Goal: Task Accomplishment & Management: Complete application form

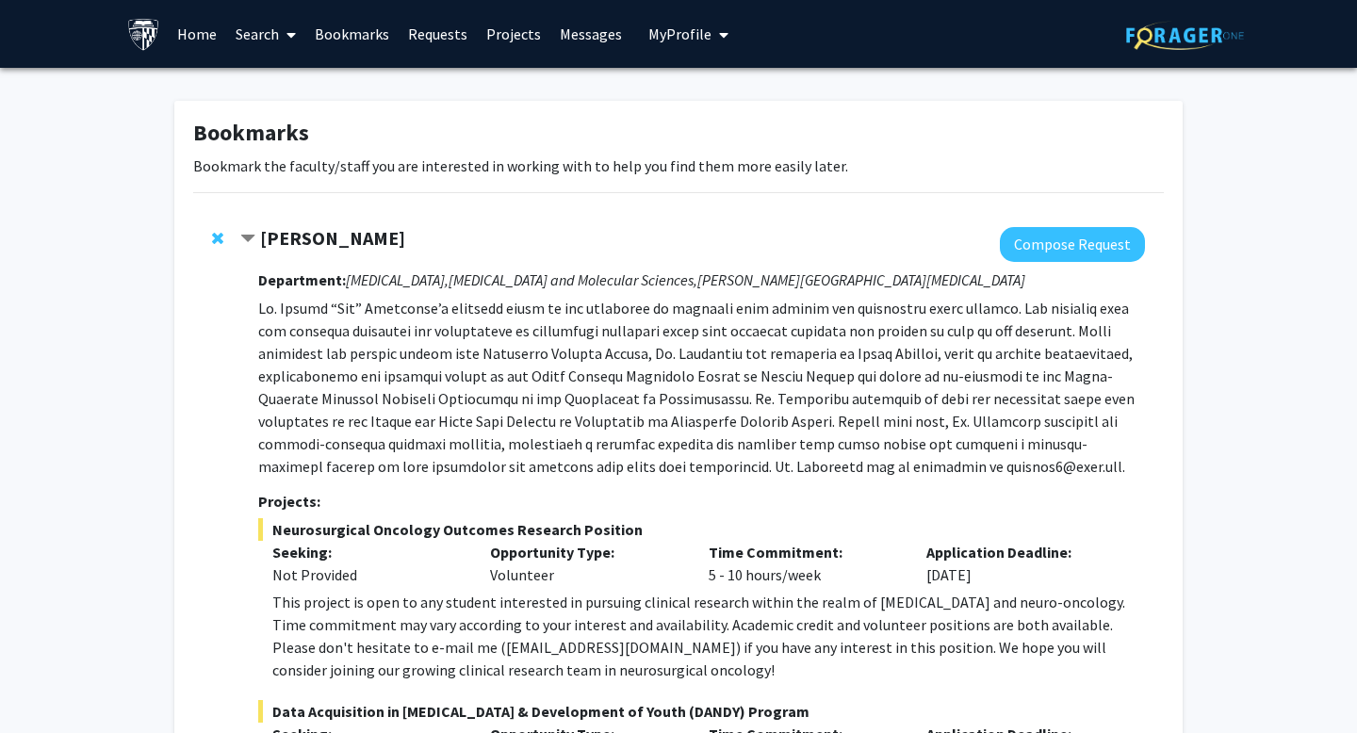
click at [209, 35] on link "Home" at bounding box center [197, 34] width 58 height 66
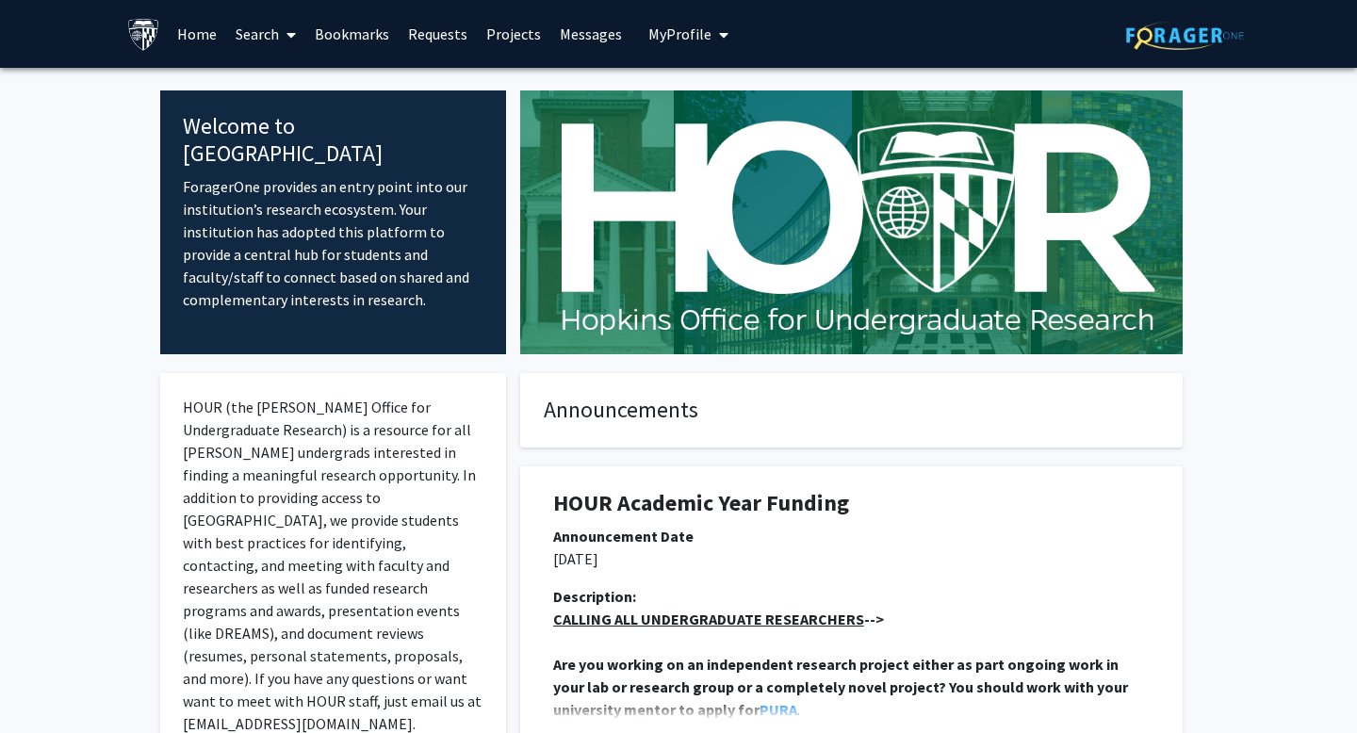
click at [439, 27] on link "Requests" at bounding box center [438, 34] width 78 height 66
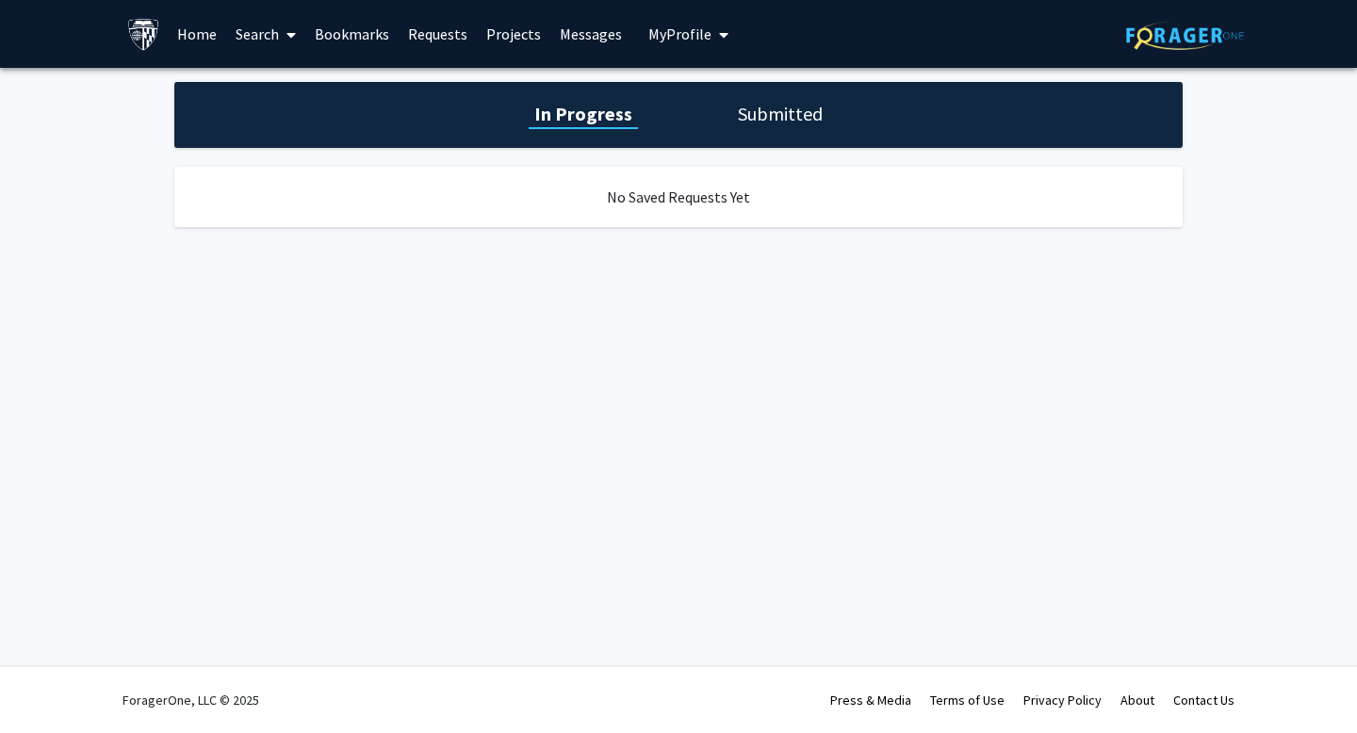
click at [513, 26] on link "Projects" at bounding box center [513, 34] width 73 height 66
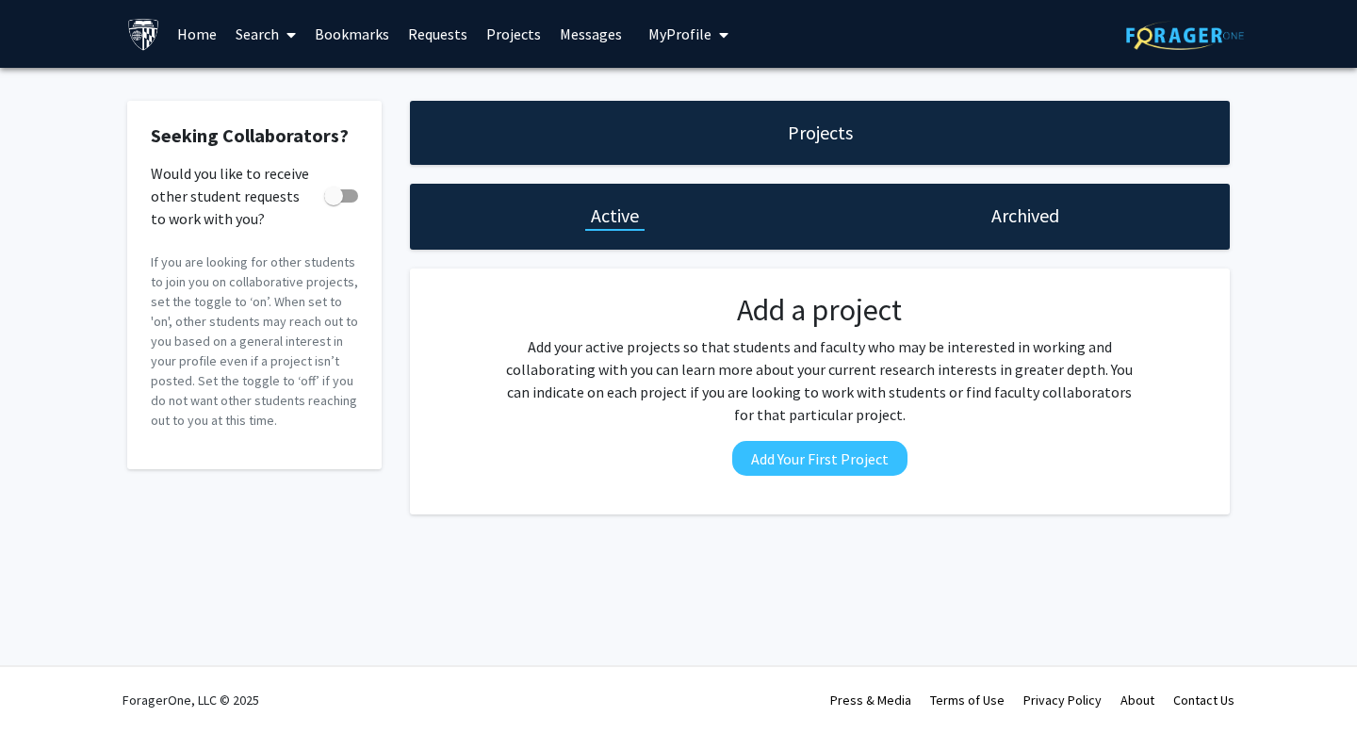
click at [578, 31] on link "Messages" at bounding box center [590, 34] width 81 height 66
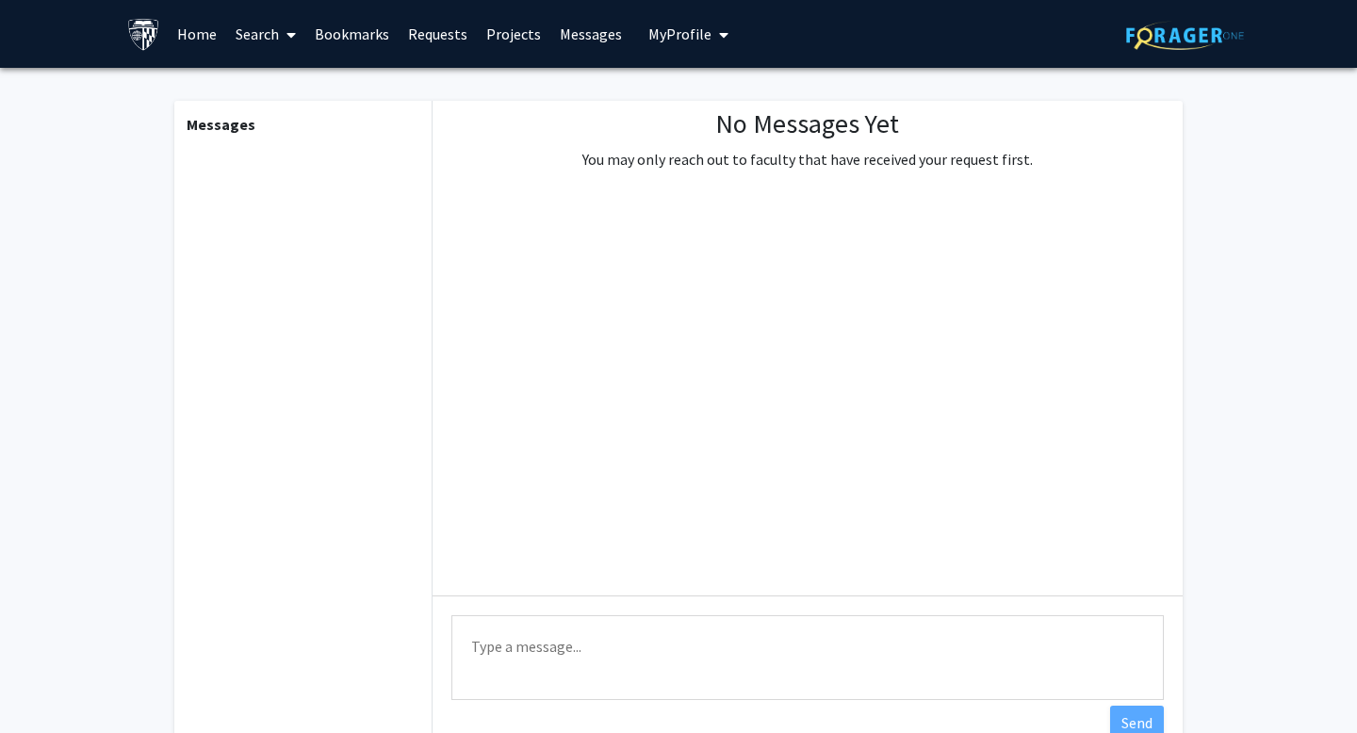
click at [686, 30] on span "My Profile" at bounding box center [679, 33] width 63 height 19
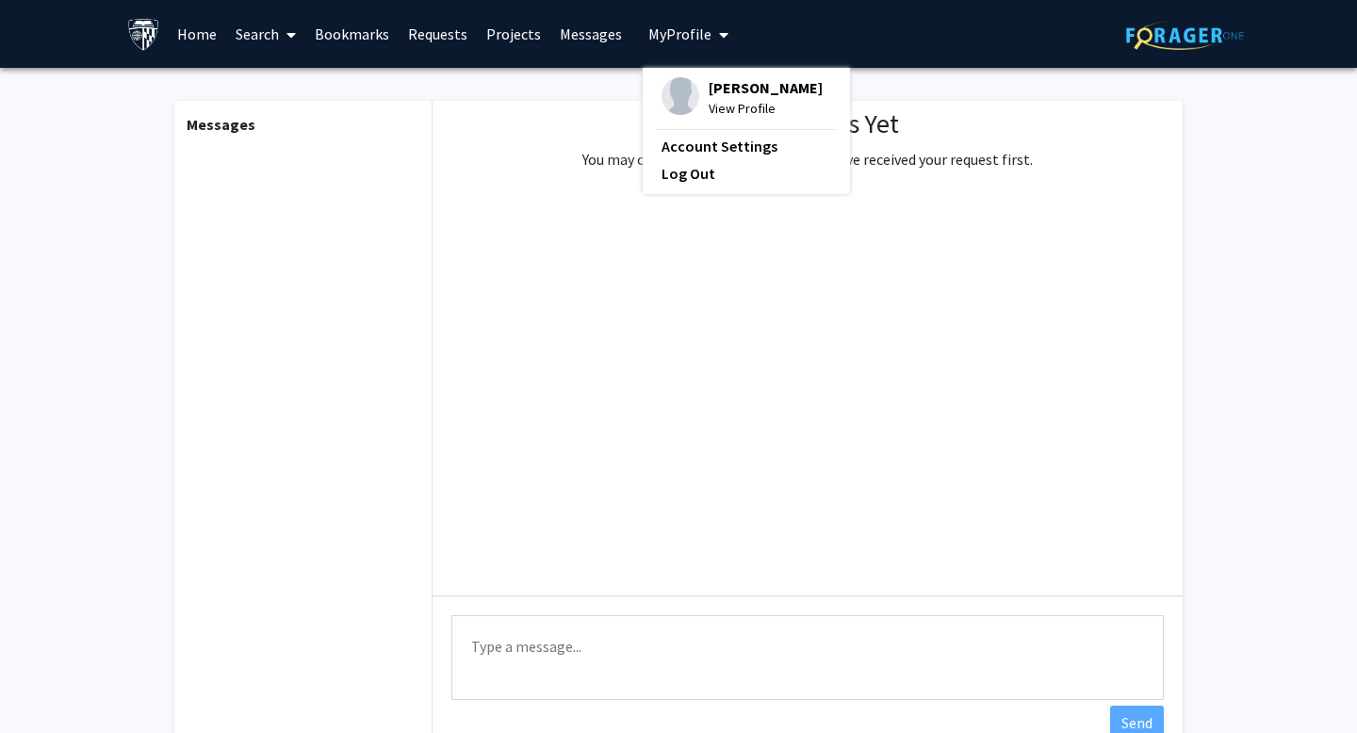
click at [721, 107] on span "View Profile" at bounding box center [765, 108] width 114 height 21
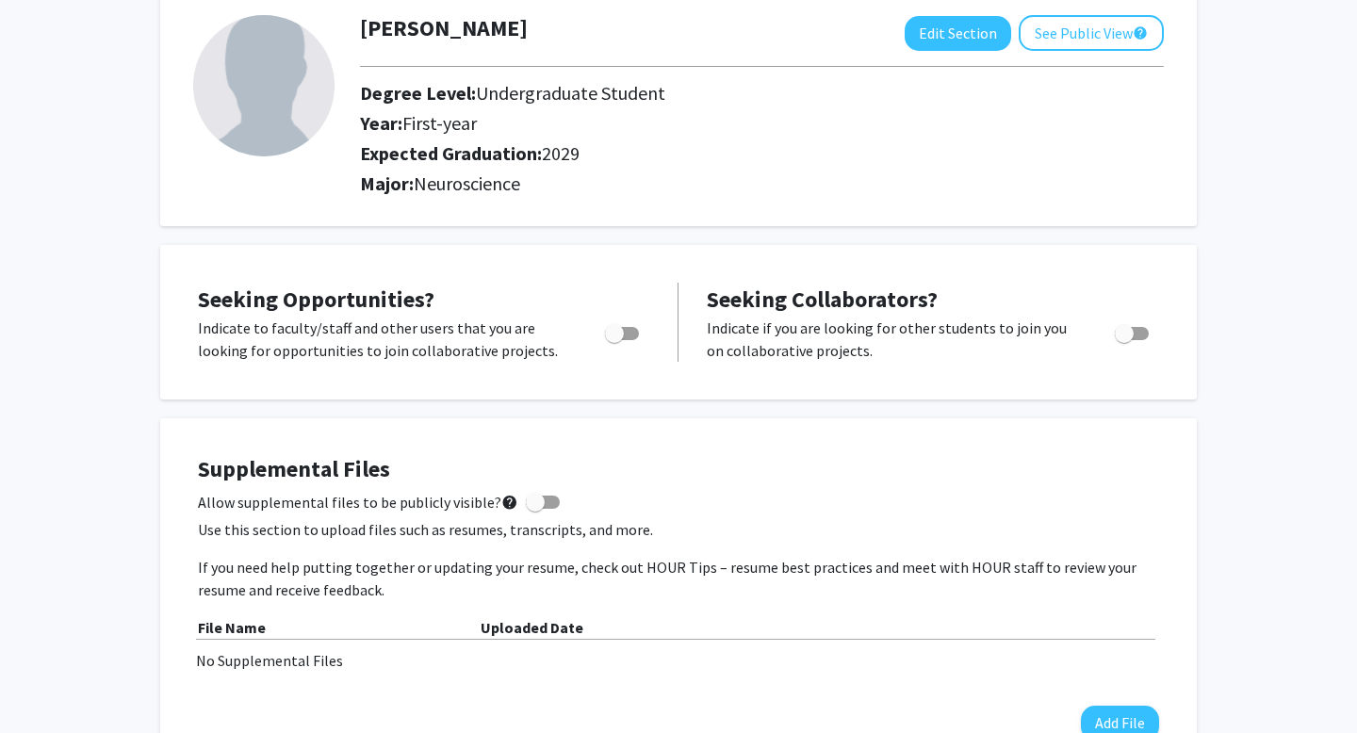
scroll to position [22, 0]
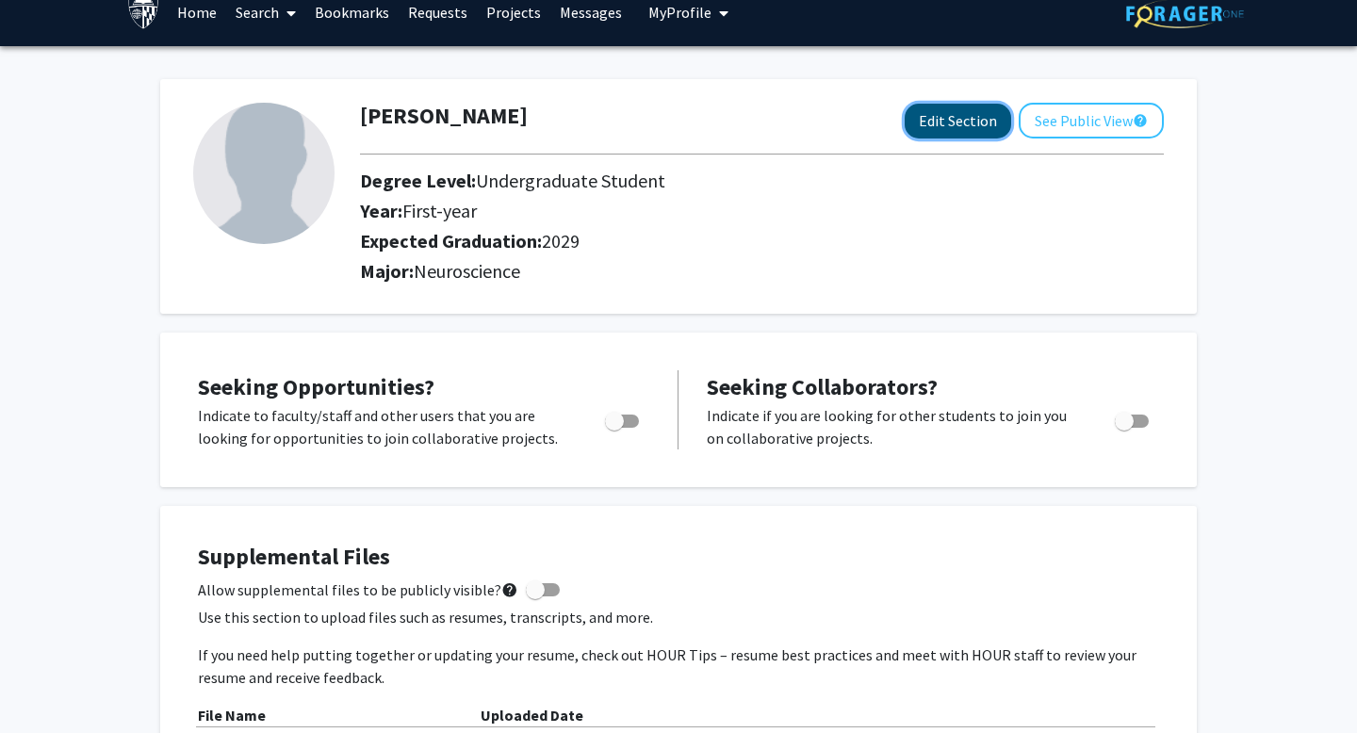
click at [919, 121] on button "Edit Section" at bounding box center [957, 121] width 106 height 35
select select "first-year"
select select "2029"
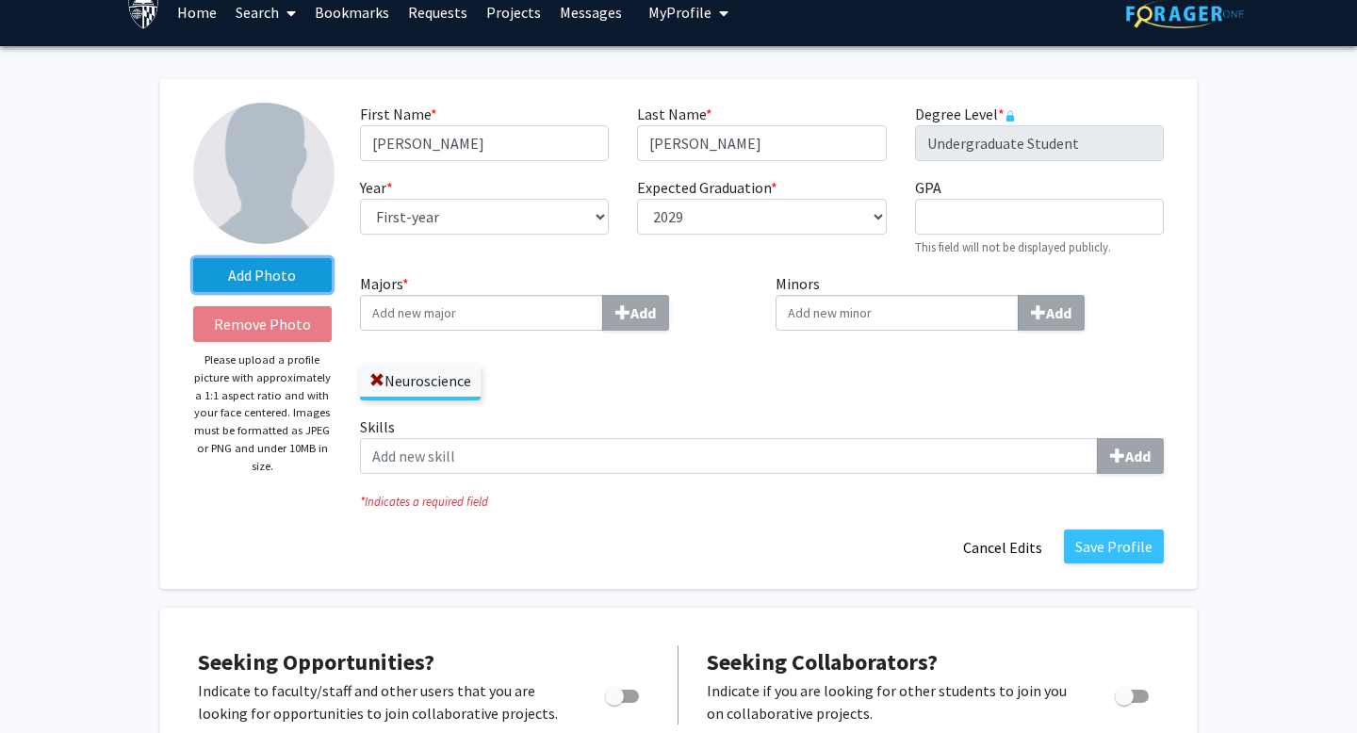
click at [287, 278] on label "Add Photo" at bounding box center [262, 275] width 138 height 34
click at [0, 0] on input "Add Photo" at bounding box center [0, 0] width 0 height 0
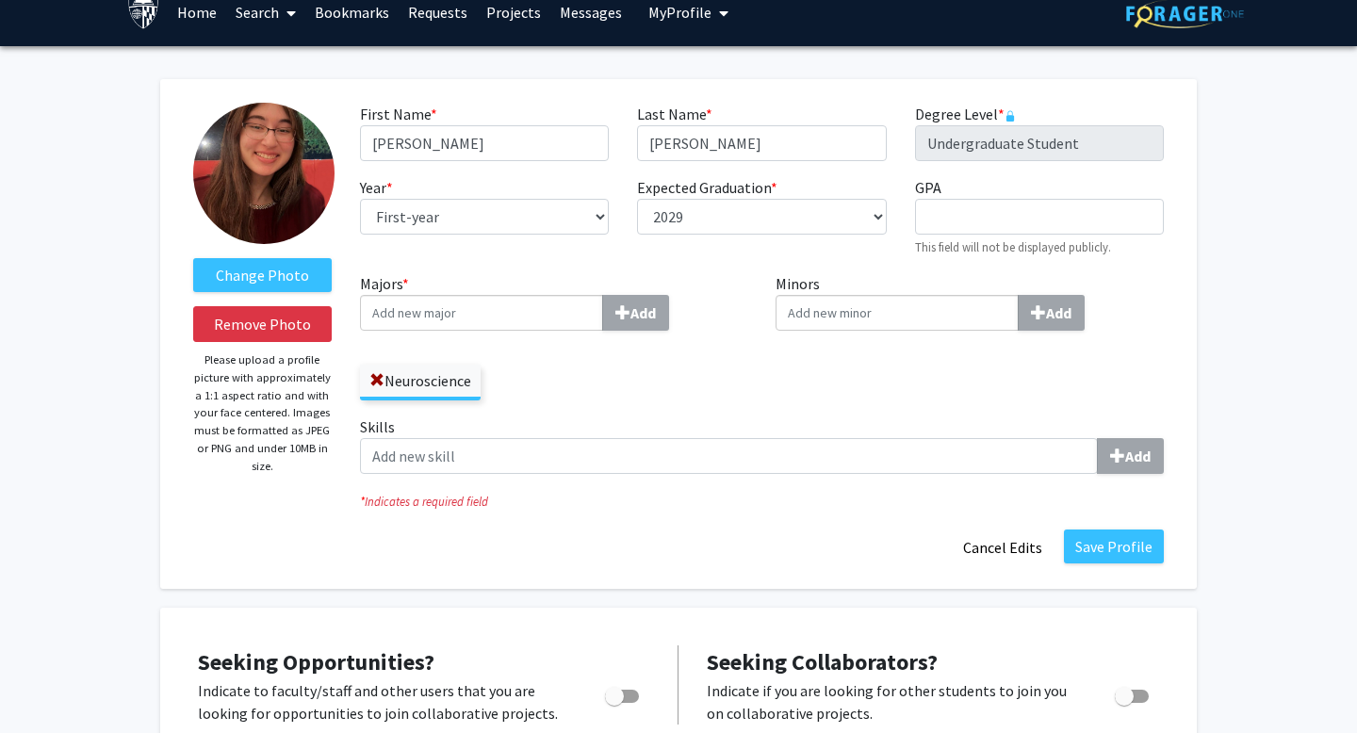
click at [299, 401] on p "Please upload a profile picture with approximately a 1:1 aspect ratio and with …" at bounding box center [262, 412] width 138 height 123
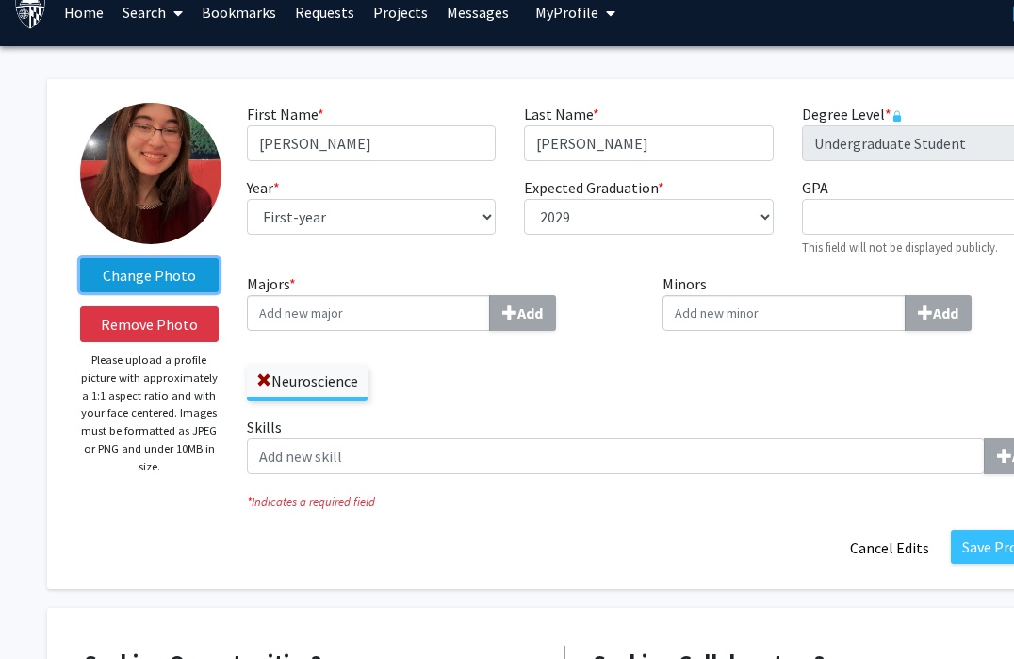
click at [113, 269] on label "Change Photo" at bounding box center [149, 275] width 138 height 34
click at [0, 0] on input "Change Photo" at bounding box center [0, 0] width 0 height 0
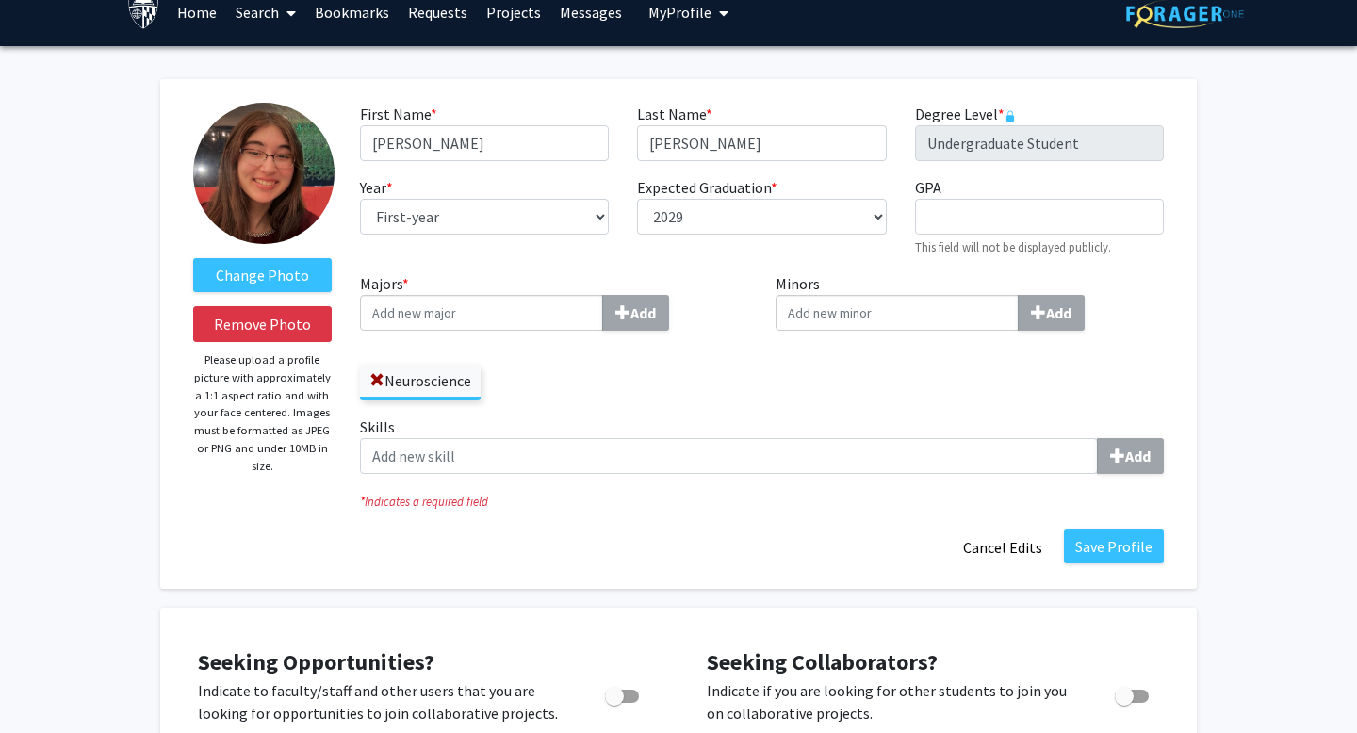
click at [519, 313] on input "Majors * Add" at bounding box center [481, 313] width 243 height 36
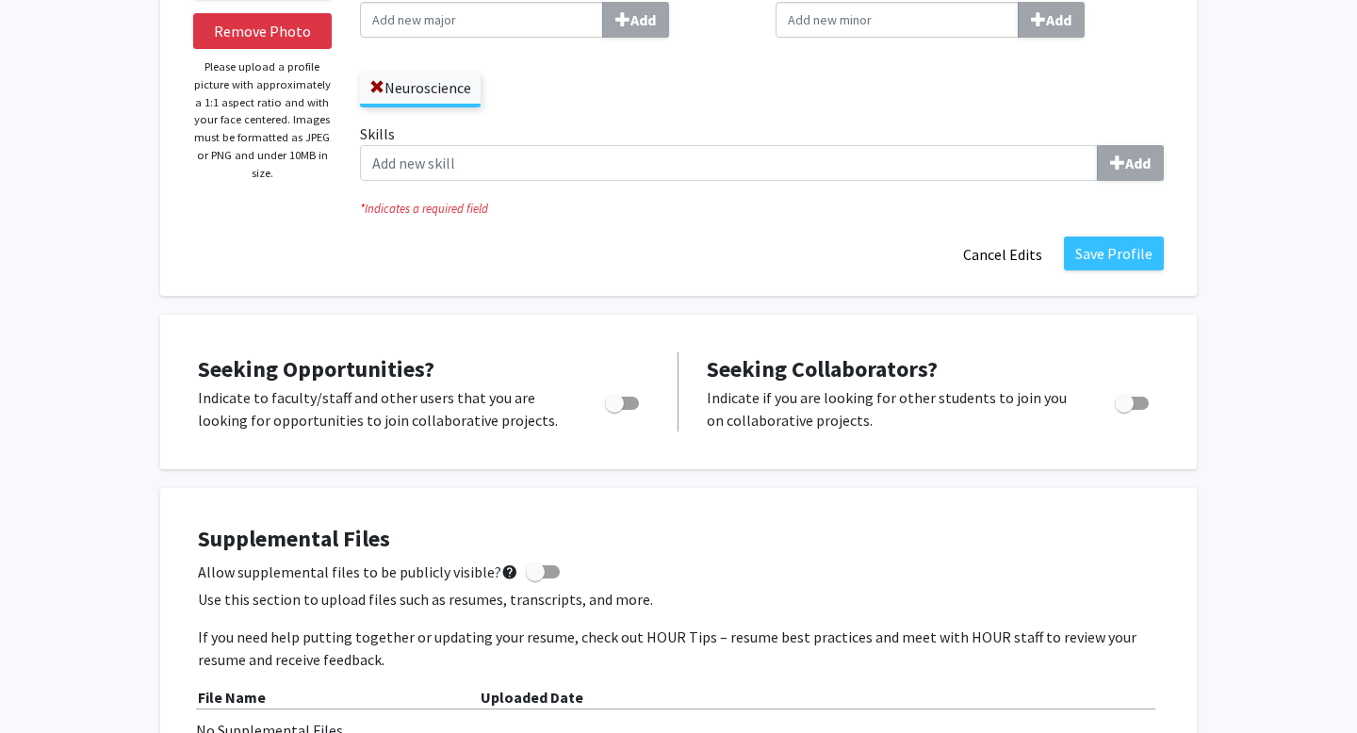
scroll to position [318, 0]
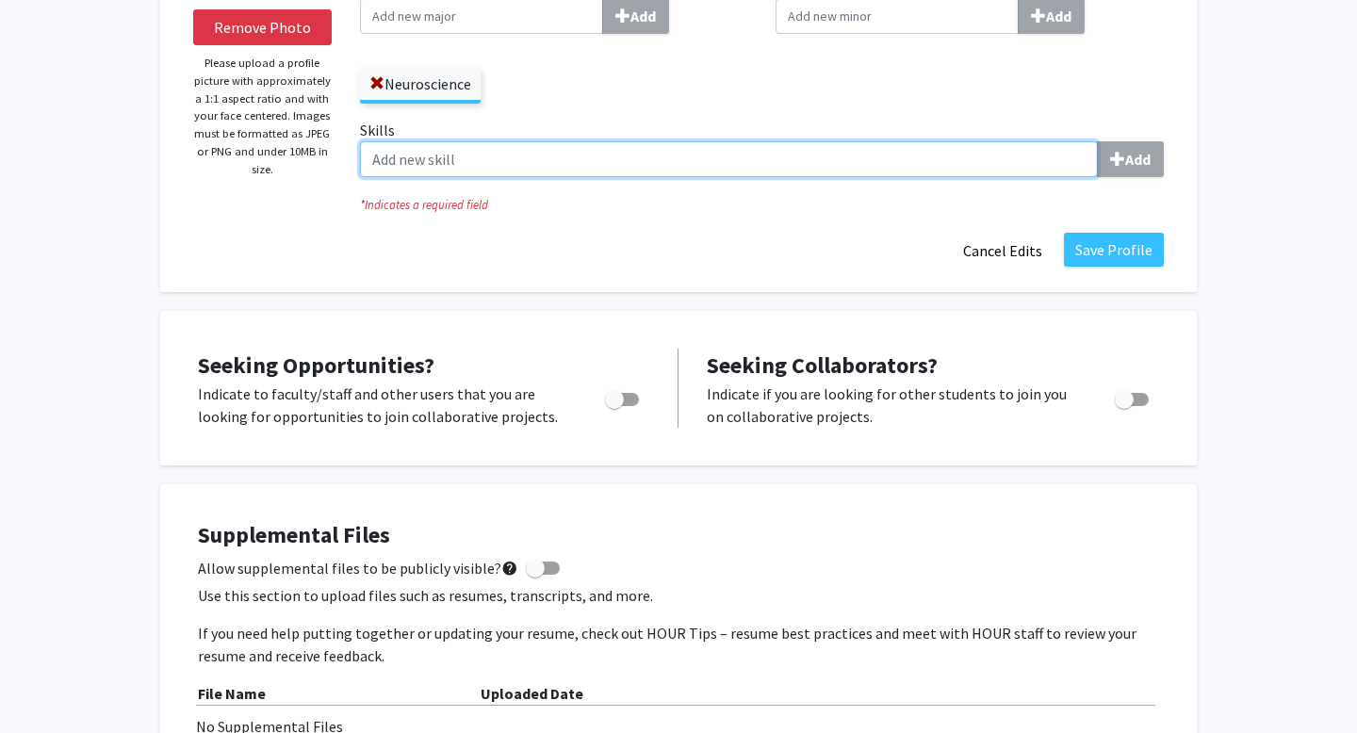
click at [485, 162] on input "Skills Add" at bounding box center [729, 159] width 738 height 36
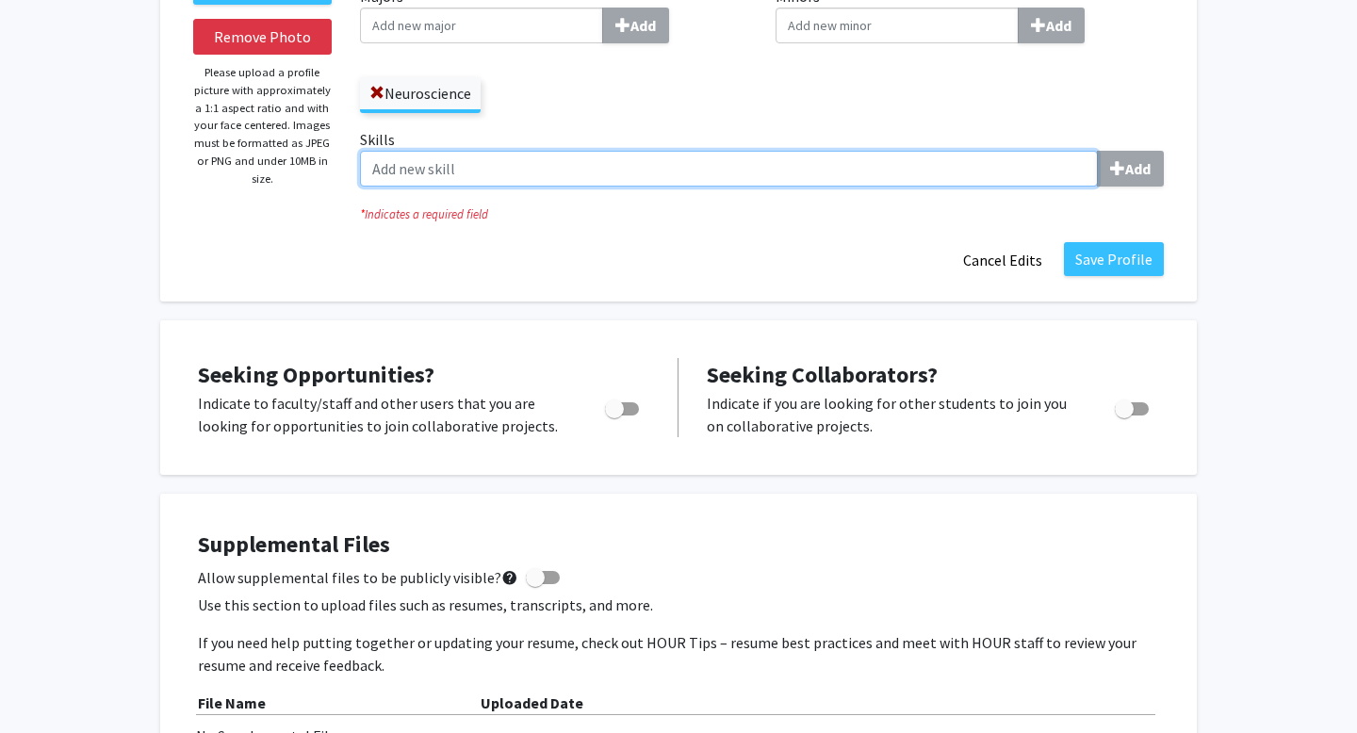
scroll to position [141, 0]
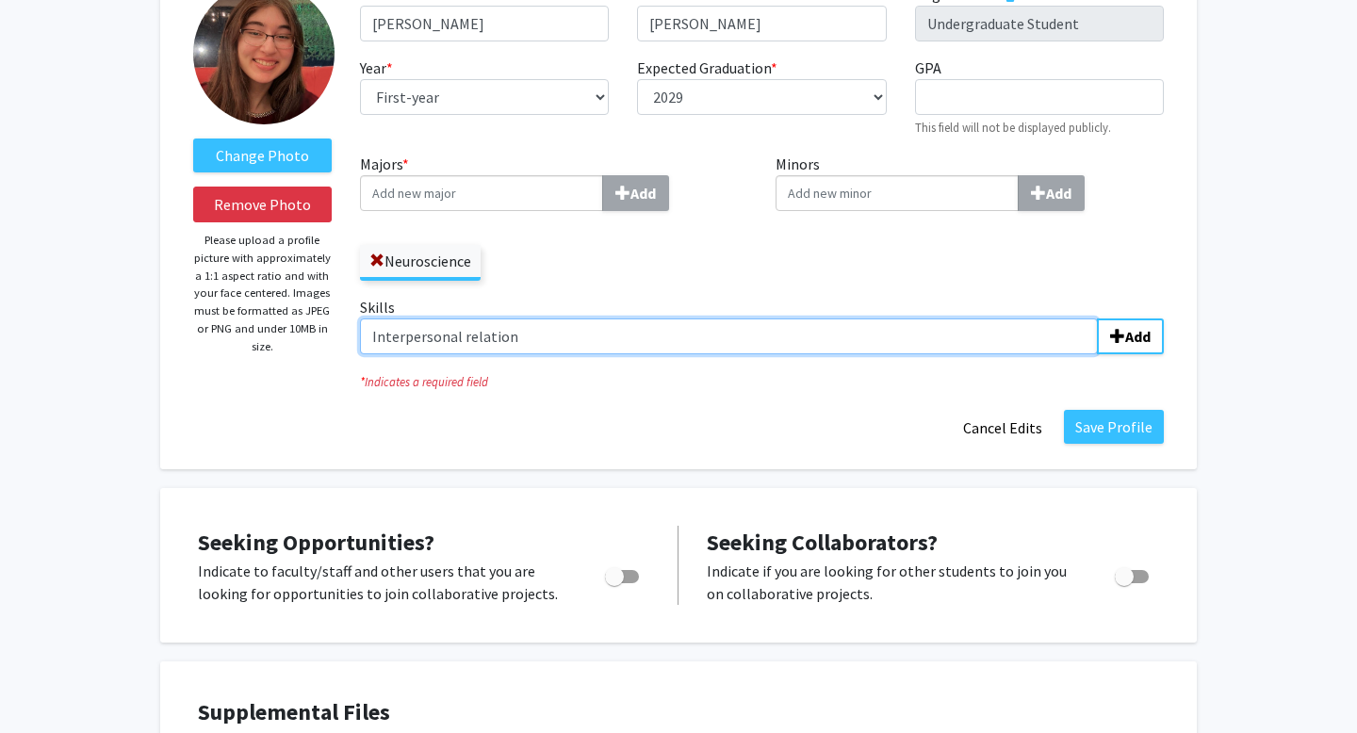
type input "Interpersonal relations"
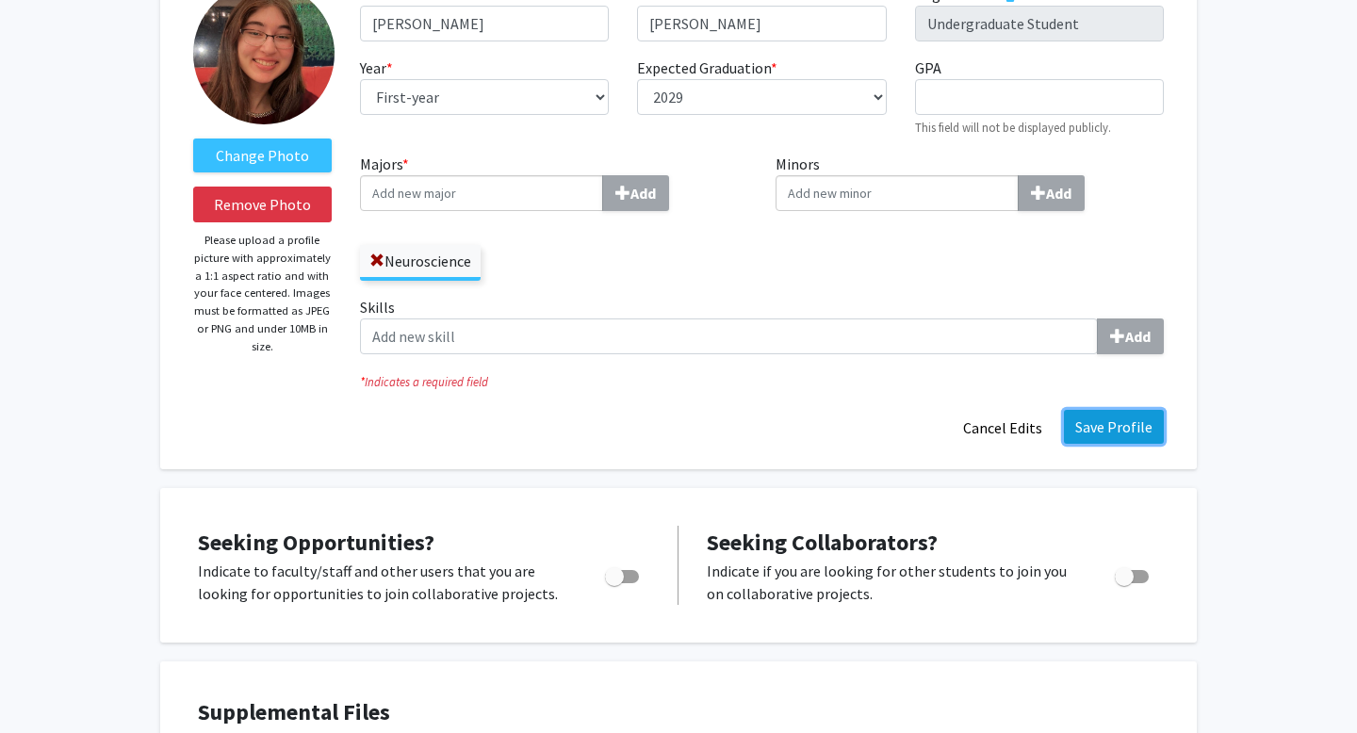
click at [1118, 430] on button "Save Profile" at bounding box center [1114, 427] width 100 height 34
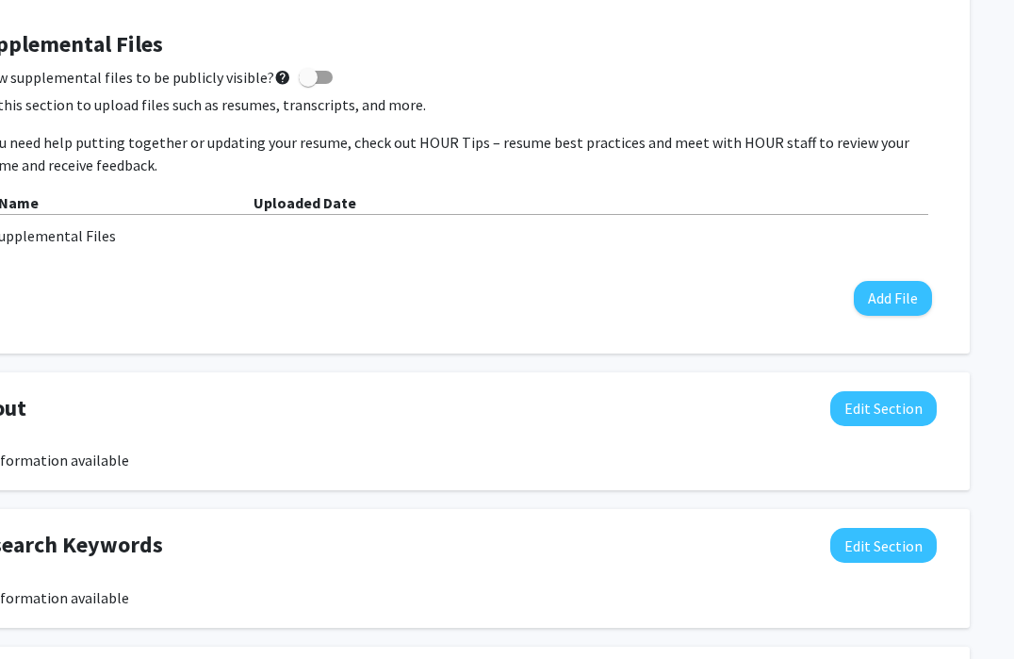
scroll to position [534, 0]
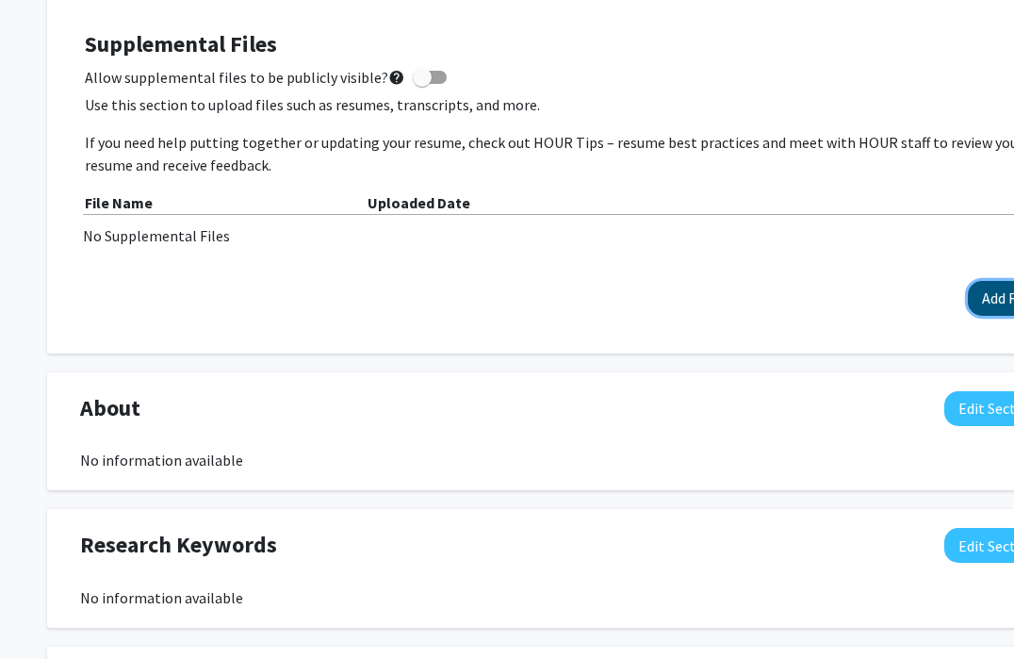
click at [984, 300] on button "Add File" at bounding box center [1007, 298] width 78 height 35
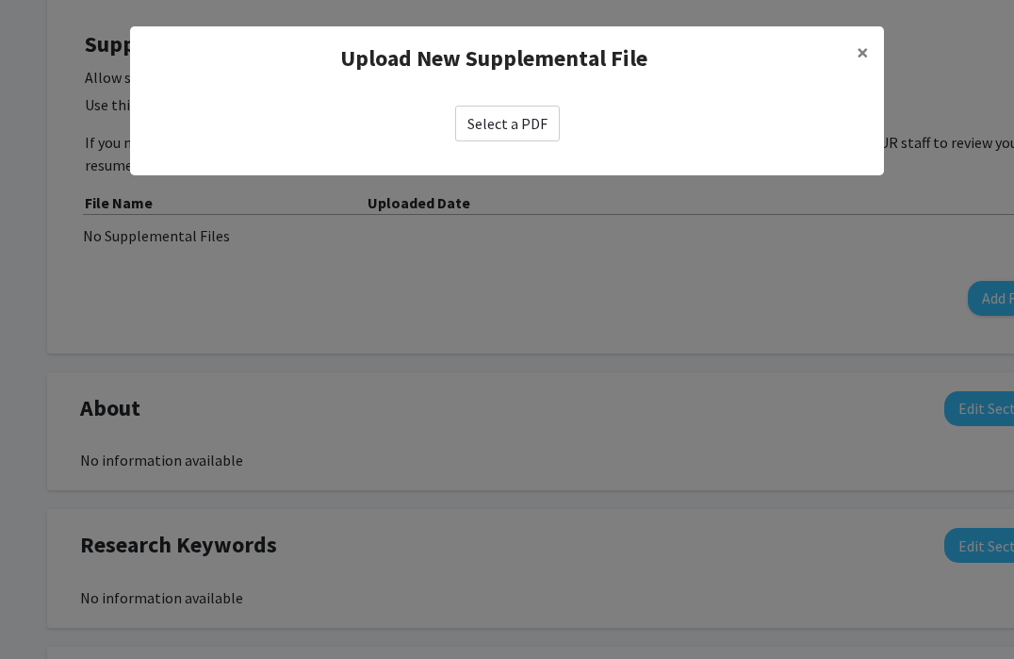
click at [524, 130] on label "Select a PDF" at bounding box center [507, 124] width 105 height 36
click at [0, 0] on input "Select a PDF" at bounding box center [0, 0] width 0 height 0
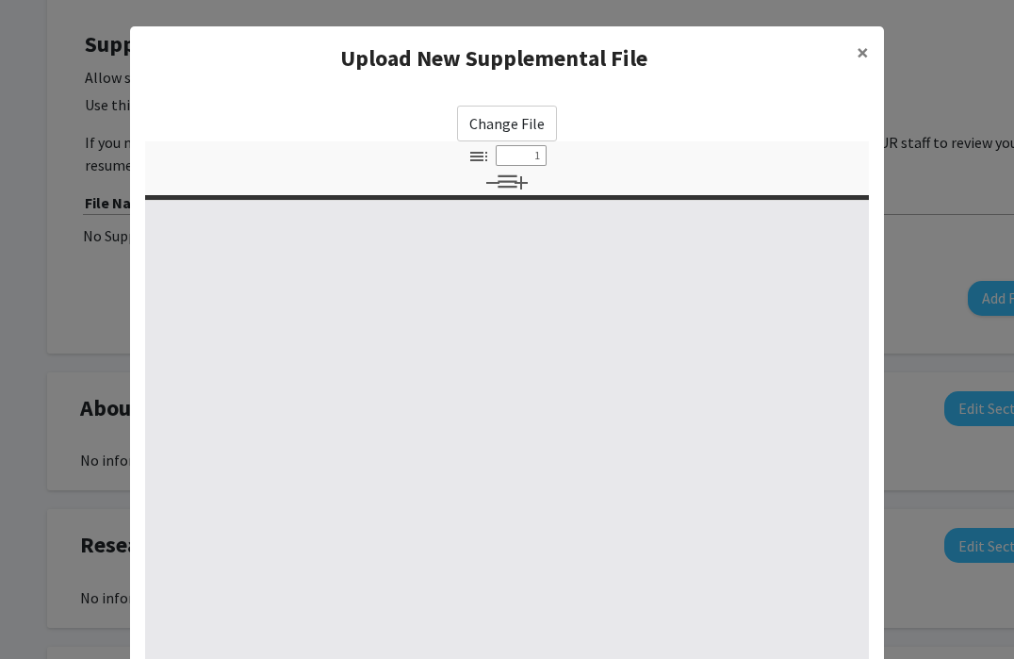
select select "custom"
type input "0"
select select "custom"
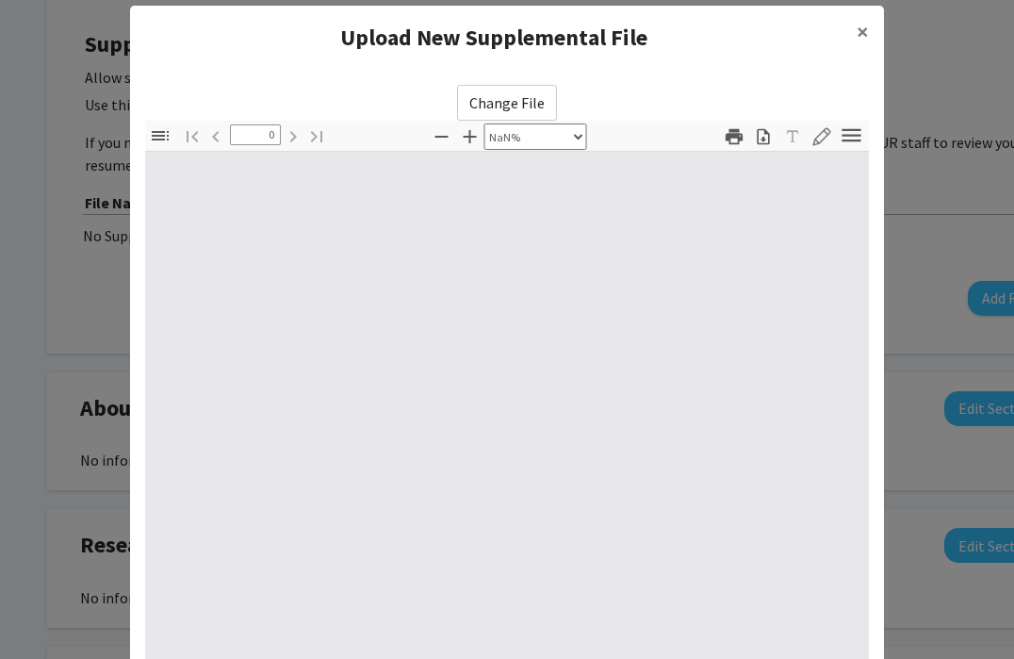
type input "1"
select select "auto"
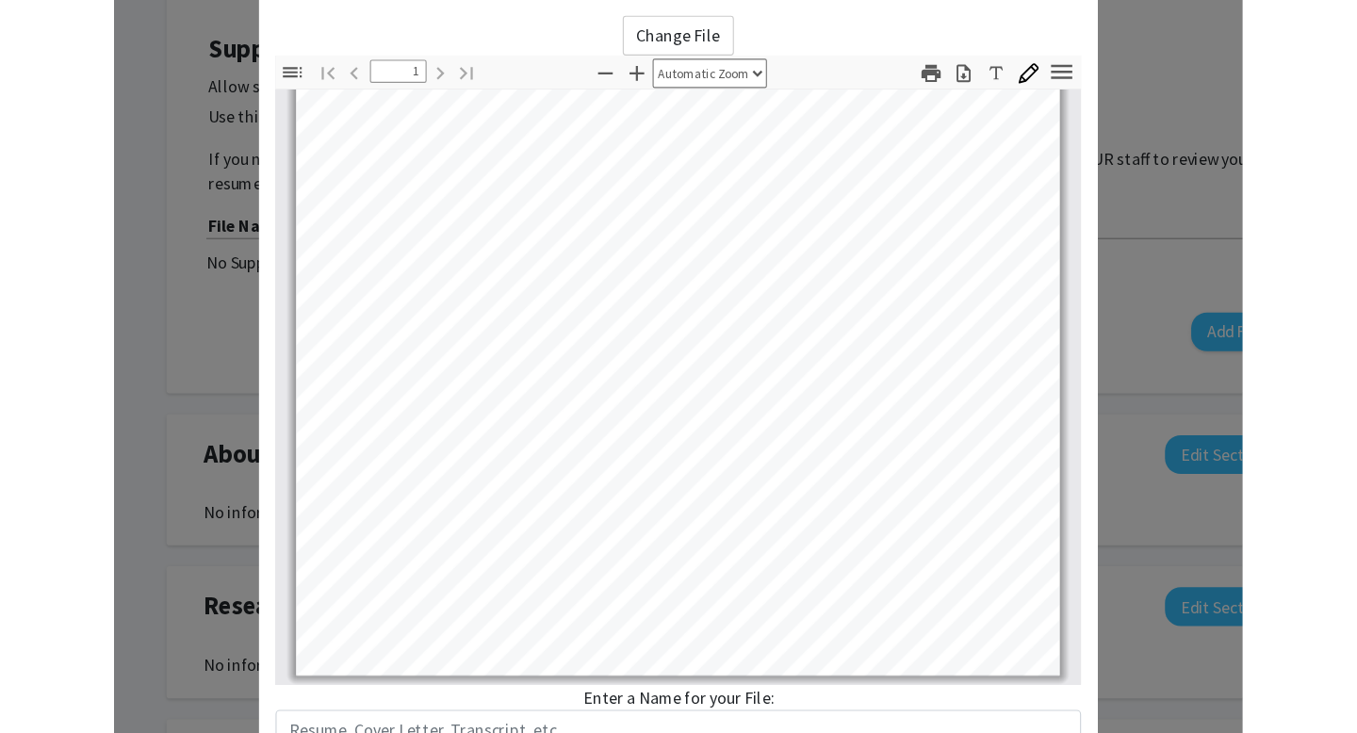
scroll to position [234, 0]
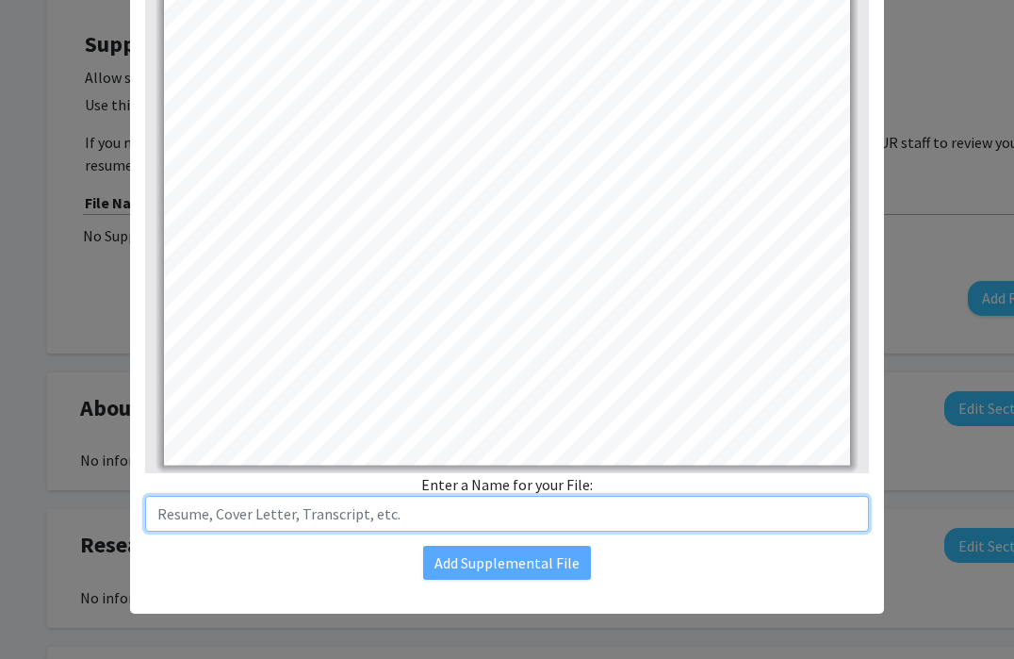
click at [556, 515] on input "text" at bounding box center [507, 514] width 724 height 36
type input "Résumé"
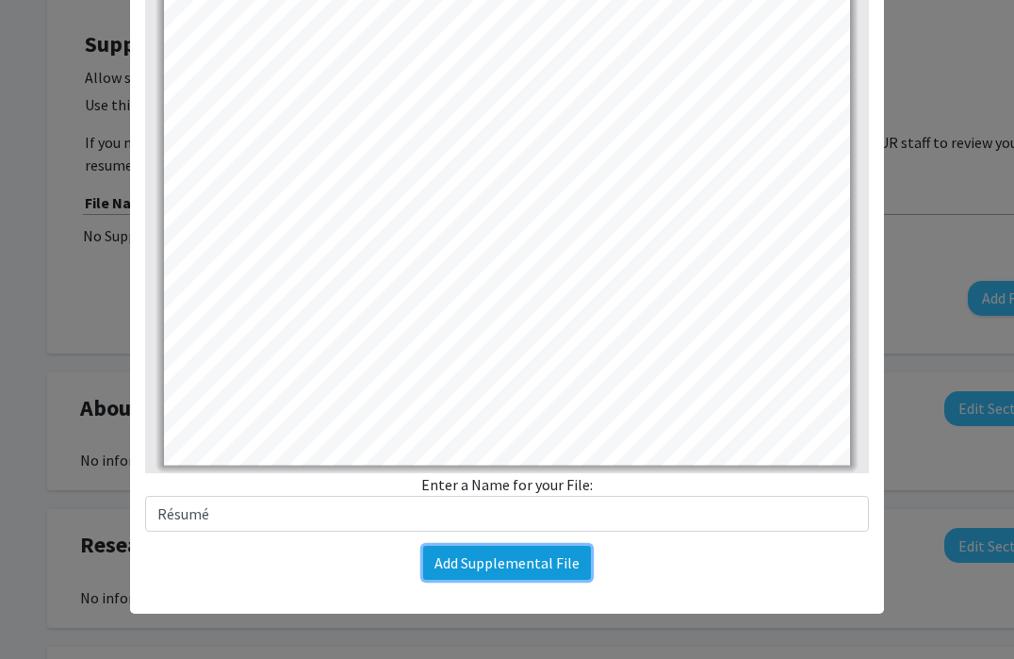
click at [517, 567] on button "Add Supplemental File" at bounding box center [507, 562] width 168 height 34
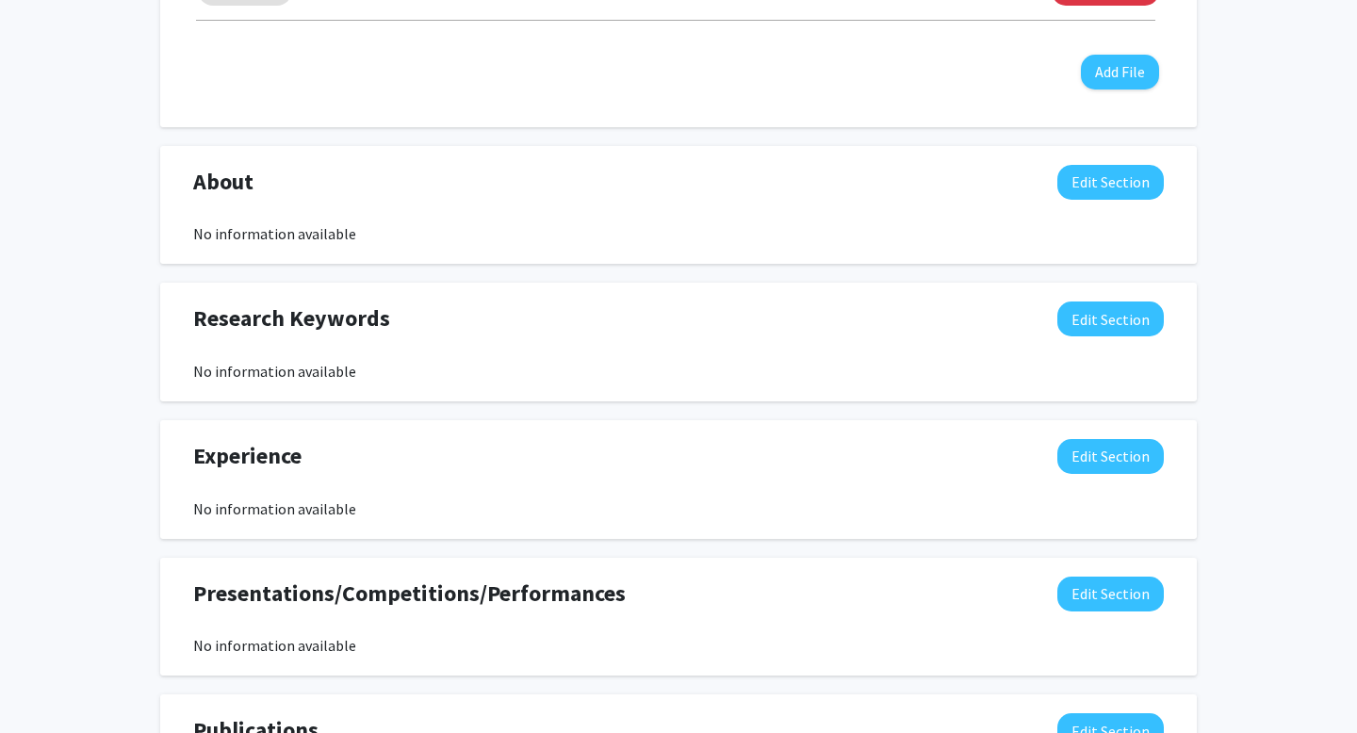
scroll to position [785, 0]
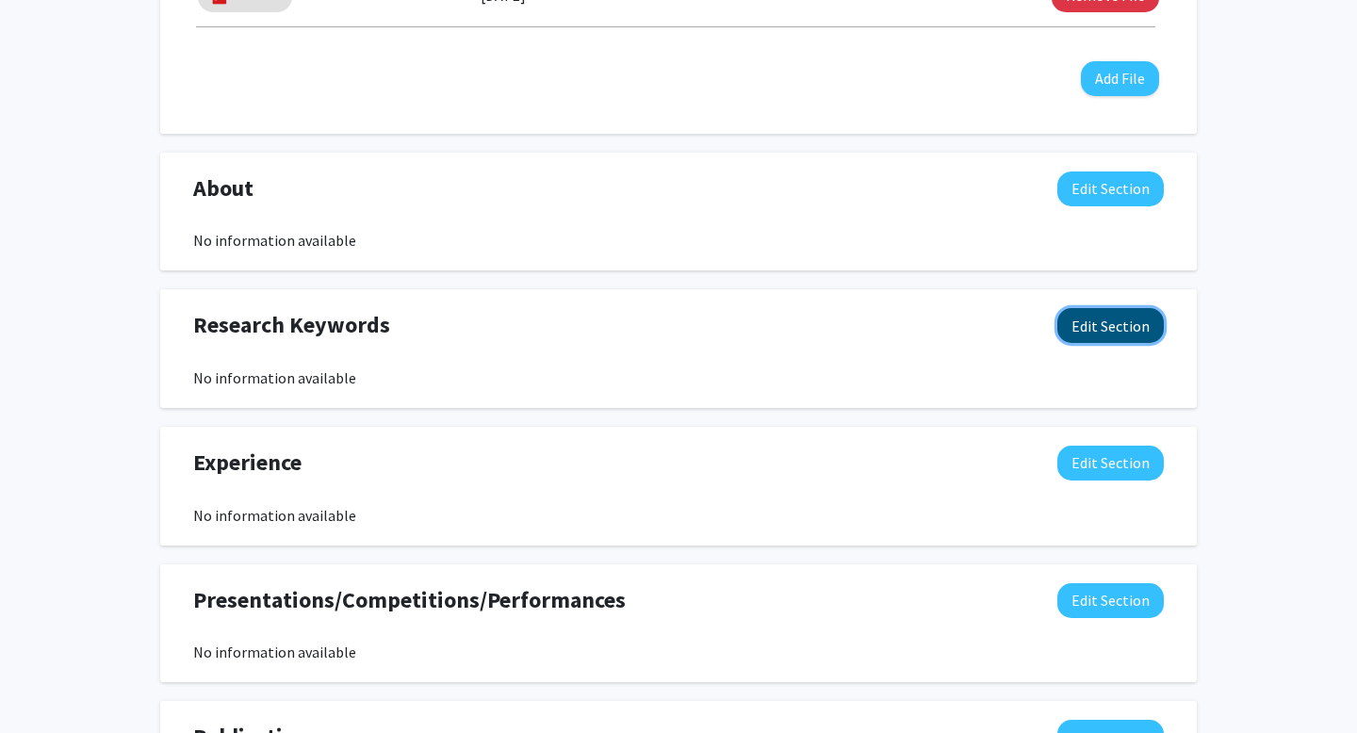
click at [1127, 326] on button "Edit Section" at bounding box center [1110, 325] width 106 height 35
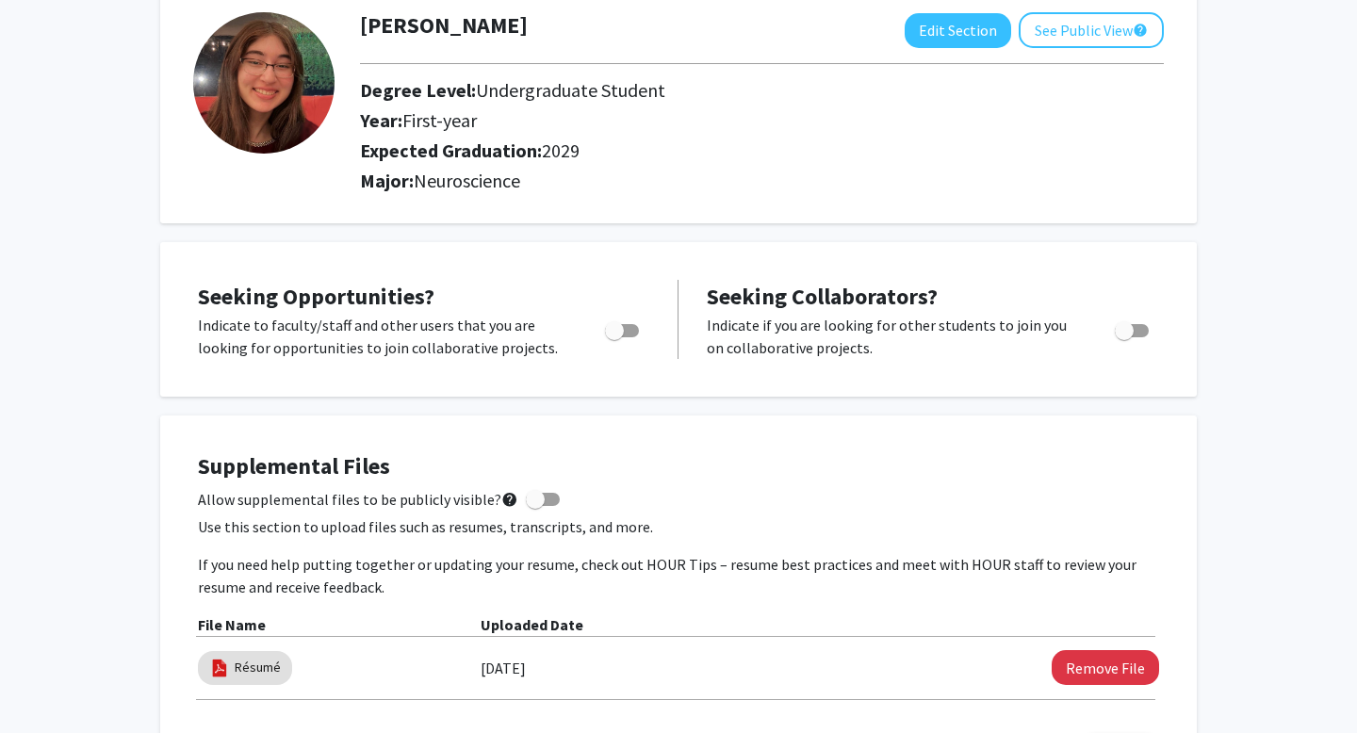
scroll to position [450, 0]
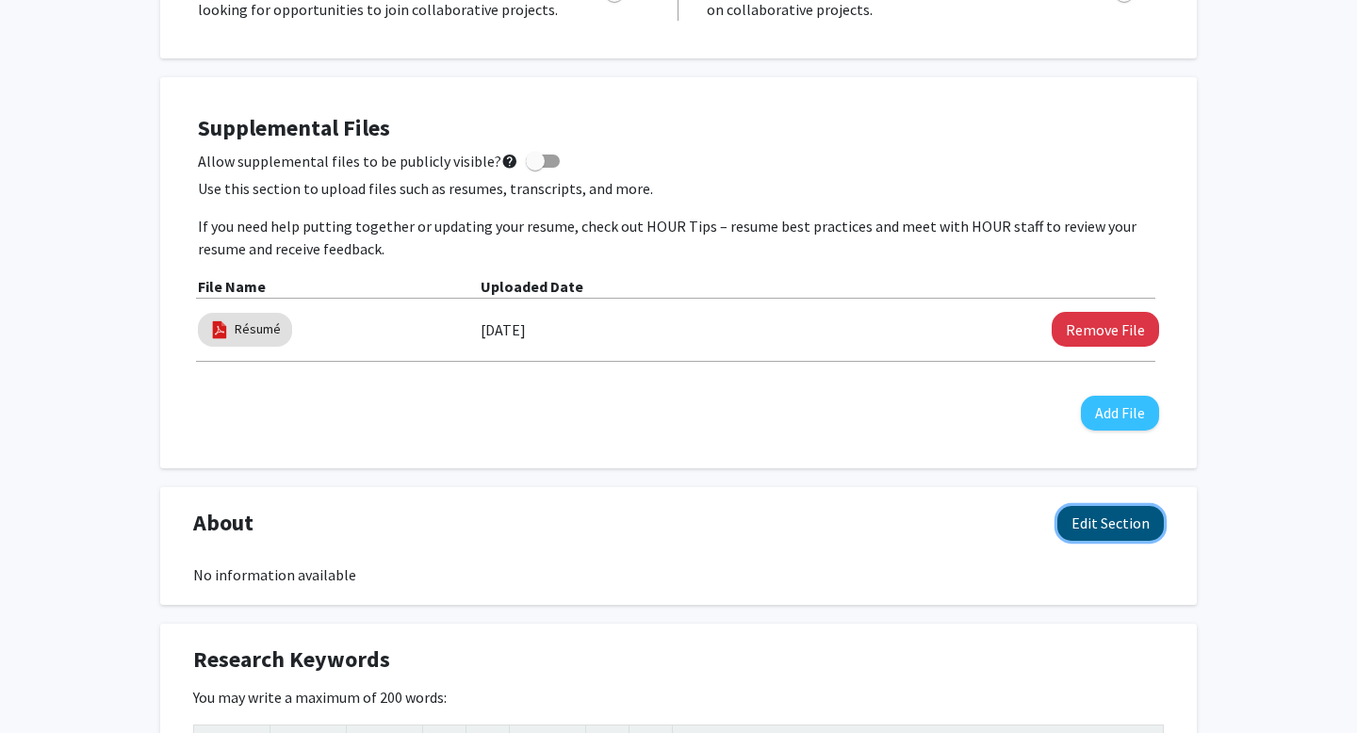
click at [1099, 532] on button "Edit Section" at bounding box center [1110, 523] width 106 height 35
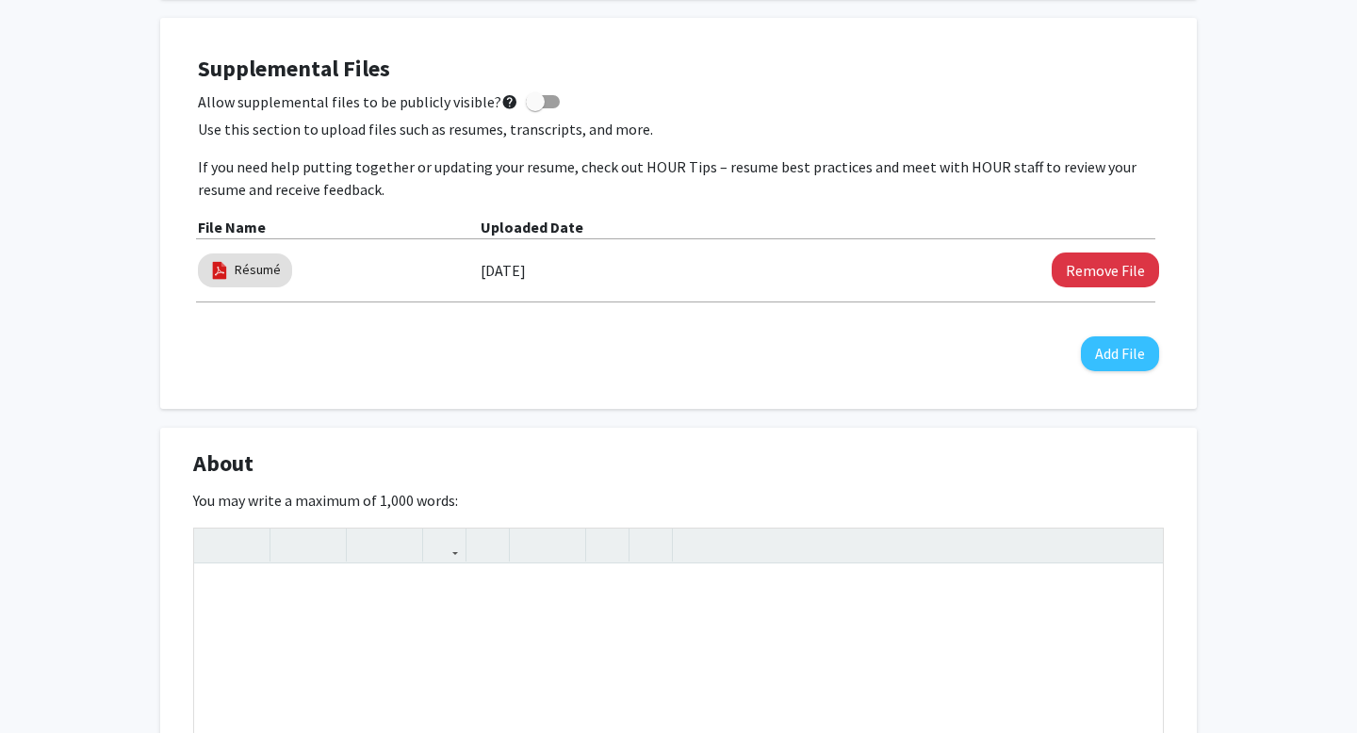
scroll to position [590, 0]
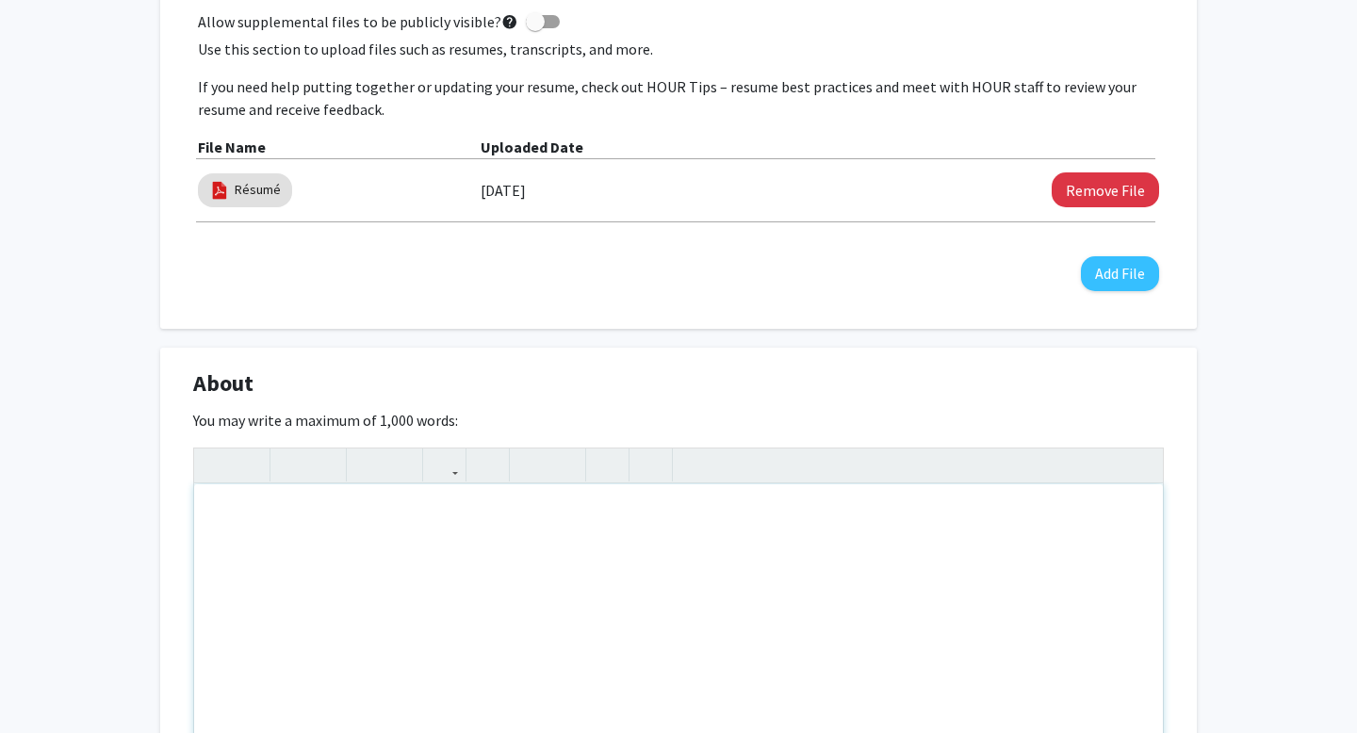
click at [581, 548] on div "Note to users with screen readers: Please deactivate our accessibility plugin f…" at bounding box center [678, 625] width 968 height 283
type textarea "I am a freshman originally from Phoenix, AZ. I have&nbsp;"
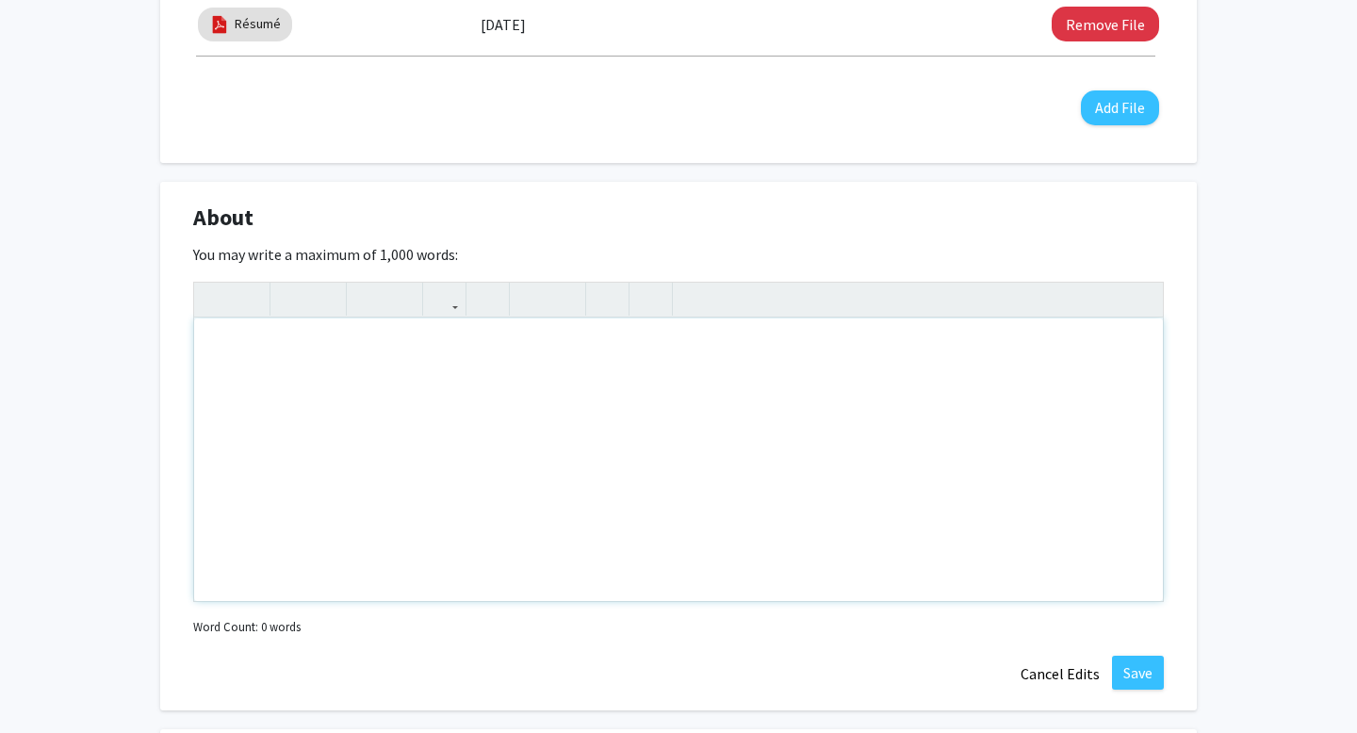
scroll to position [994, 0]
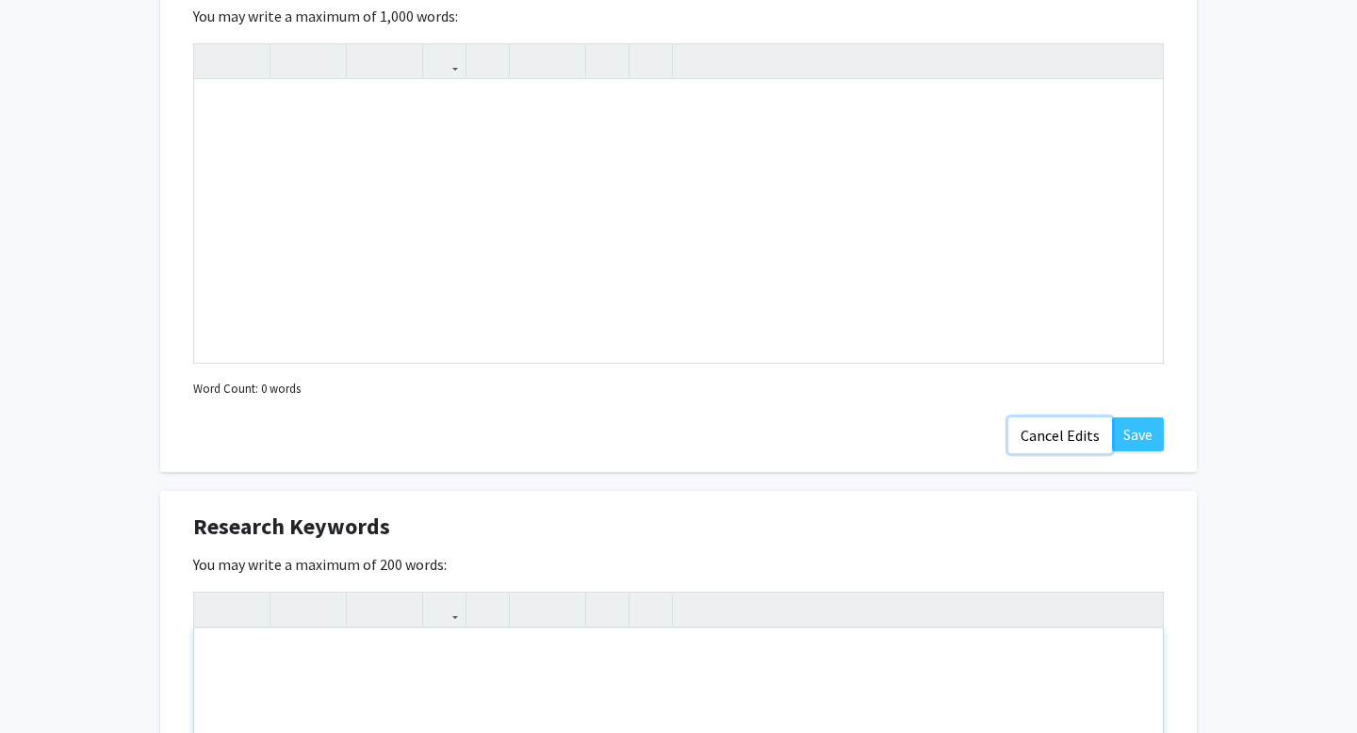
click at [1035, 446] on button "Cancel Edits" at bounding box center [1060, 435] width 104 height 36
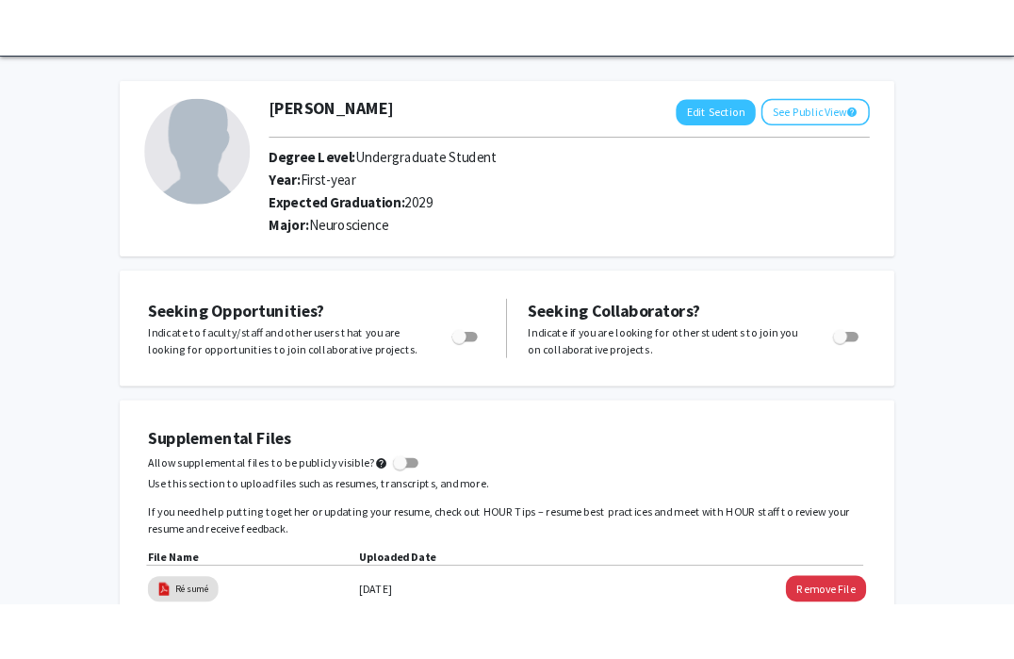
scroll to position [0, 0]
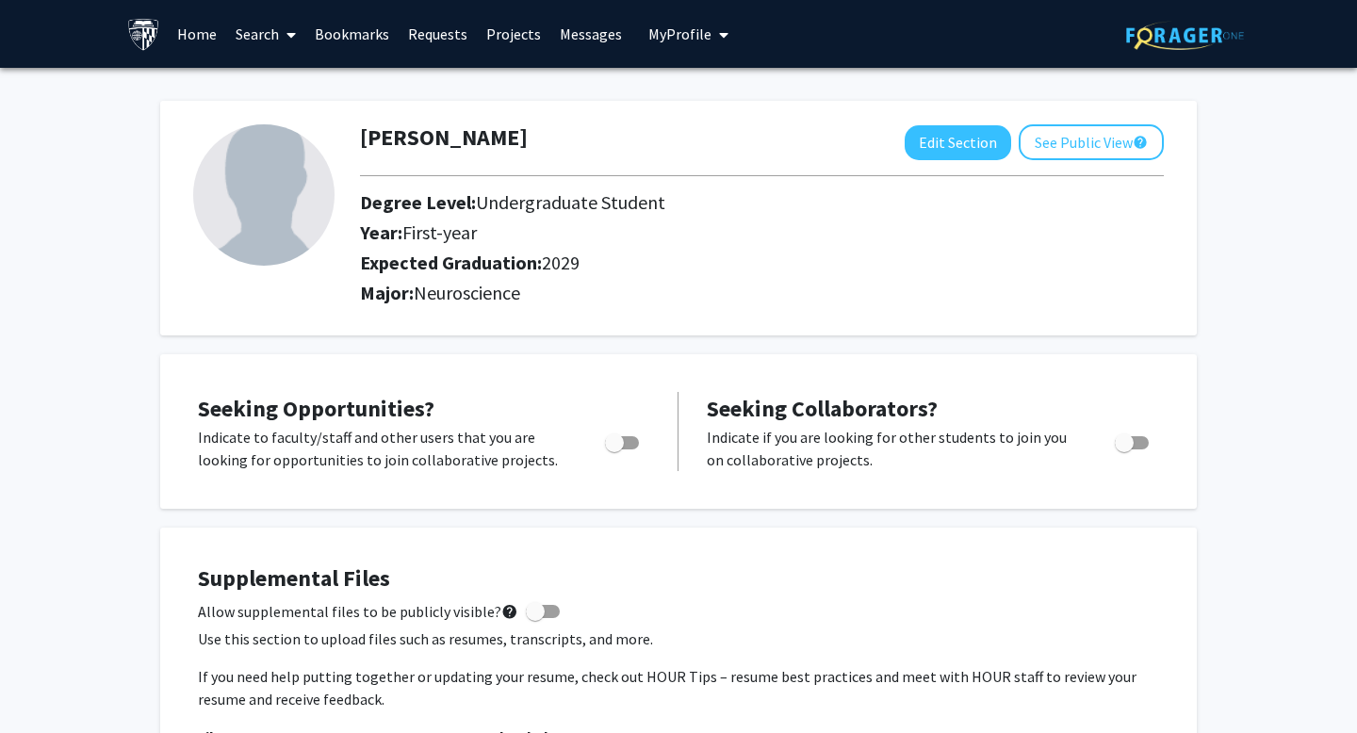
click at [204, 29] on link "Home" at bounding box center [197, 34] width 58 height 66
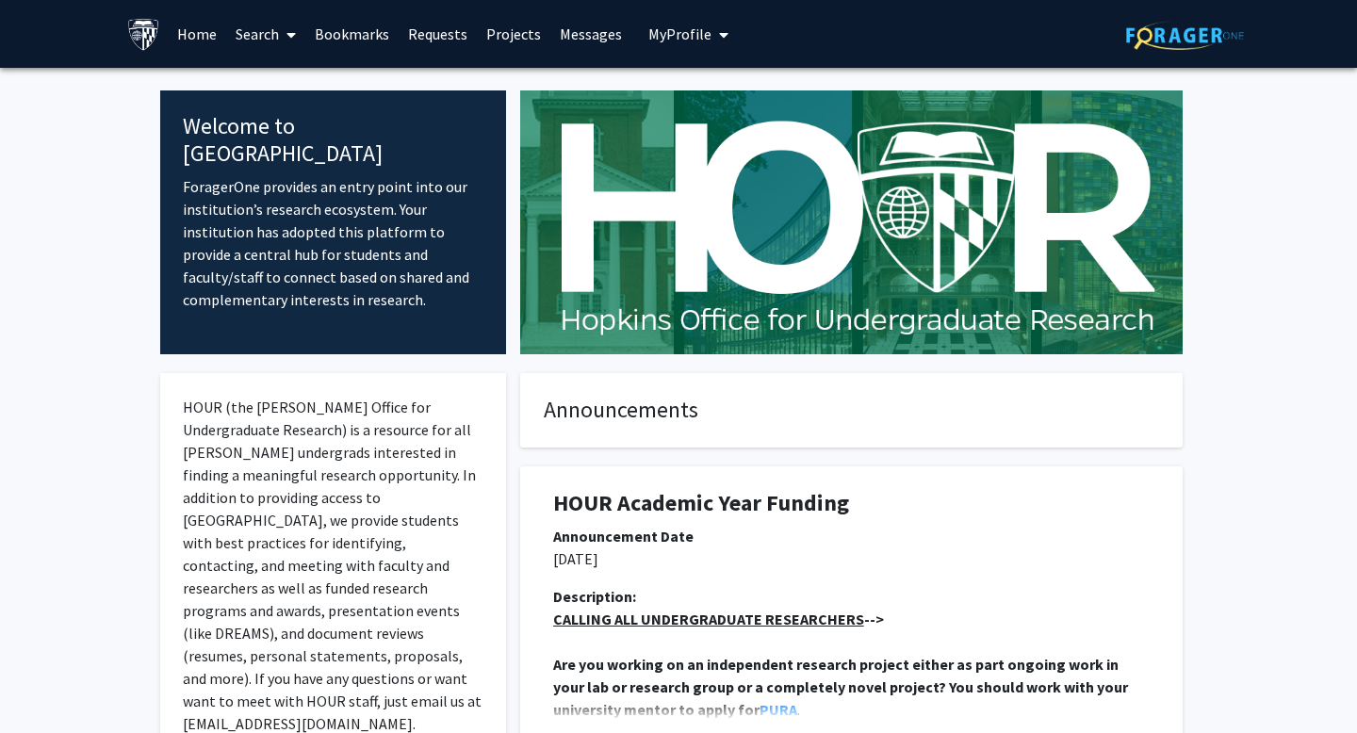
click at [146, 41] on img at bounding box center [143, 34] width 33 height 33
click at [692, 36] on span "My Profile" at bounding box center [679, 33] width 63 height 19
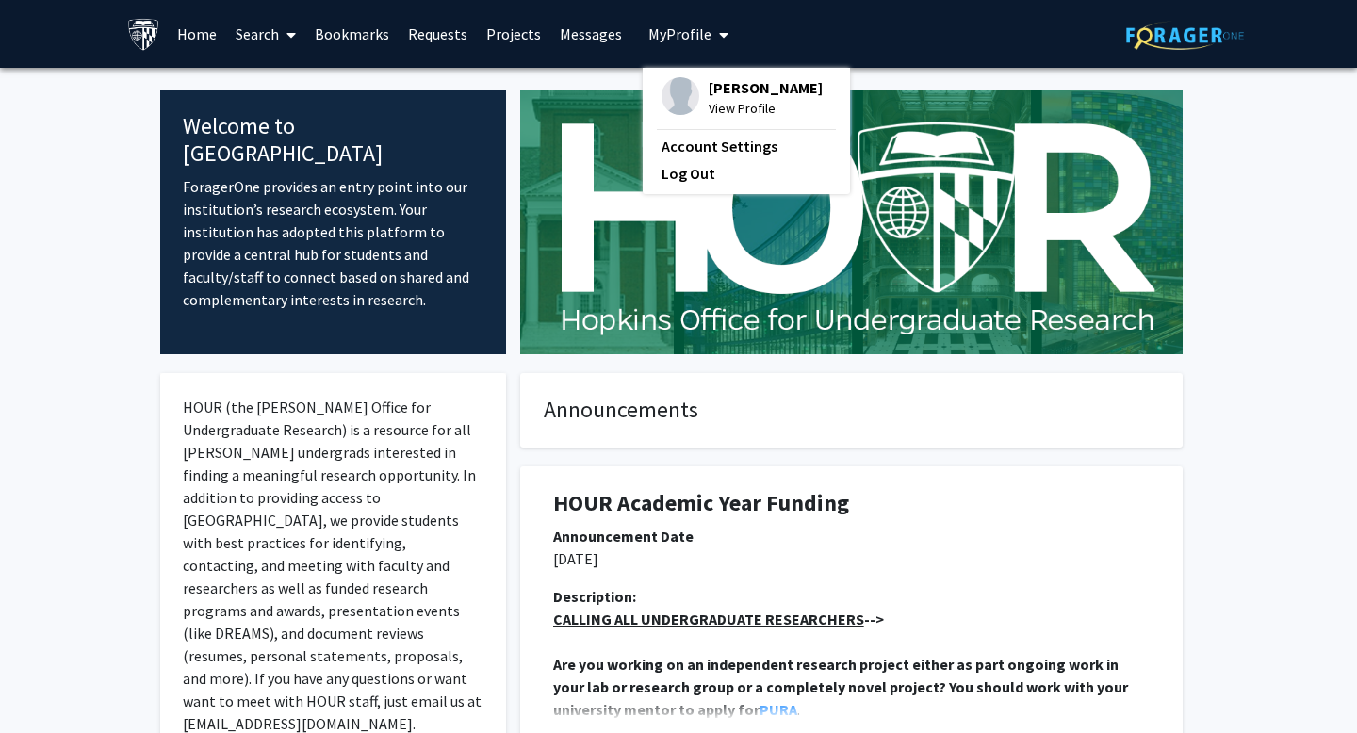
click at [719, 104] on span "View Profile" at bounding box center [765, 108] width 114 height 21
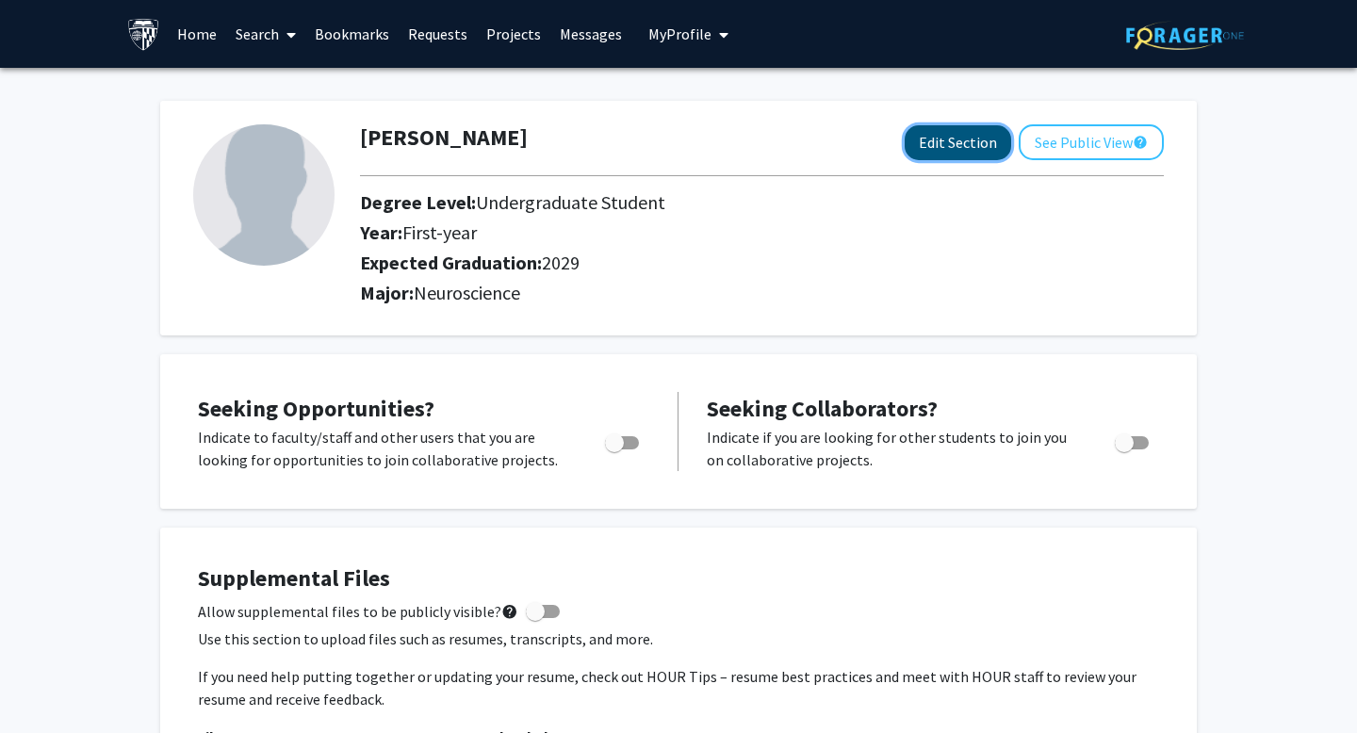
click at [974, 152] on button "Edit Section" at bounding box center [957, 142] width 106 height 35
select select "first-year"
select select "2029"
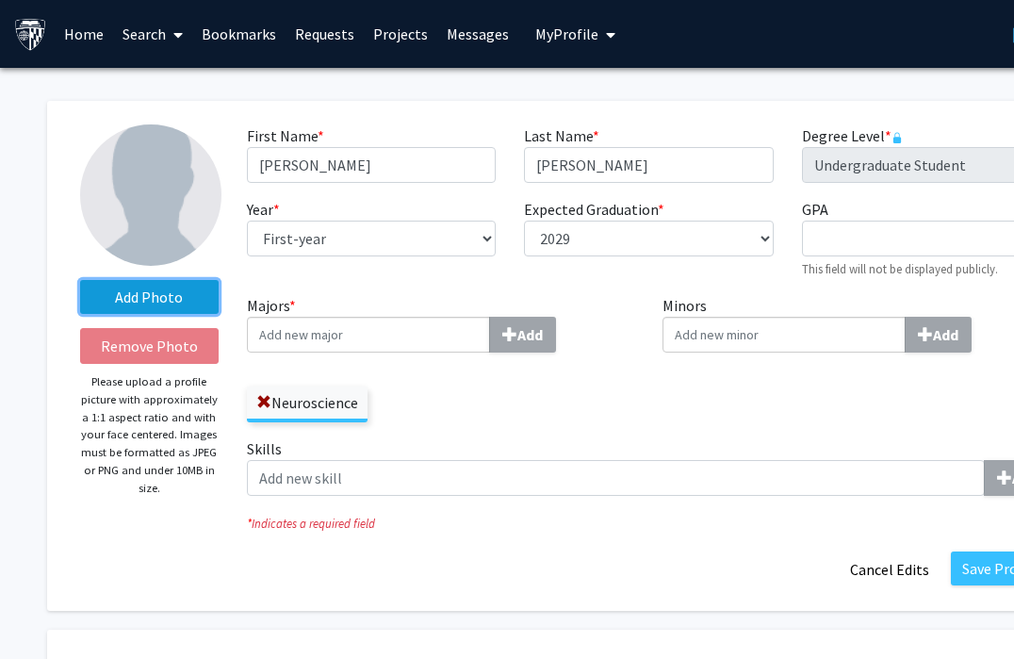
click at [169, 292] on label "Add Photo" at bounding box center [149, 297] width 138 height 34
click at [0, 0] on input "Add Photo" at bounding box center [0, 0] width 0 height 0
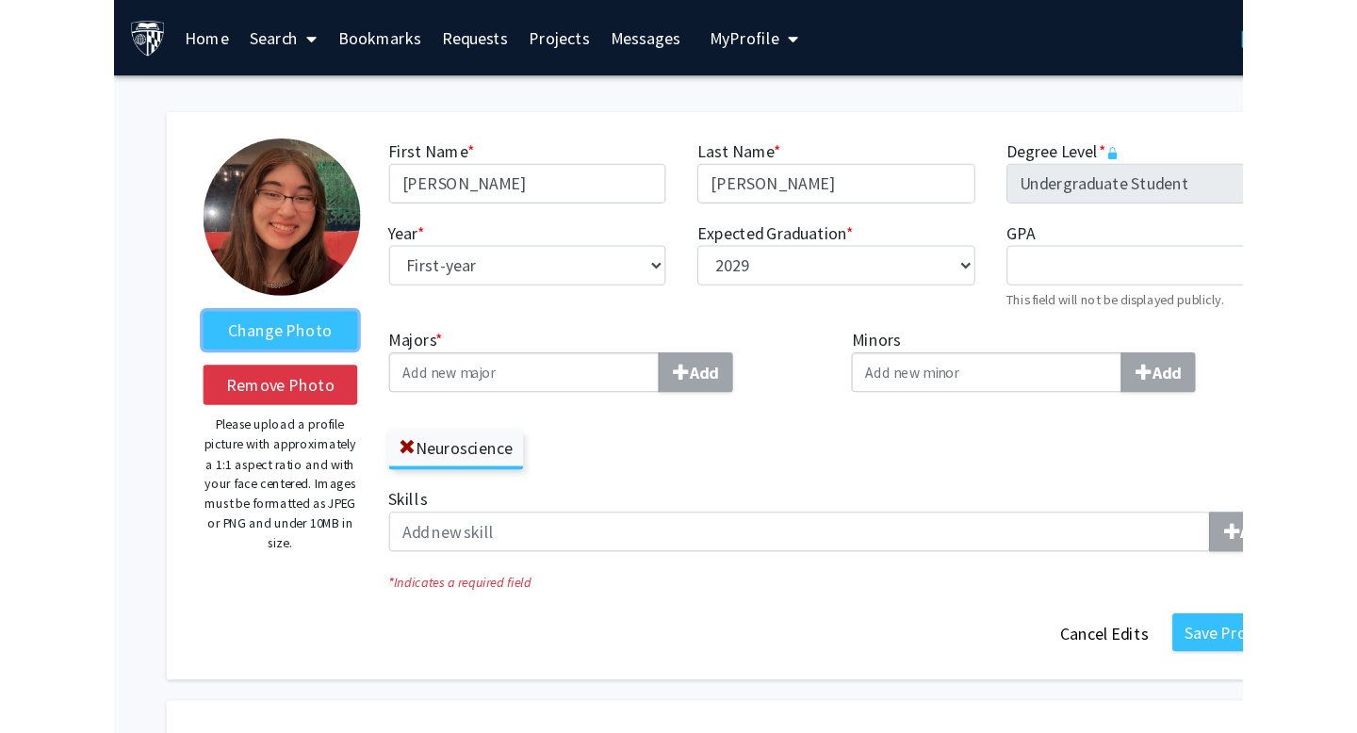
scroll to position [57, 0]
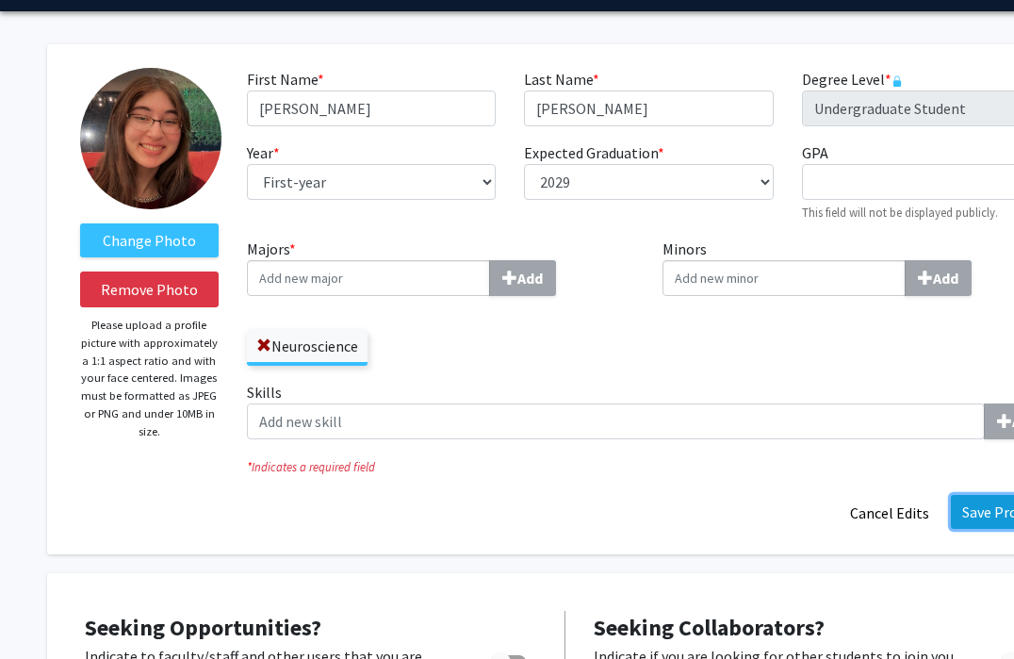
click at [976, 518] on button "Save Profile" at bounding box center [1001, 512] width 100 height 34
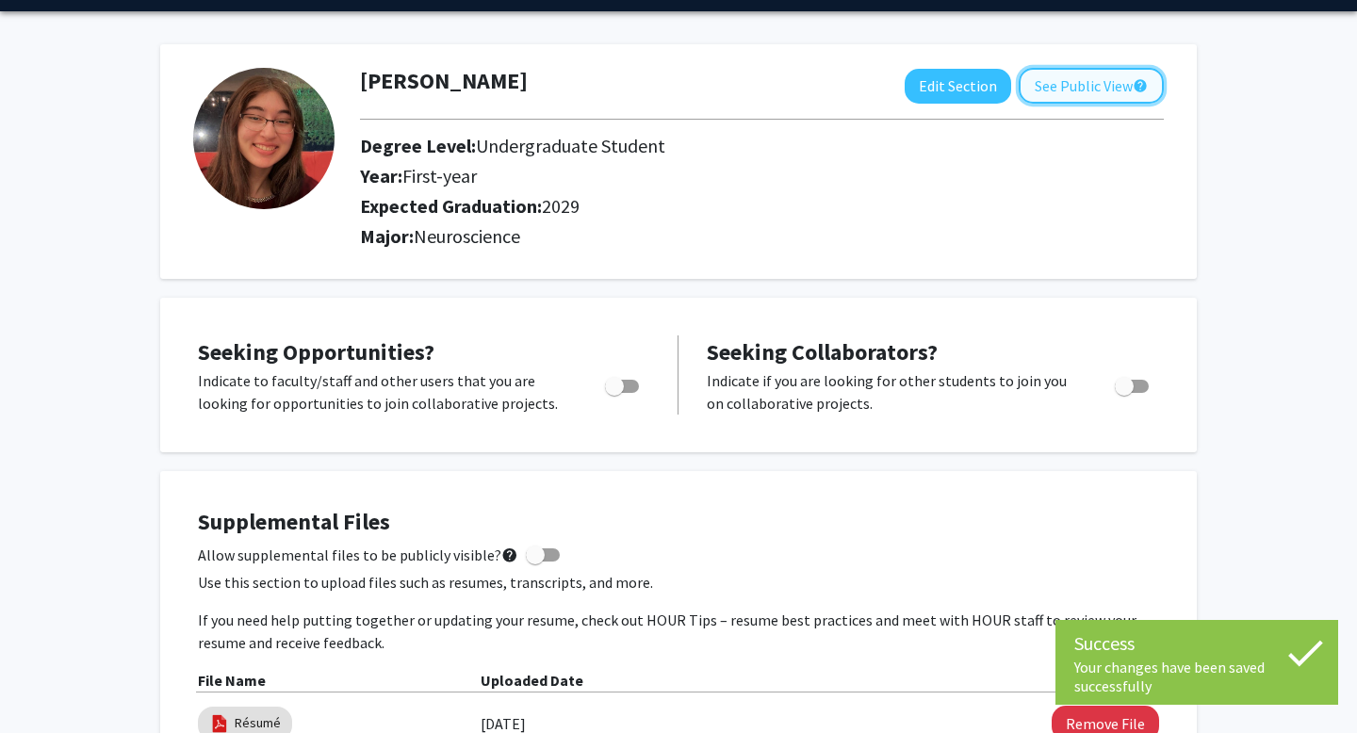
click at [1126, 87] on button "See Public View help" at bounding box center [1090, 86] width 145 height 36
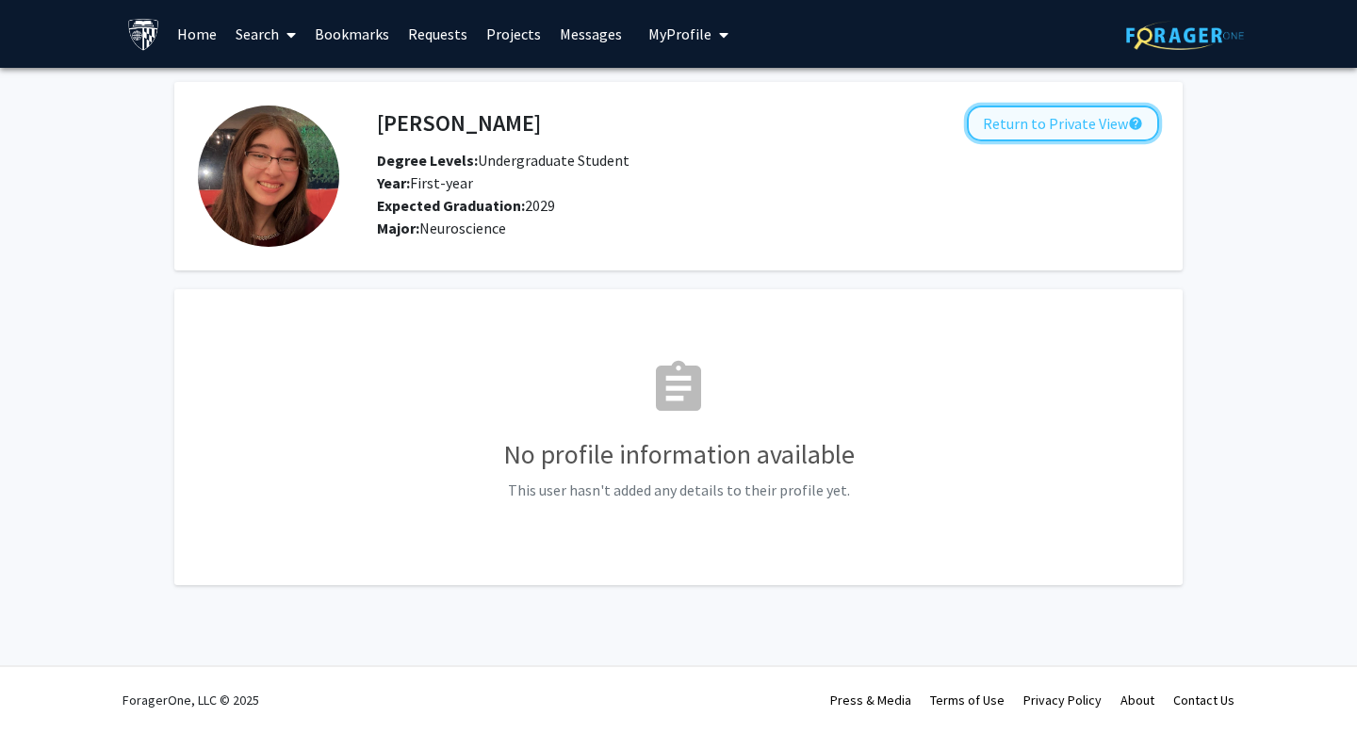
click at [1043, 118] on button "Return to Private View help" at bounding box center [1063, 124] width 192 height 36
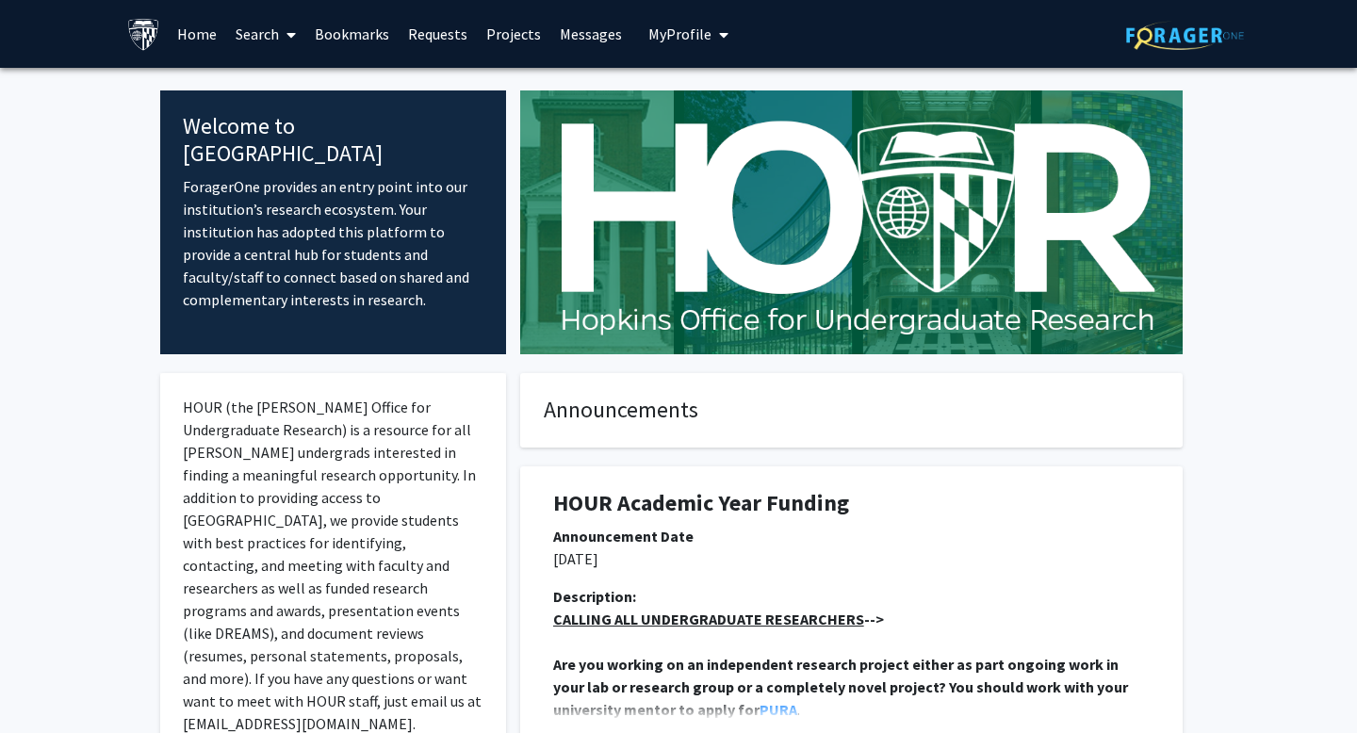
click at [382, 38] on link "Bookmarks" at bounding box center [351, 34] width 93 height 66
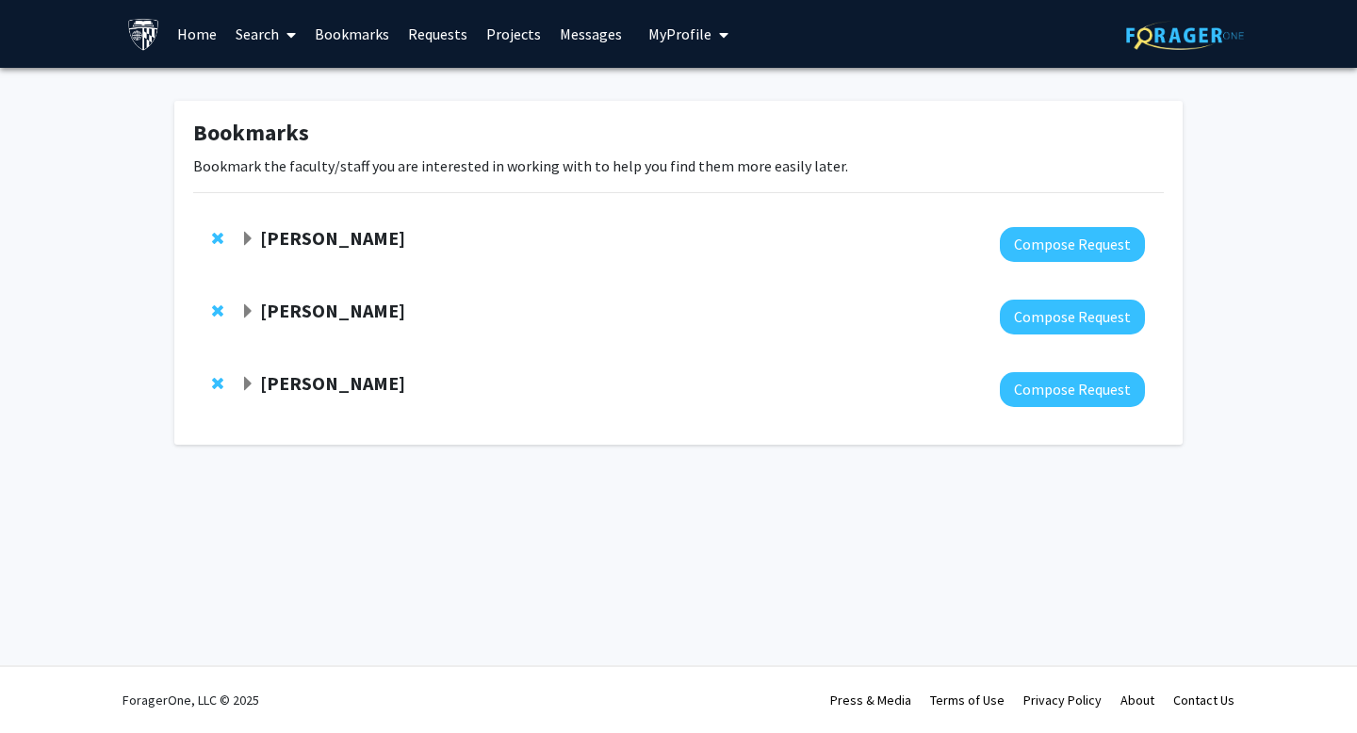
click at [246, 380] on span "Expand Victoria Paone Bookmark" at bounding box center [247, 384] width 15 height 15
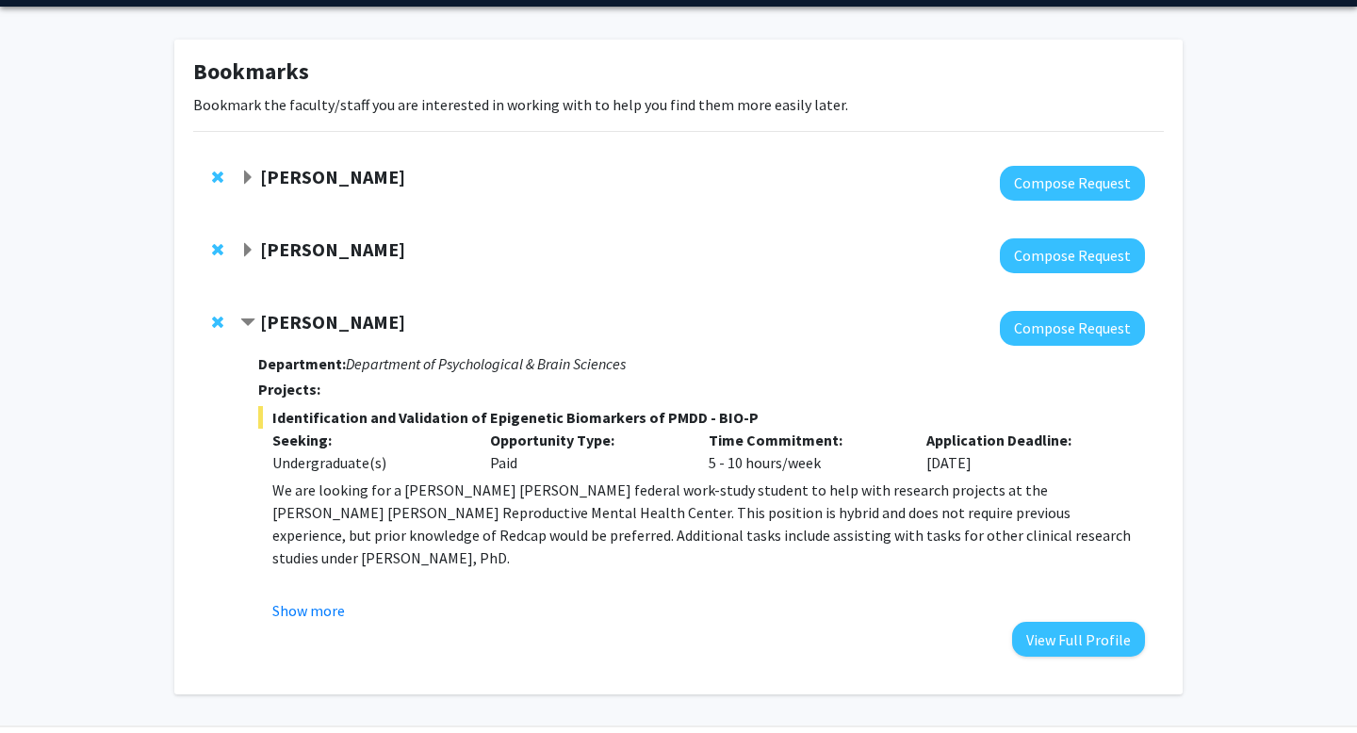
scroll to position [62, 0]
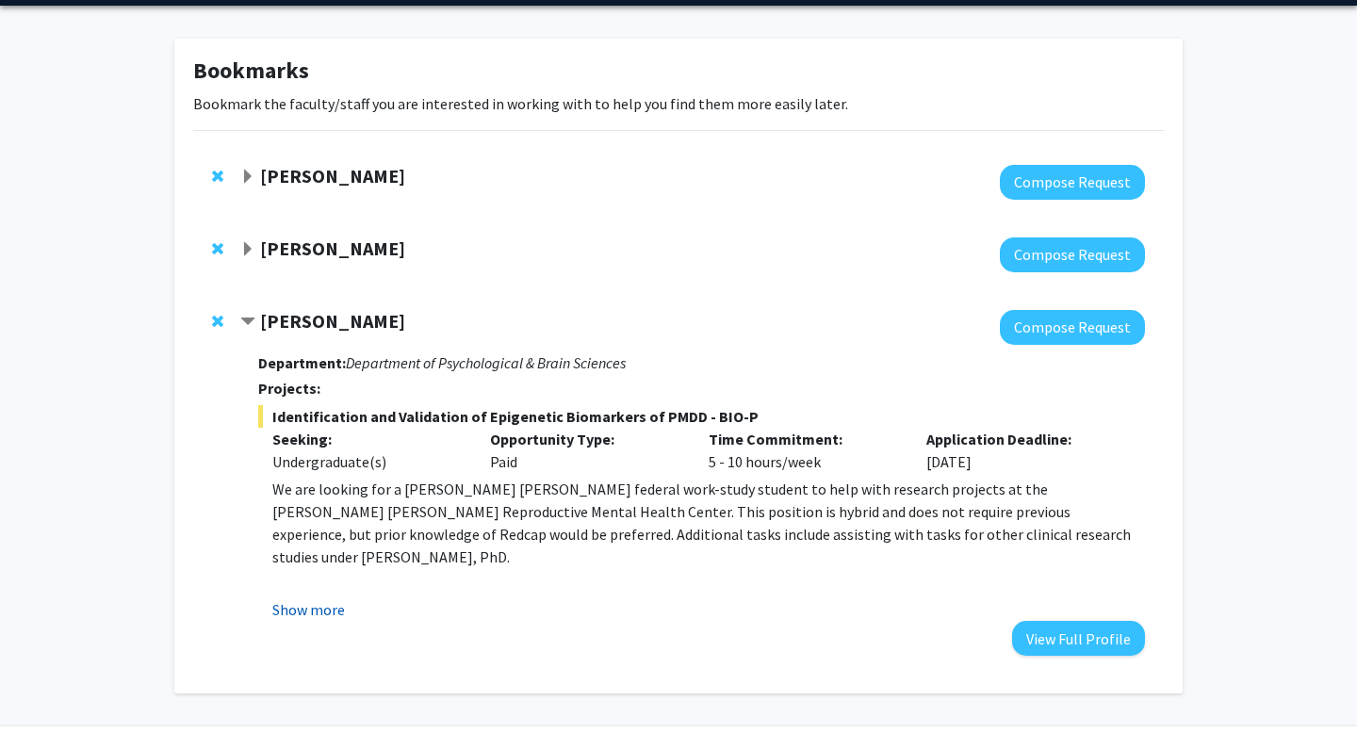
click at [318, 603] on button "Show more" at bounding box center [308, 609] width 73 height 23
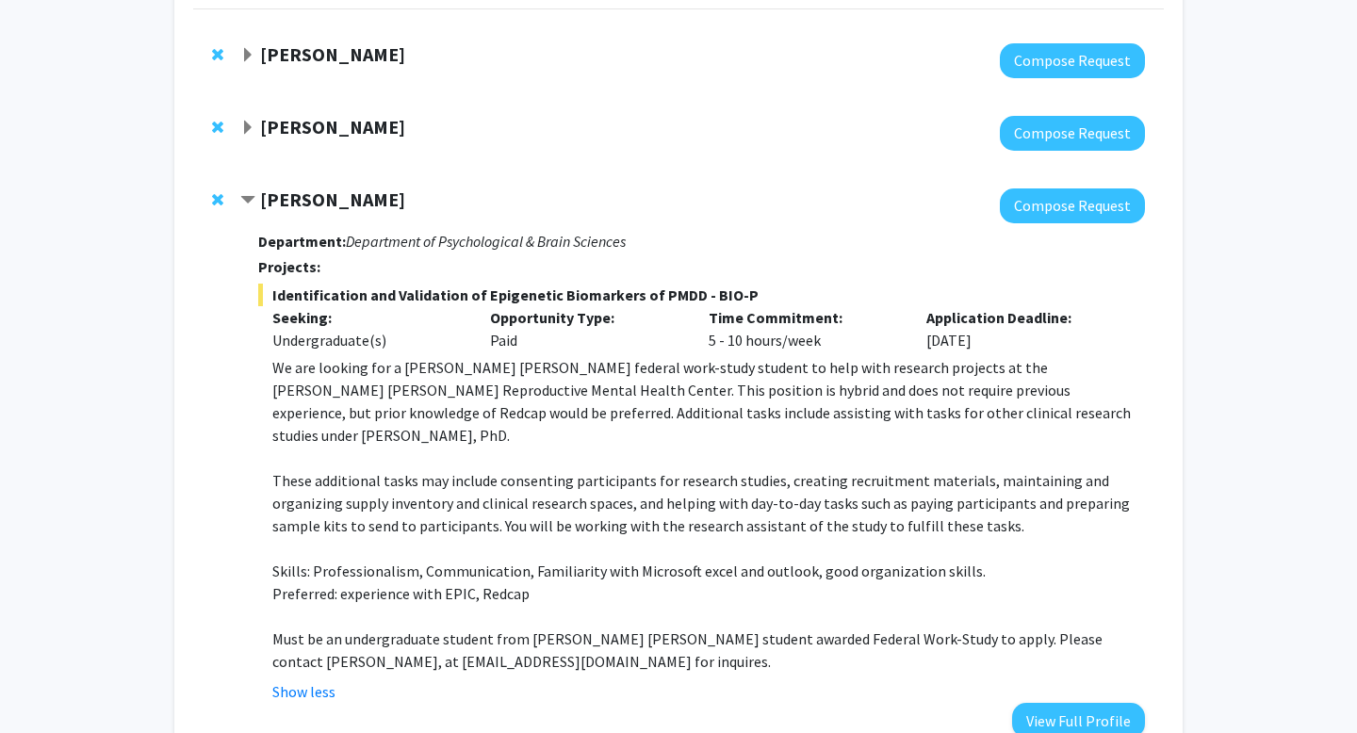
scroll to position [188, 0]
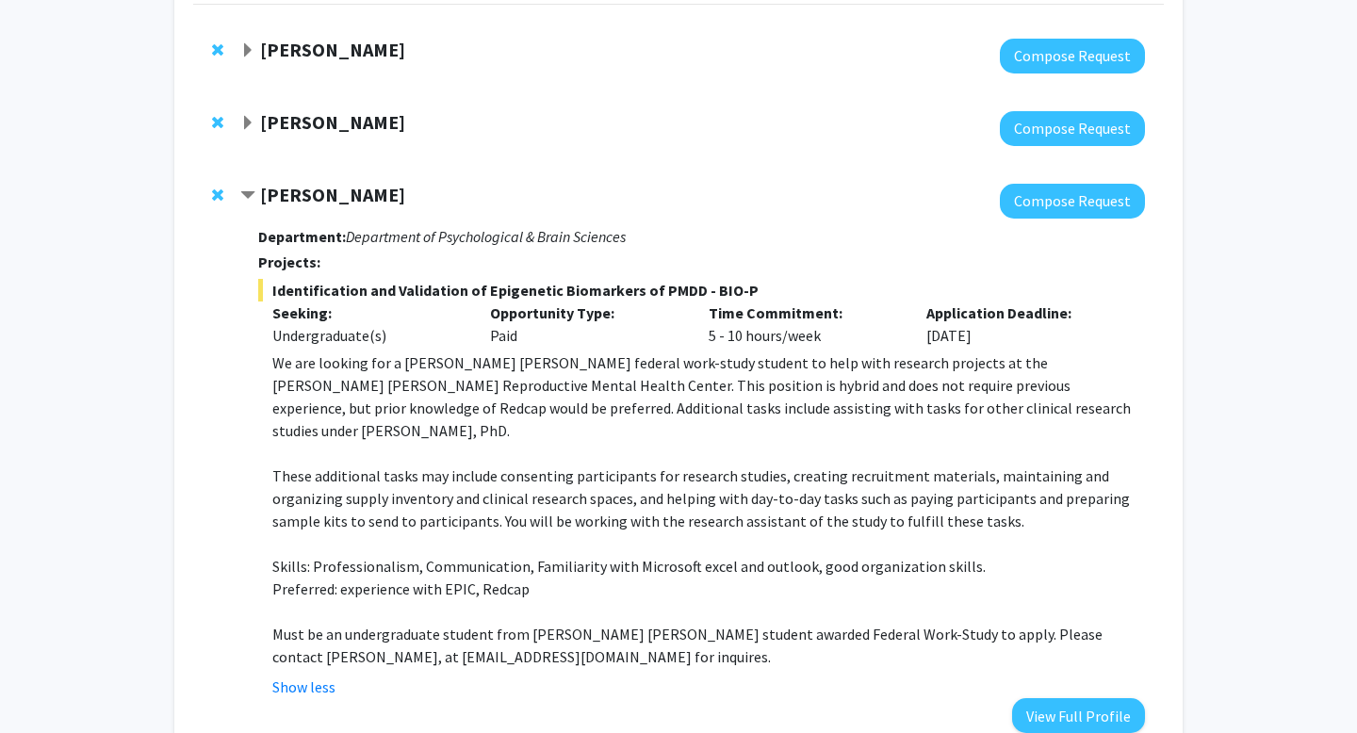
click at [244, 126] on span "Expand Fenan Rassu Bookmark" at bounding box center [247, 123] width 15 height 15
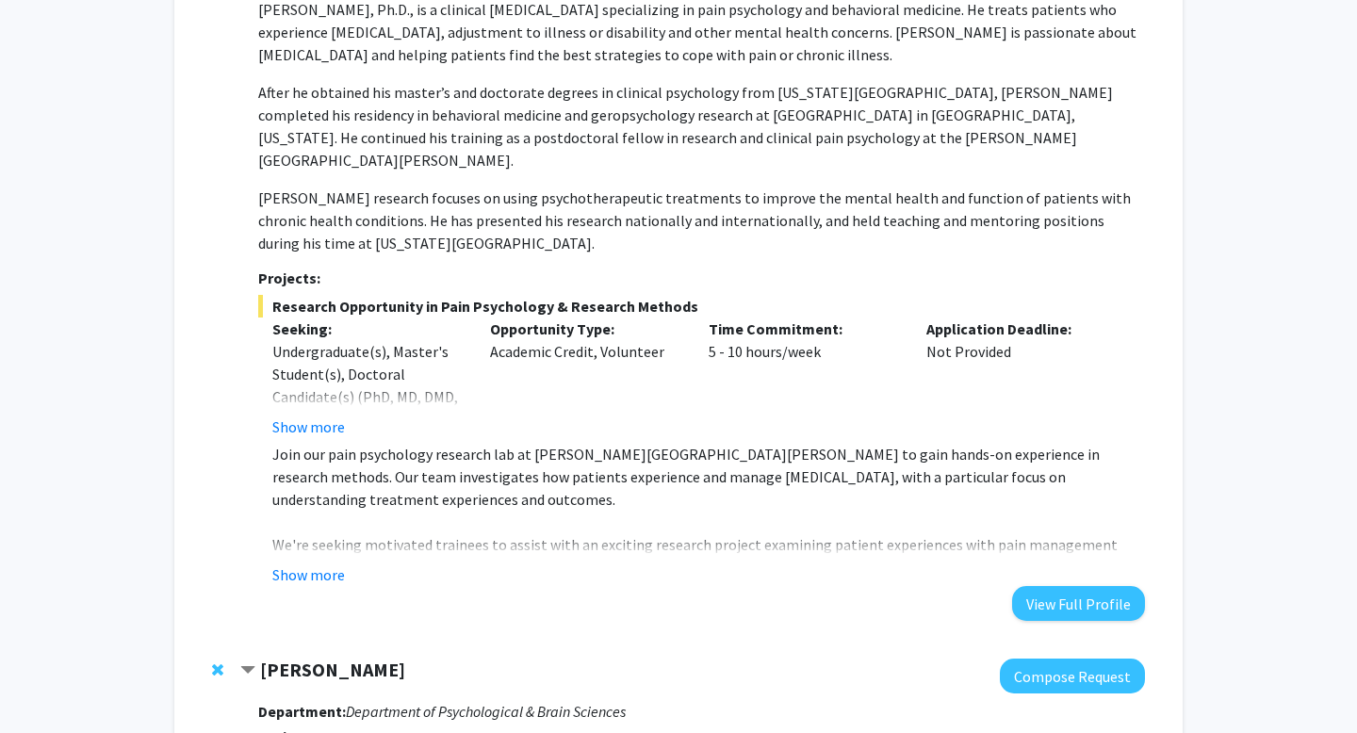
scroll to position [374, 0]
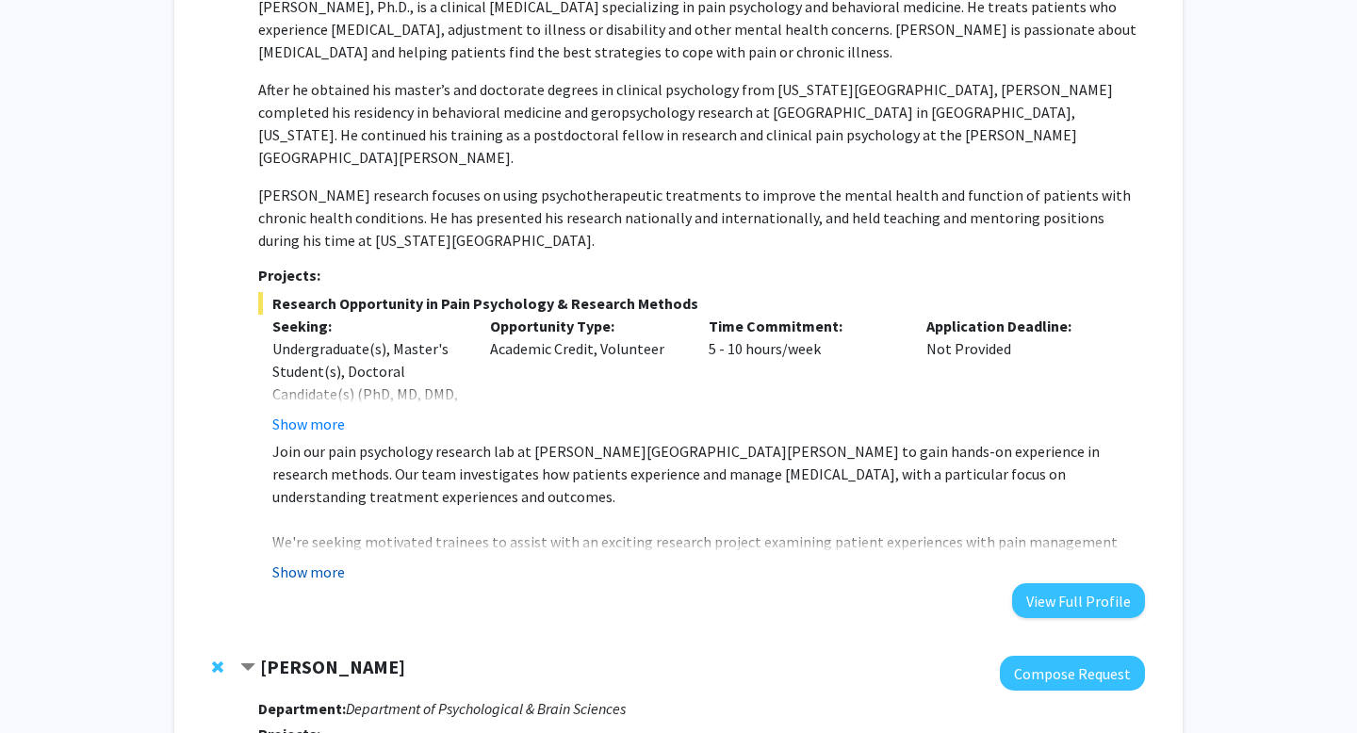
click at [317, 561] on button "Show more" at bounding box center [308, 572] width 73 height 23
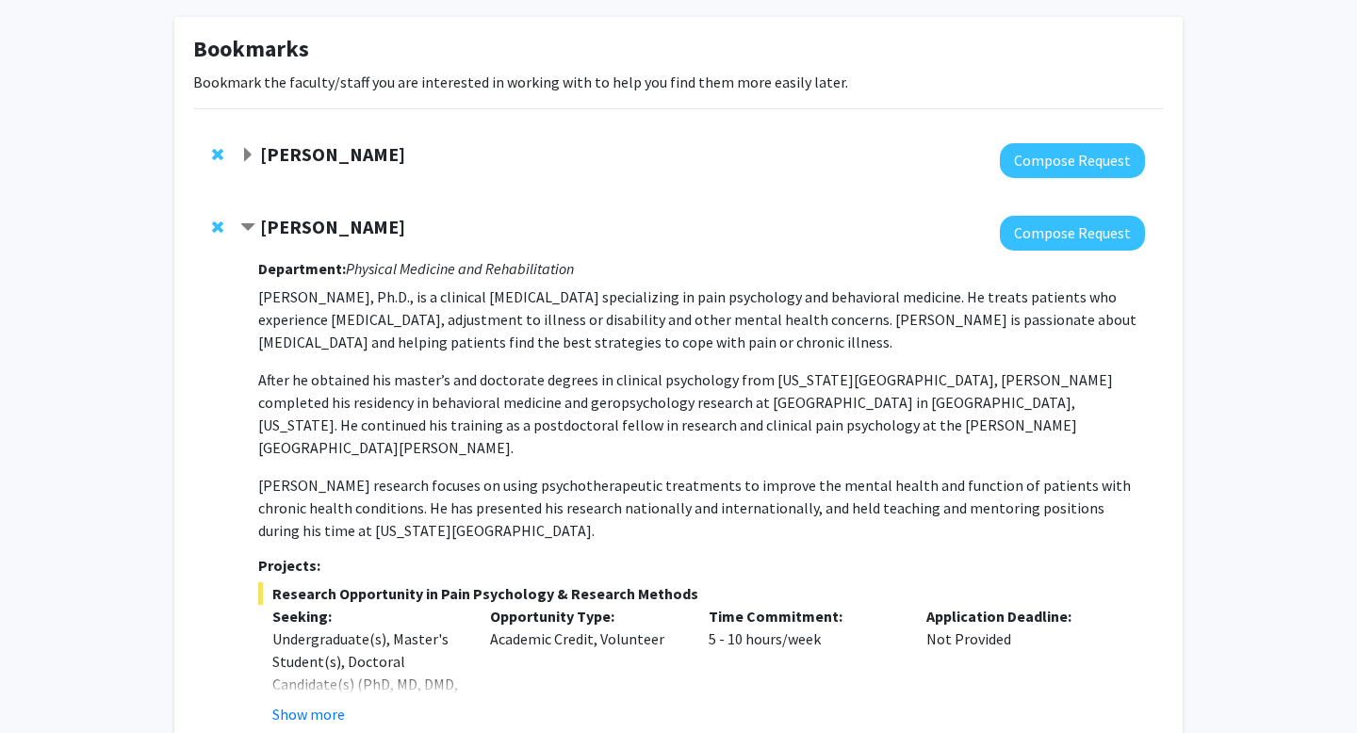
scroll to position [0, 0]
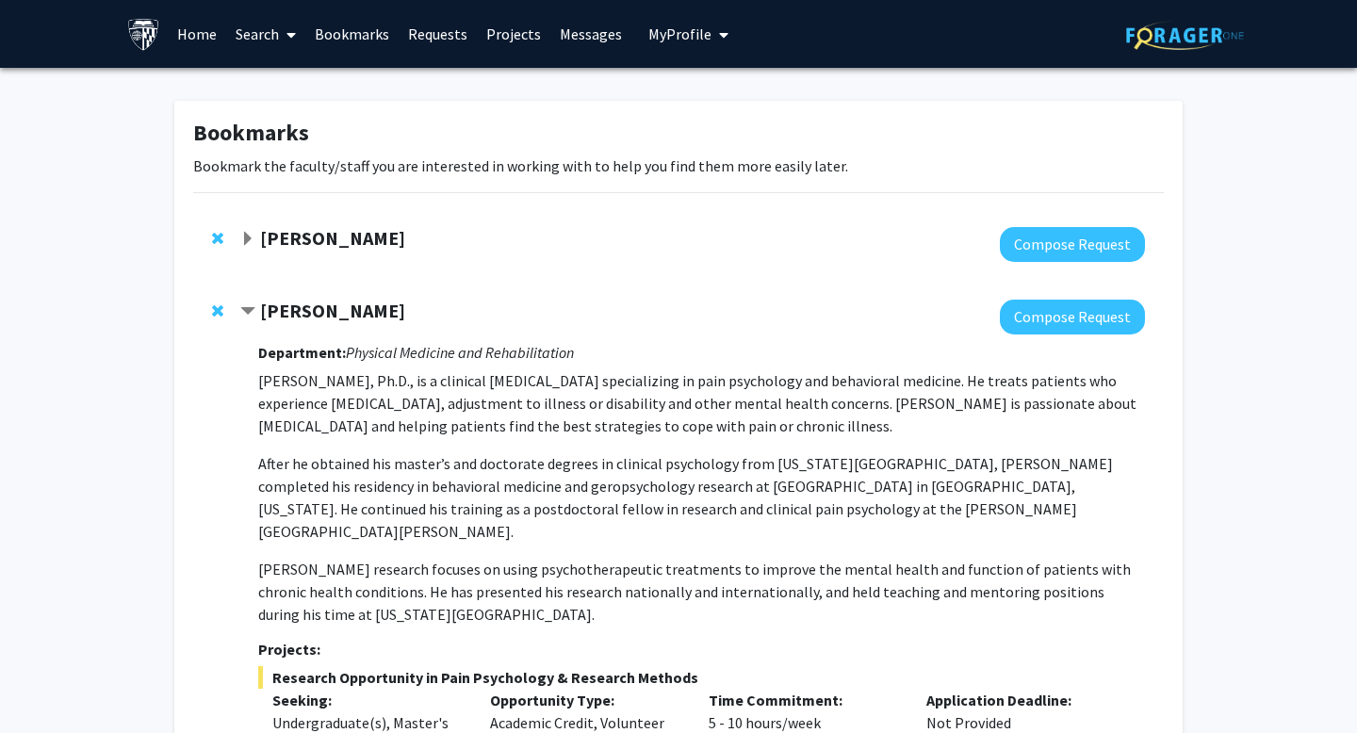
click at [252, 238] on span "Expand Raj Mukherjee Bookmark" at bounding box center [247, 239] width 15 height 15
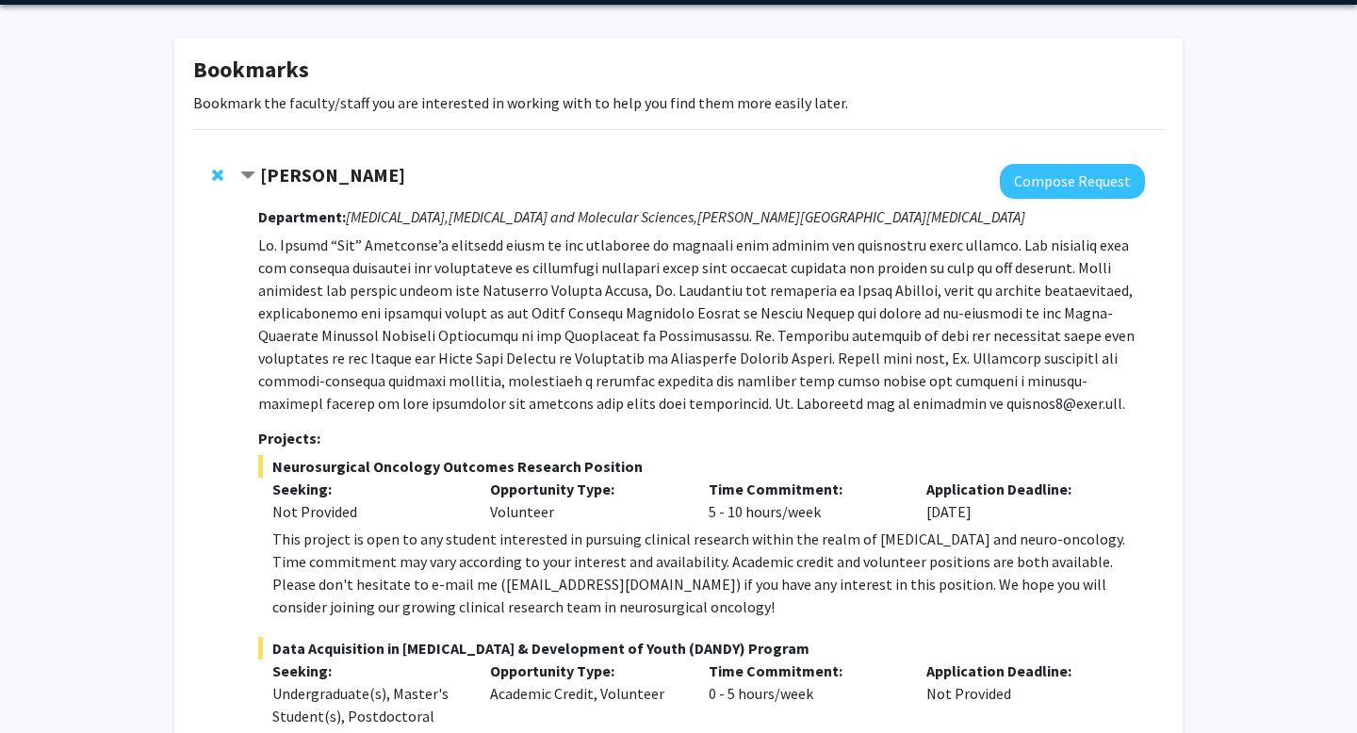
scroll to position [70, 0]
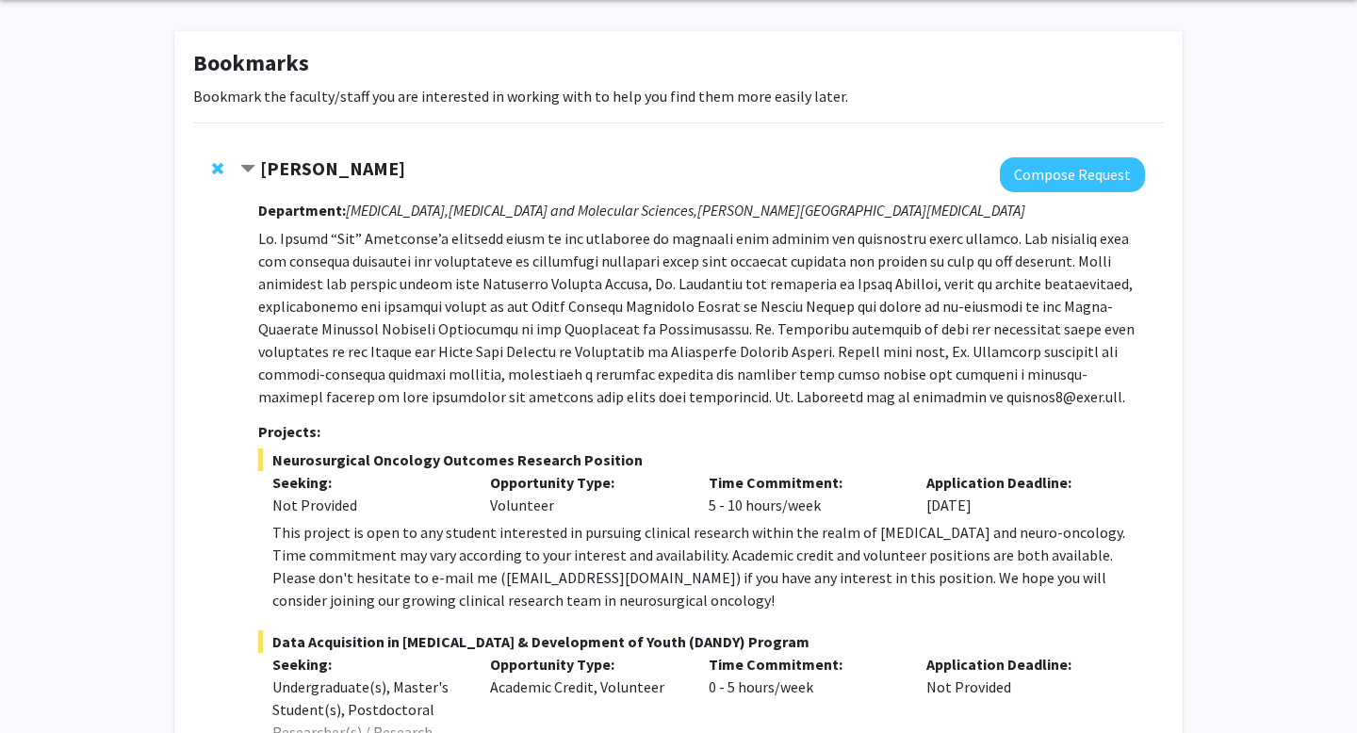
click at [214, 163] on span "Remove Raj Mukherjee from bookmarks" at bounding box center [217, 168] width 11 height 15
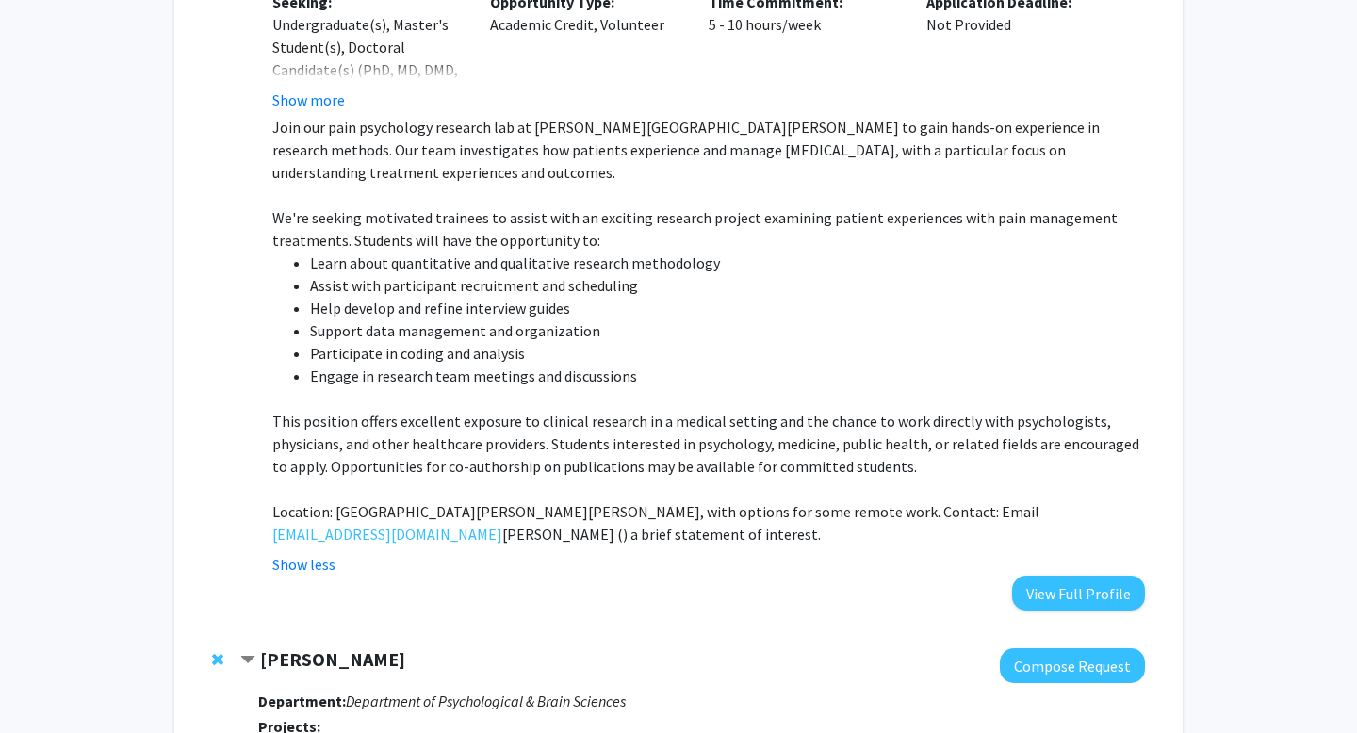
scroll to position [895, 0]
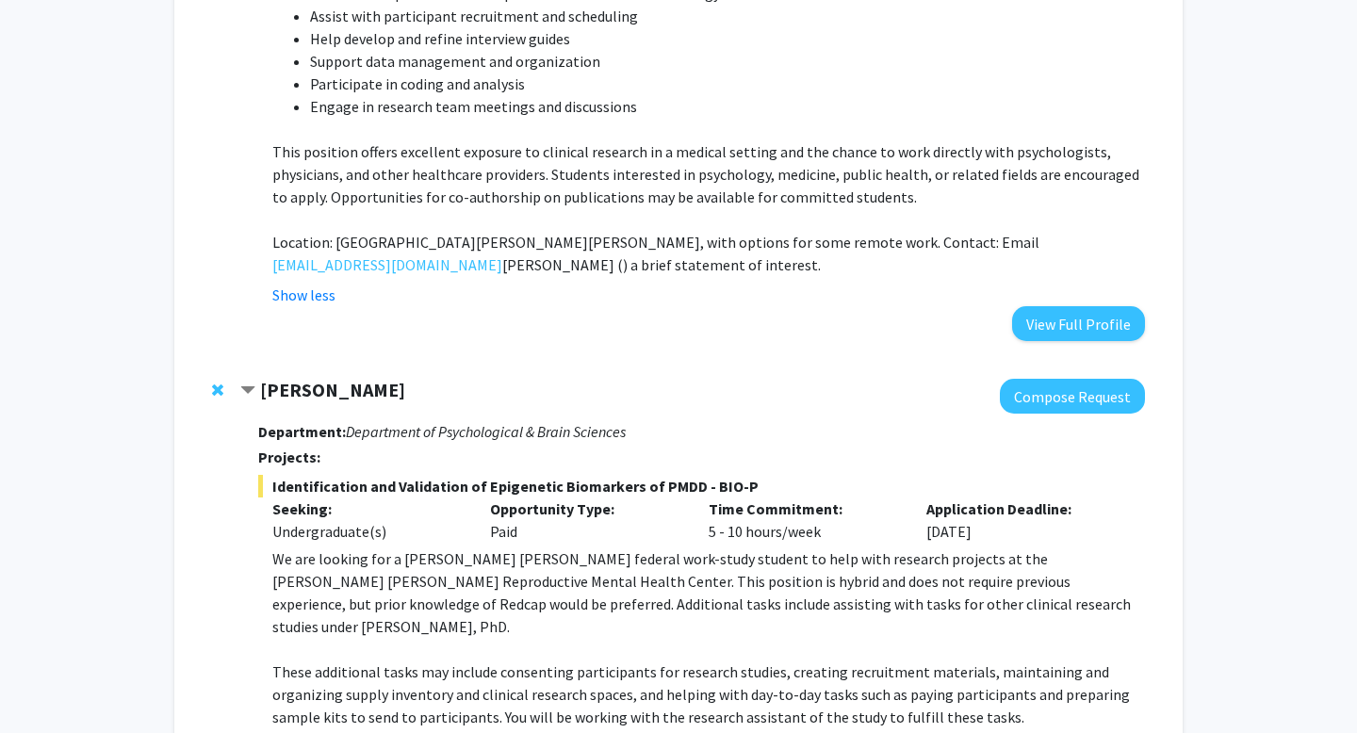
click at [217, 382] on span "Remove Victoria Paone from bookmarks" at bounding box center [217, 389] width 11 height 15
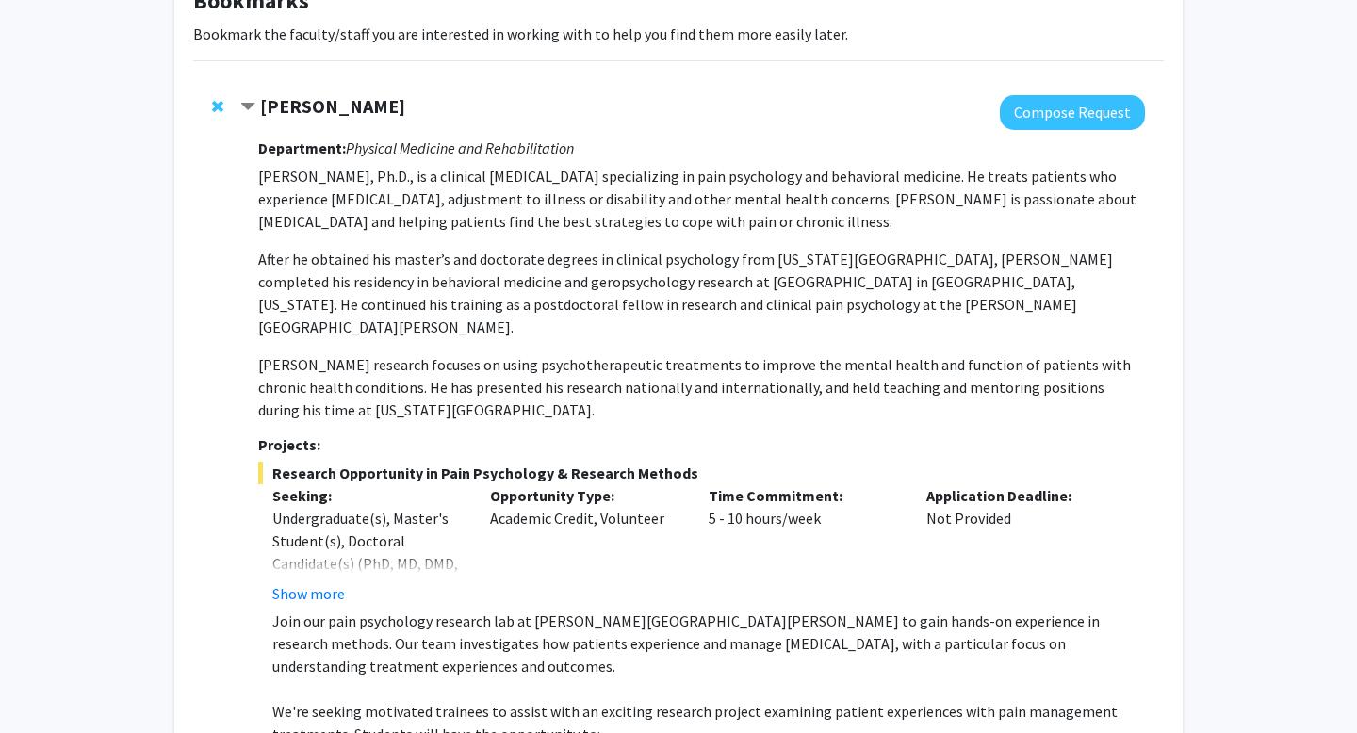
scroll to position [238, 0]
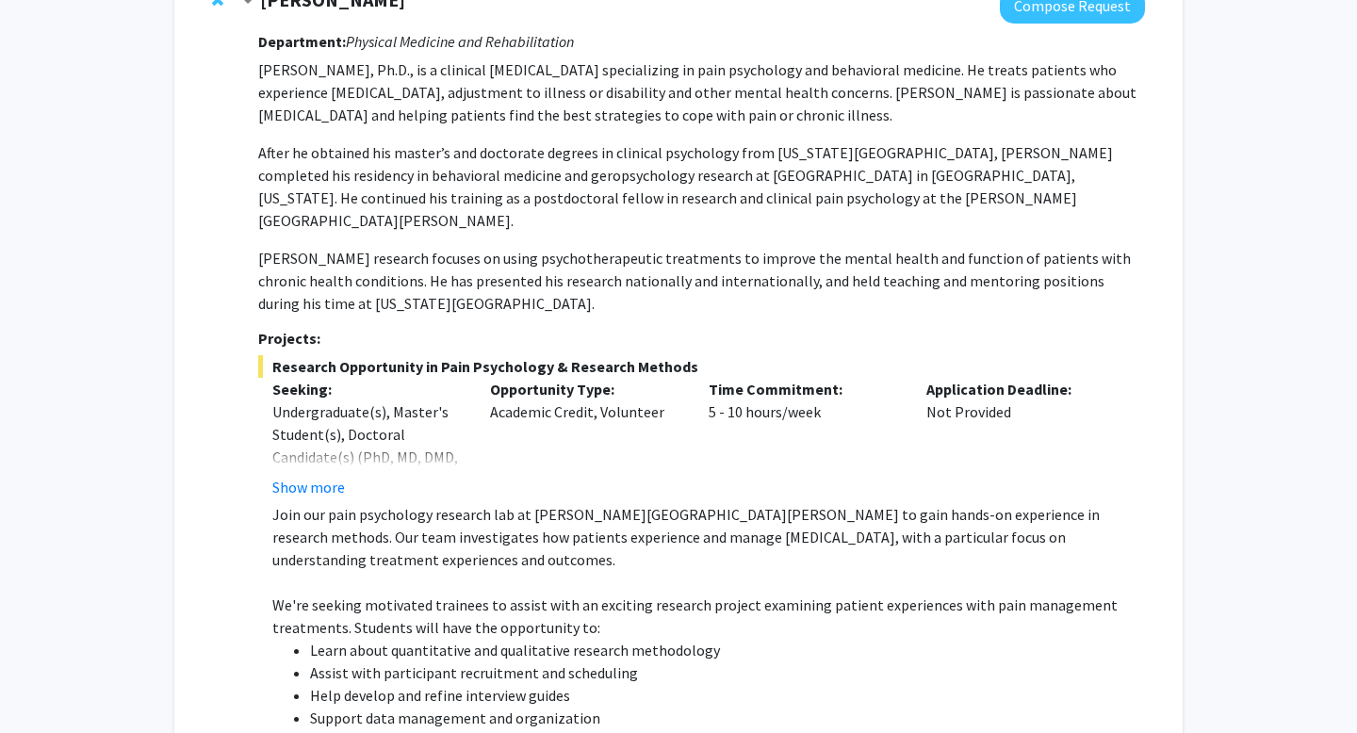
click at [164, 343] on div "Bookmarks Bookmark the faculty/staff you are interested in working with to help…" at bounding box center [678, 448] width 1036 height 1173
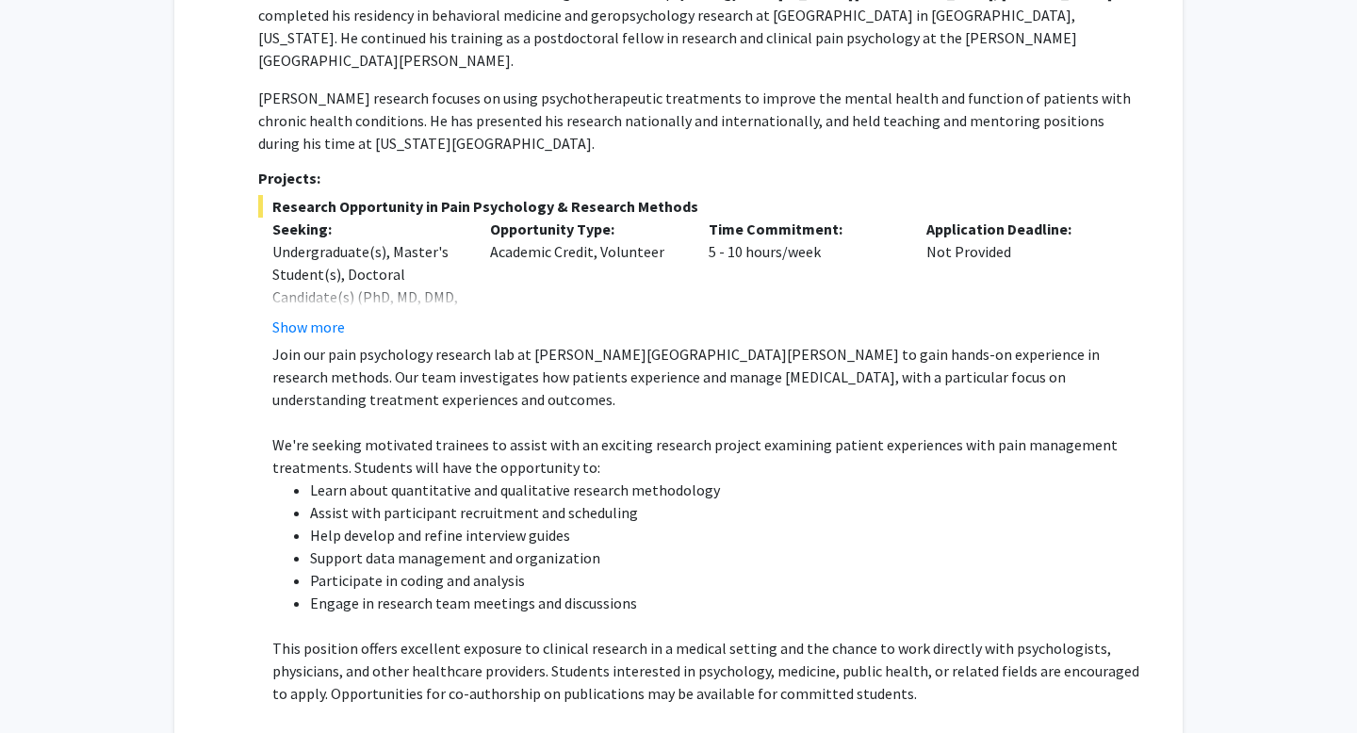
scroll to position [0, 0]
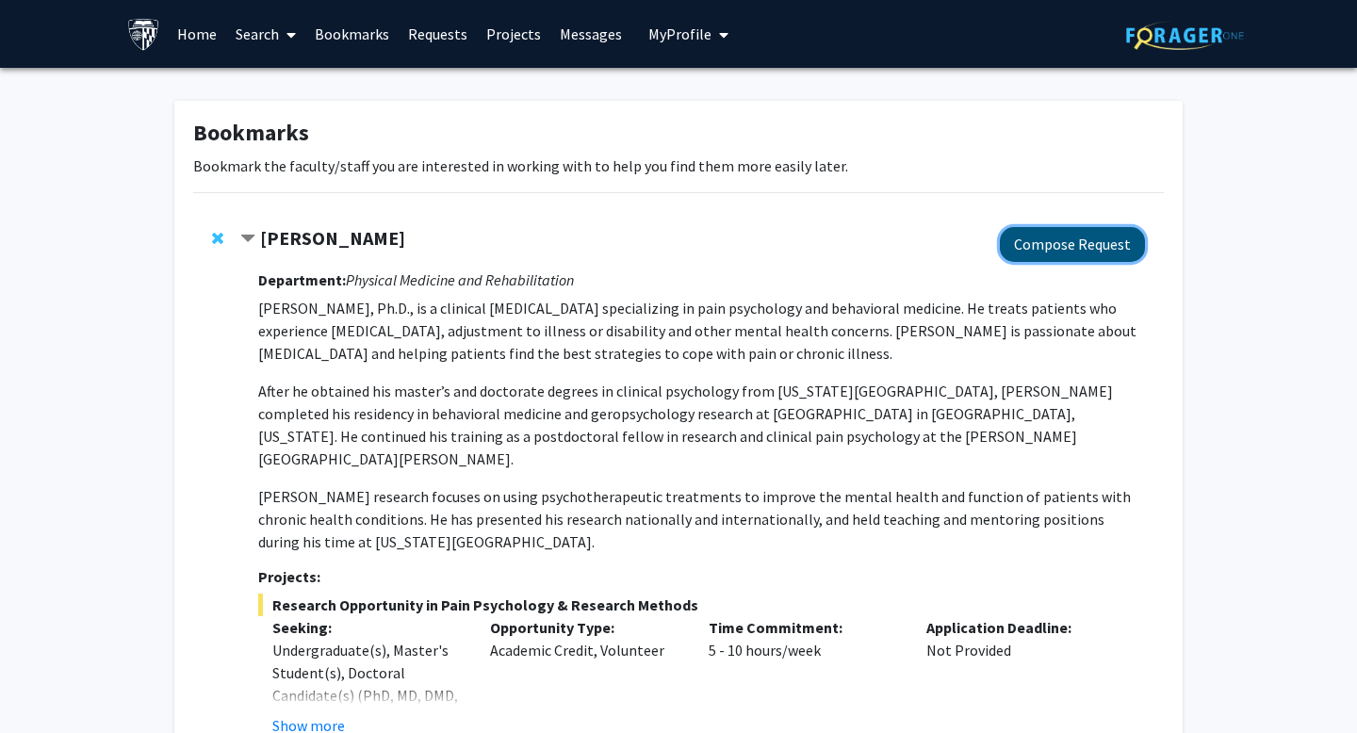
click at [1017, 238] on button "Compose Request" at bounding box center [1072, 244] width 145 height 35
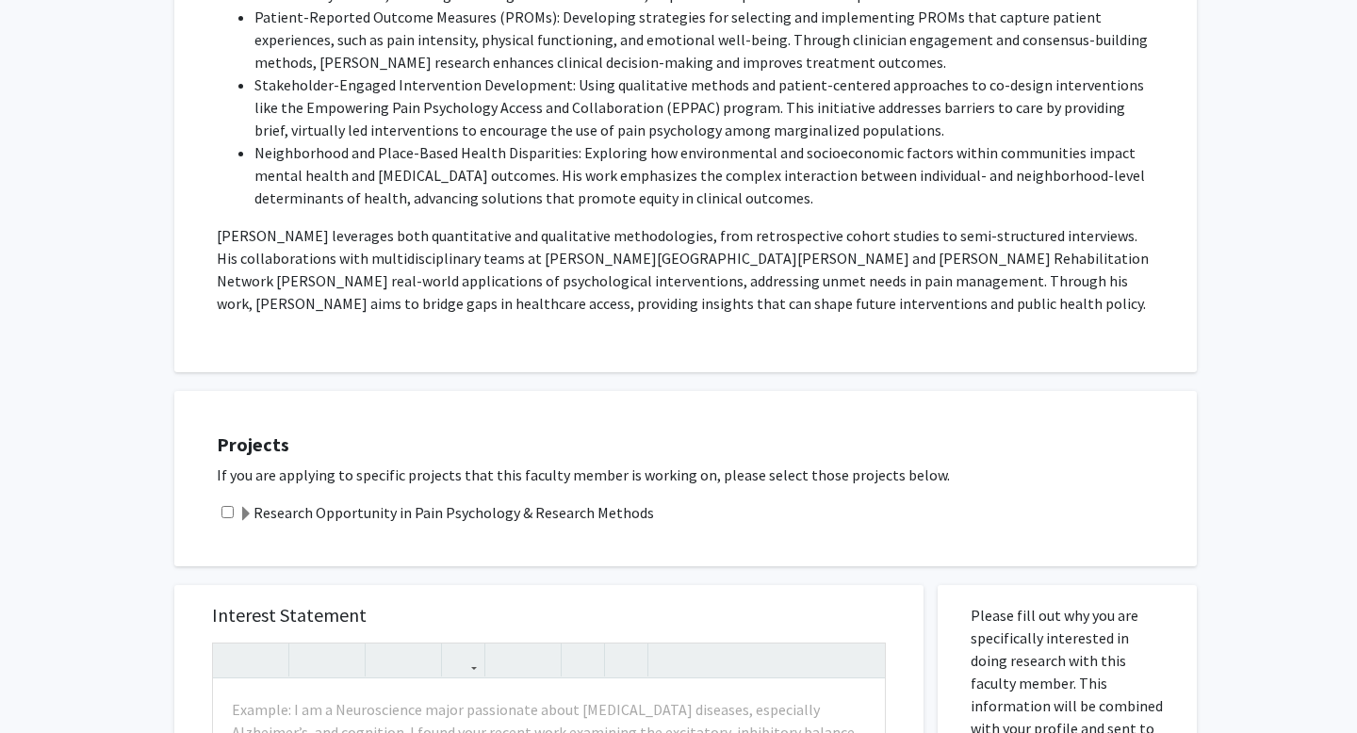
scroll to position [554, 0]
click at [227, 507] on input "checkbox" at bounding box center [227, 513] width 12 height 12
checkbox input "true"
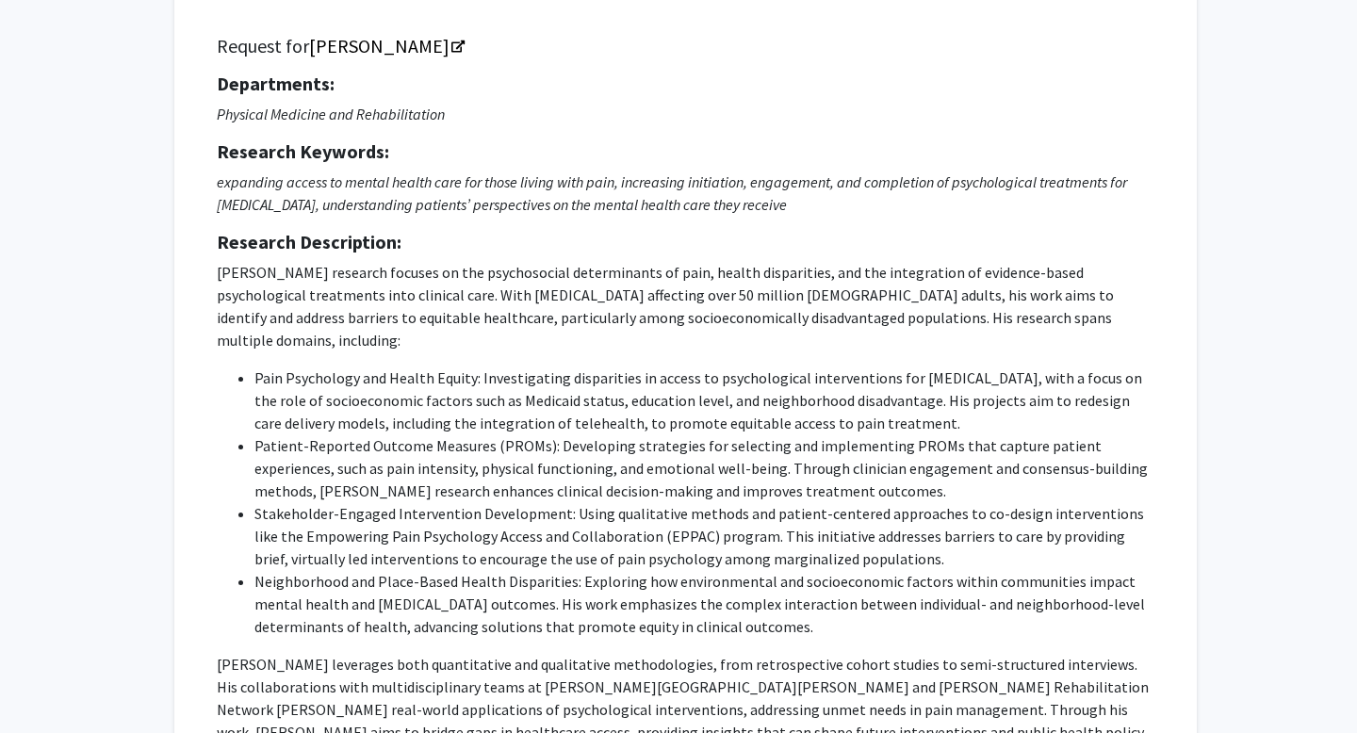
scroll to position [0, 0]
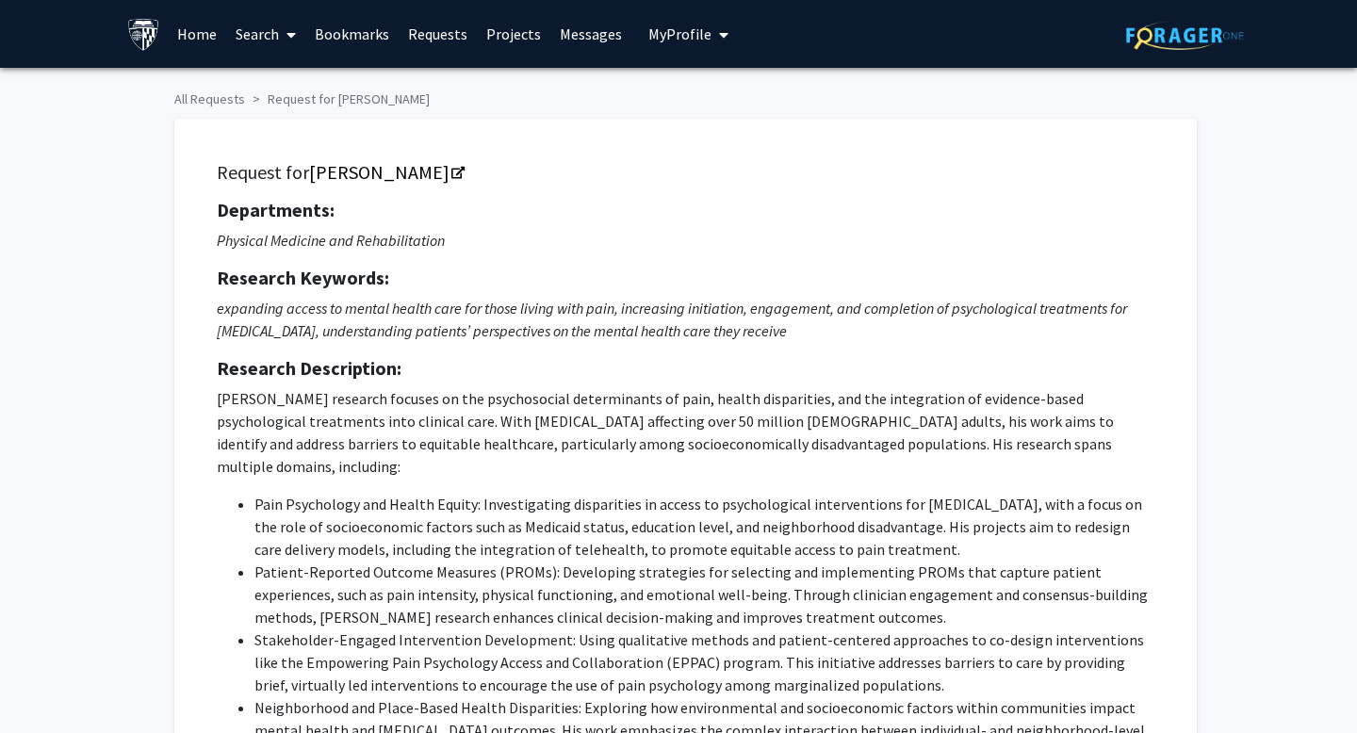
click at [517, 325] on p "expanding access to mental health care for those living with pain, increasing i…" at bounding box center [685, 319] width 937 height 45
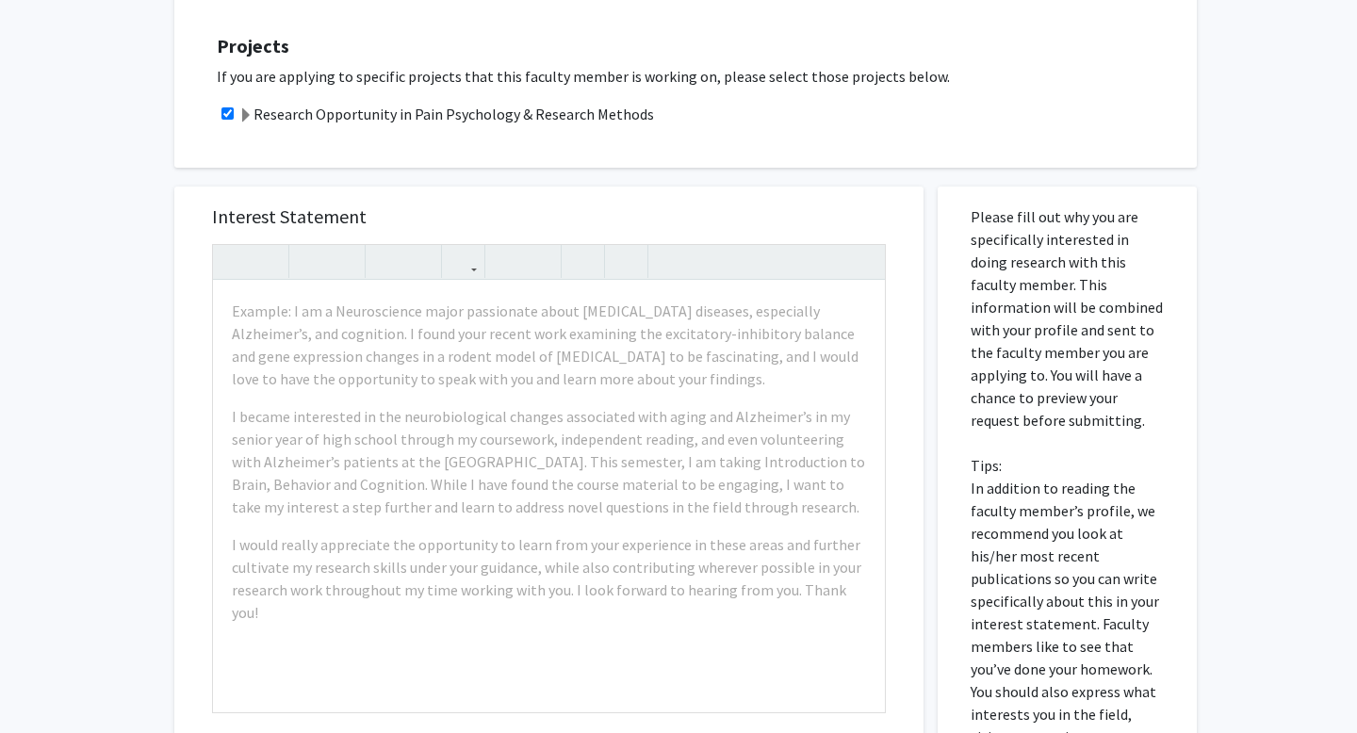
scroll to position [1122, 0]
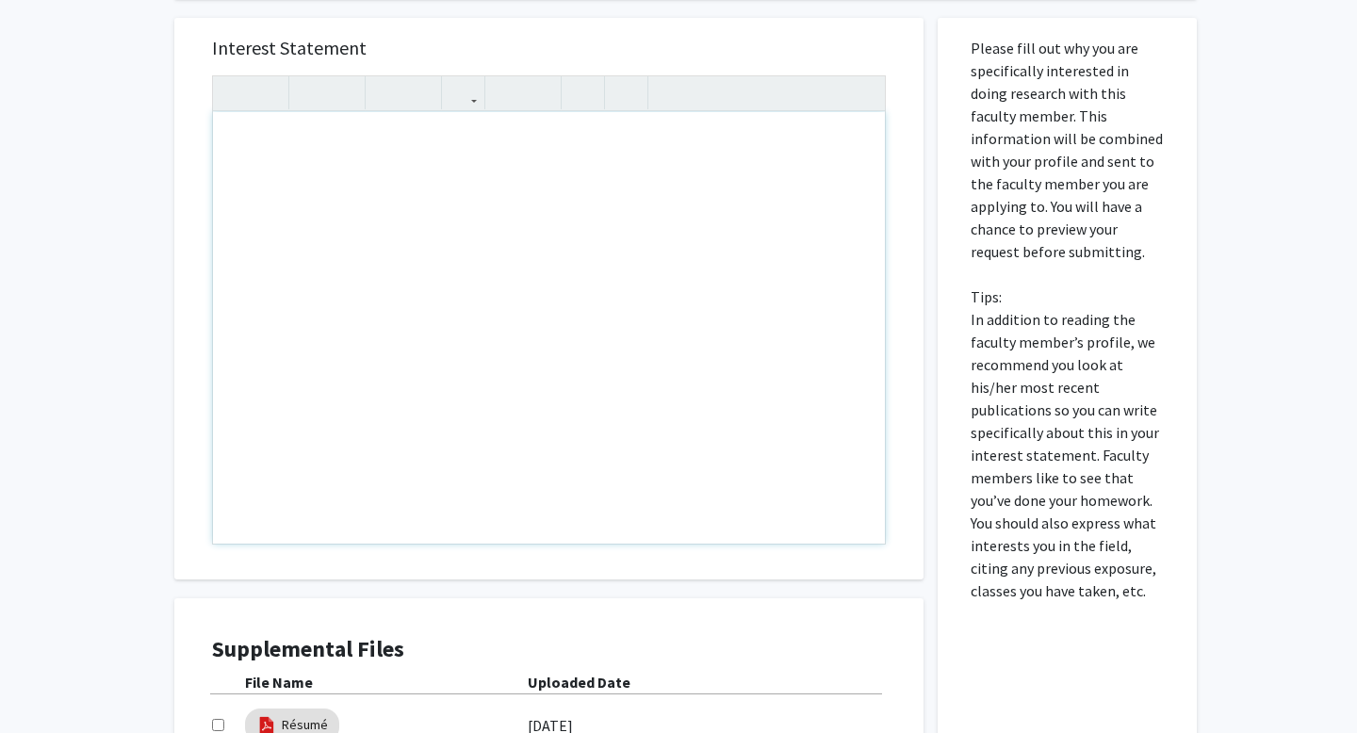
paste div "Note to users with screen readers: Please press Alt+0 or Option+0 to deactivate…"
type textarea "<l>Ipsu Do. Sitam,</c><a>El sedd ei Tempor Incididu, utl E’d m aliquaen adminim…"
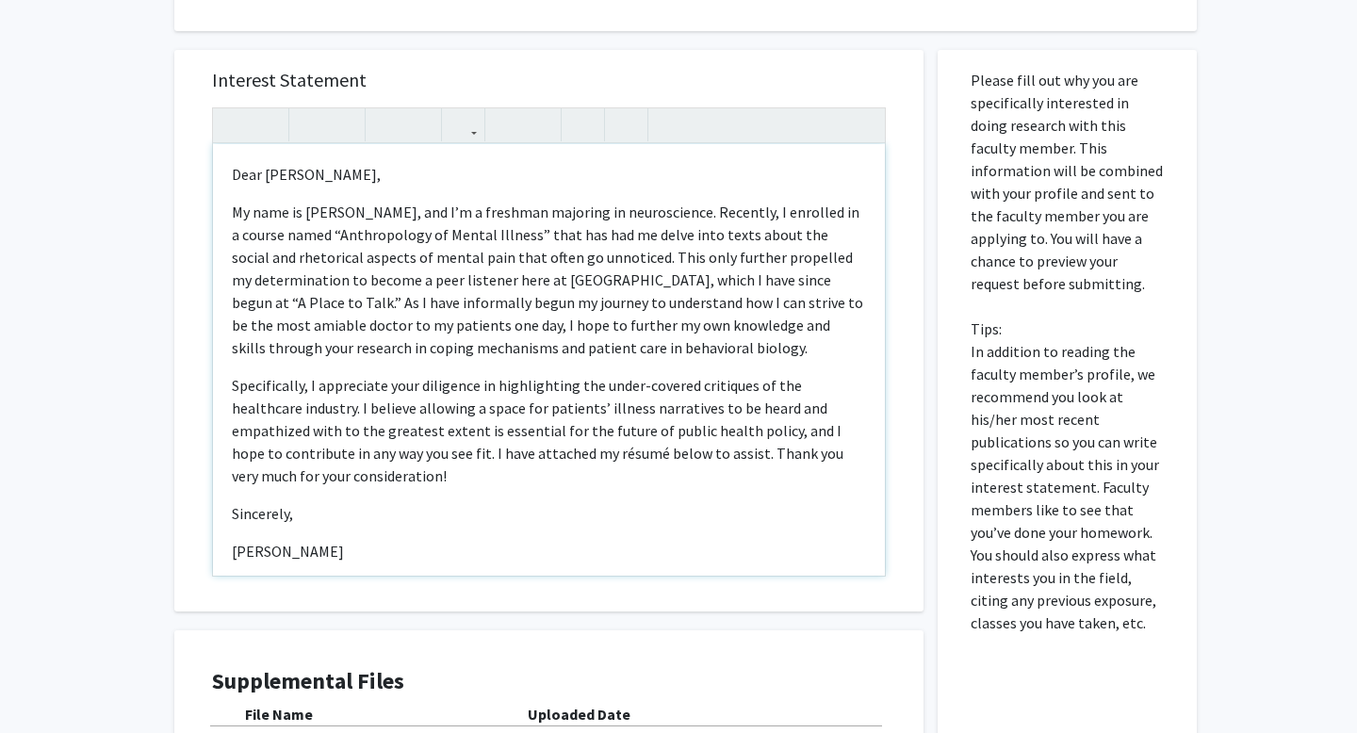
scroll to position [58, 0]
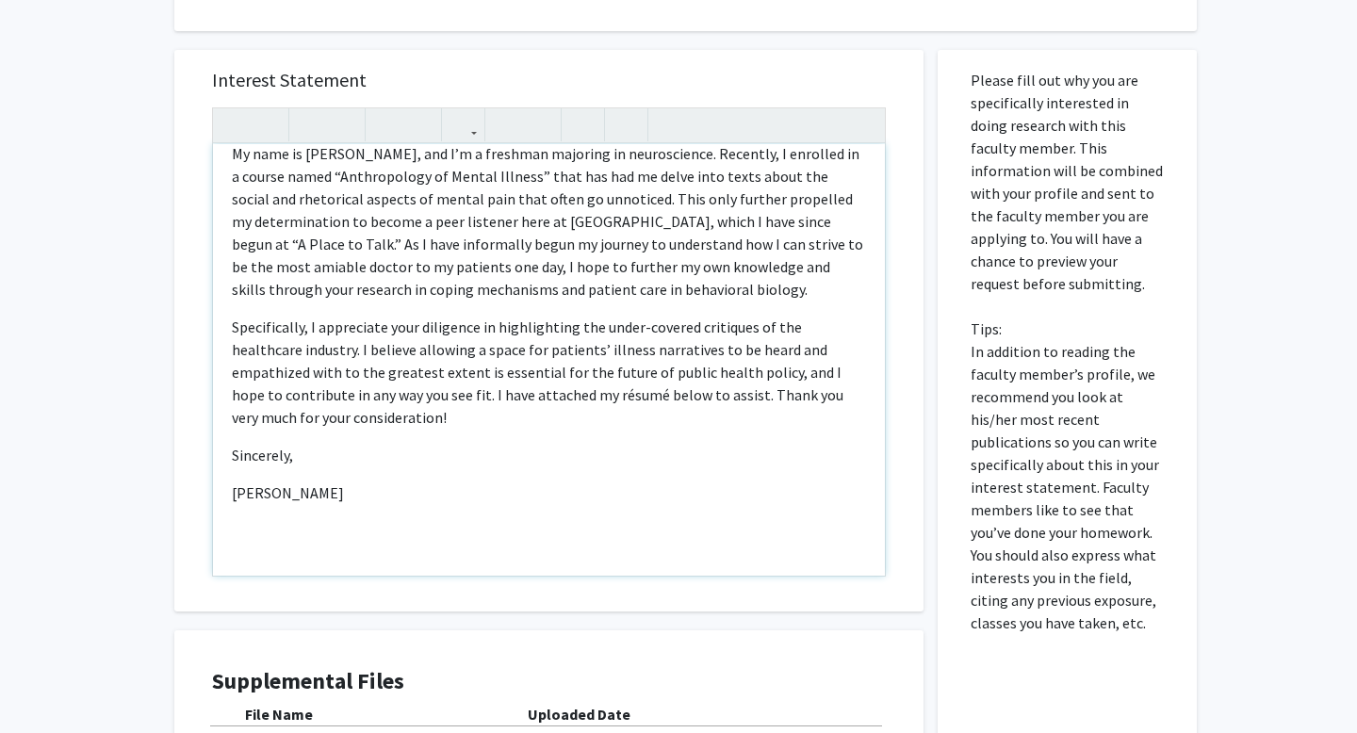
click at [244, 444] on p "Sincerely," at bounding box center [549, 455] width 634 height 23
drag, startPoint x: 244, startPoint y: 437, endPoint x: 229, endPoint y: 437, distance: 15.1
click at [229, 437] on div "Dear [PERSON_NAME], My name is [PERSON_NAME], and I’m a freshman majoring in ne…" at bounding box center [549, 359] width 672 height 431
drag, startPoint x: 249, startPoint y: 474, endPoint x: 215, endPoint y: 474, distance: 33.9
click at [215, 474] on div "Dear [PERSON_NAME], My name is [PERSON_NAME], and I’m a freshman majoring in ne…" at bounding box center [549, 359] width 672 height 431
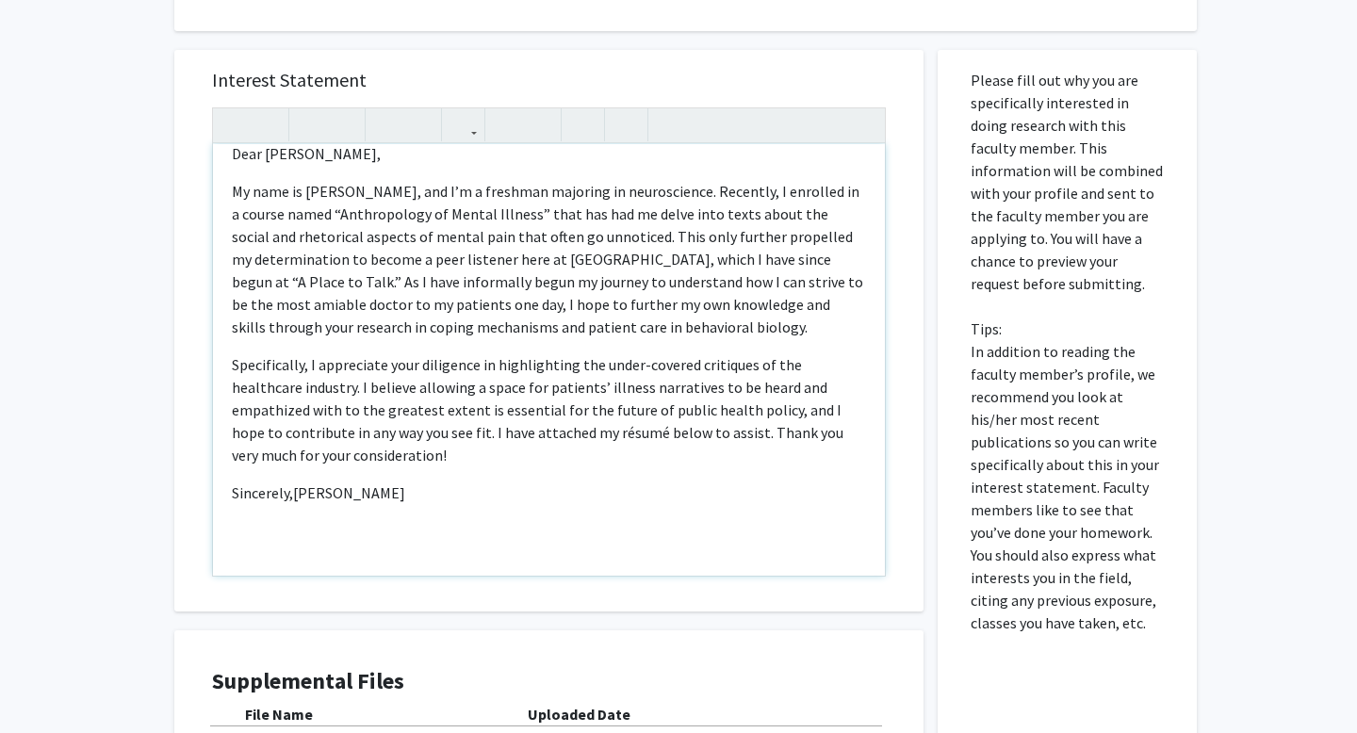
scroll to position [43, 0]
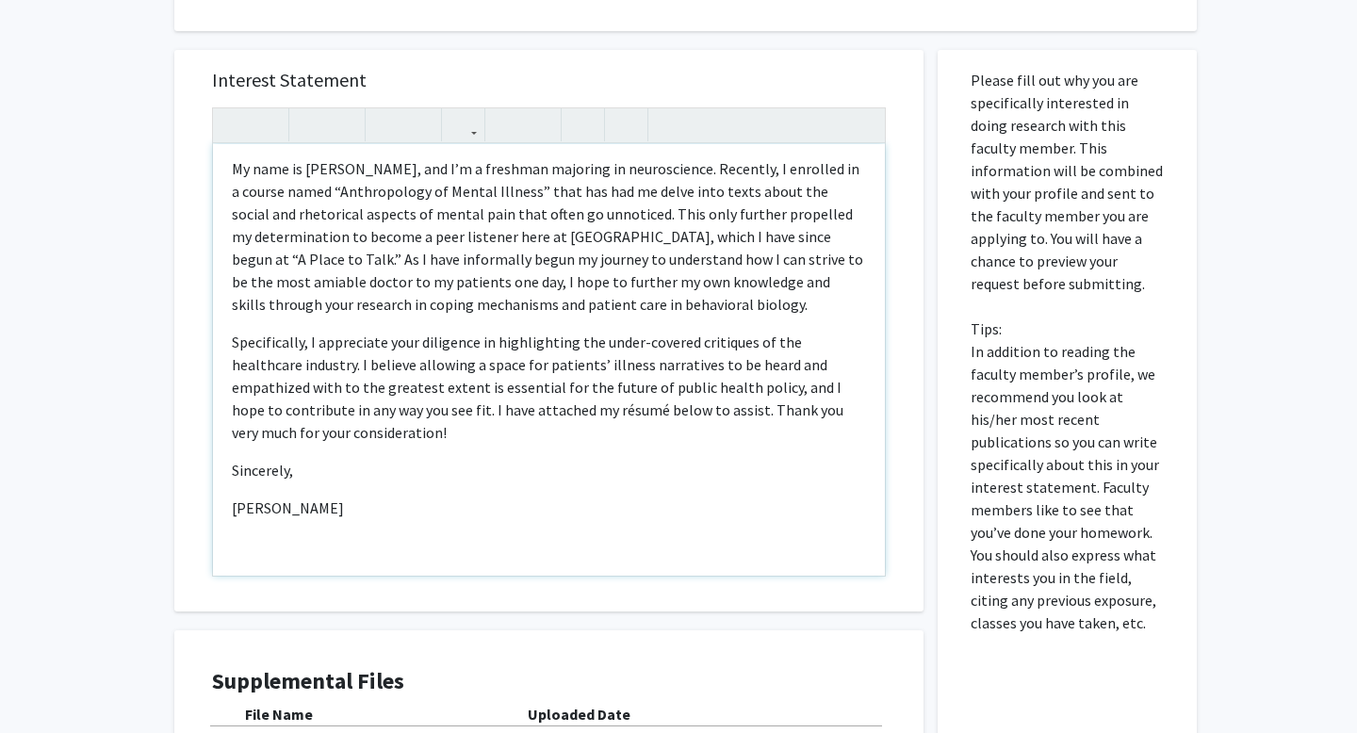
click at [370, 372] on p "Specifically, I appreciate your diligence in highlighting the under-covered cri…" at bounding box center [549, 387] width 634 height 113
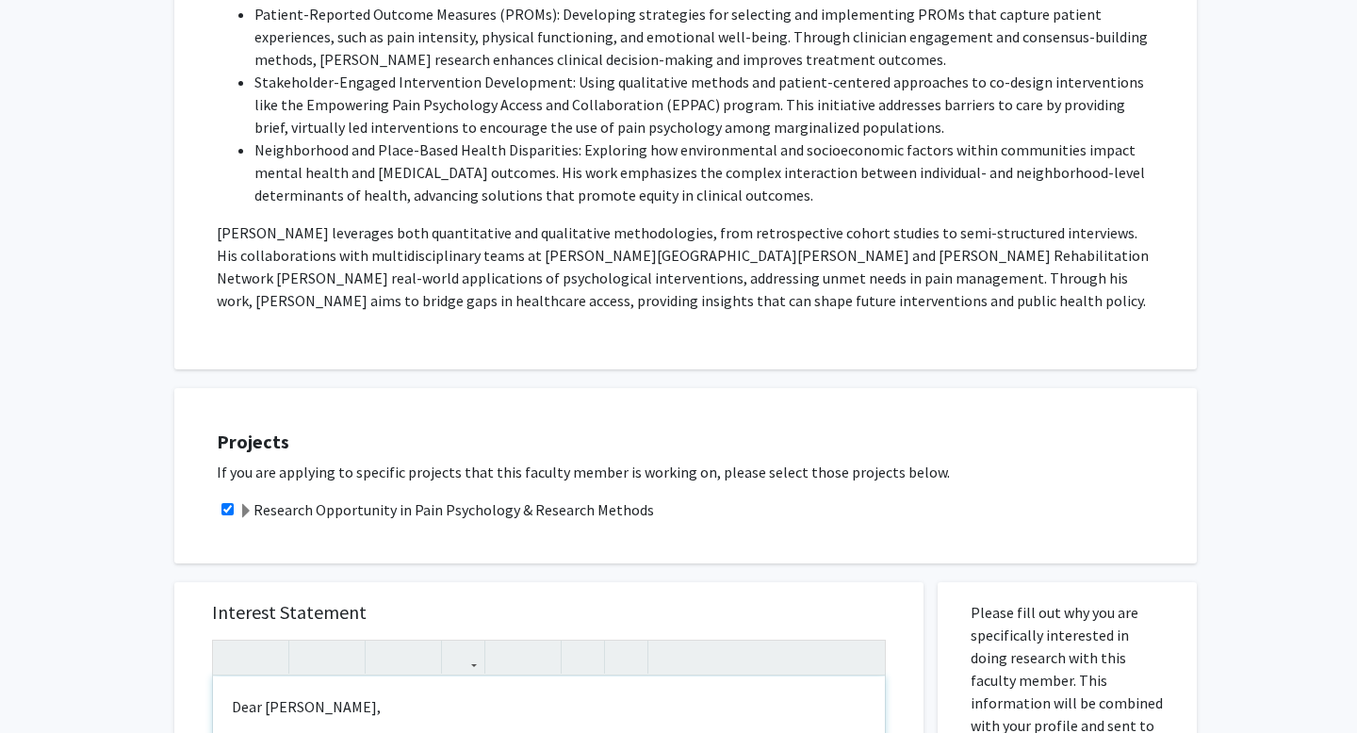
scroll to position [1100, 0]
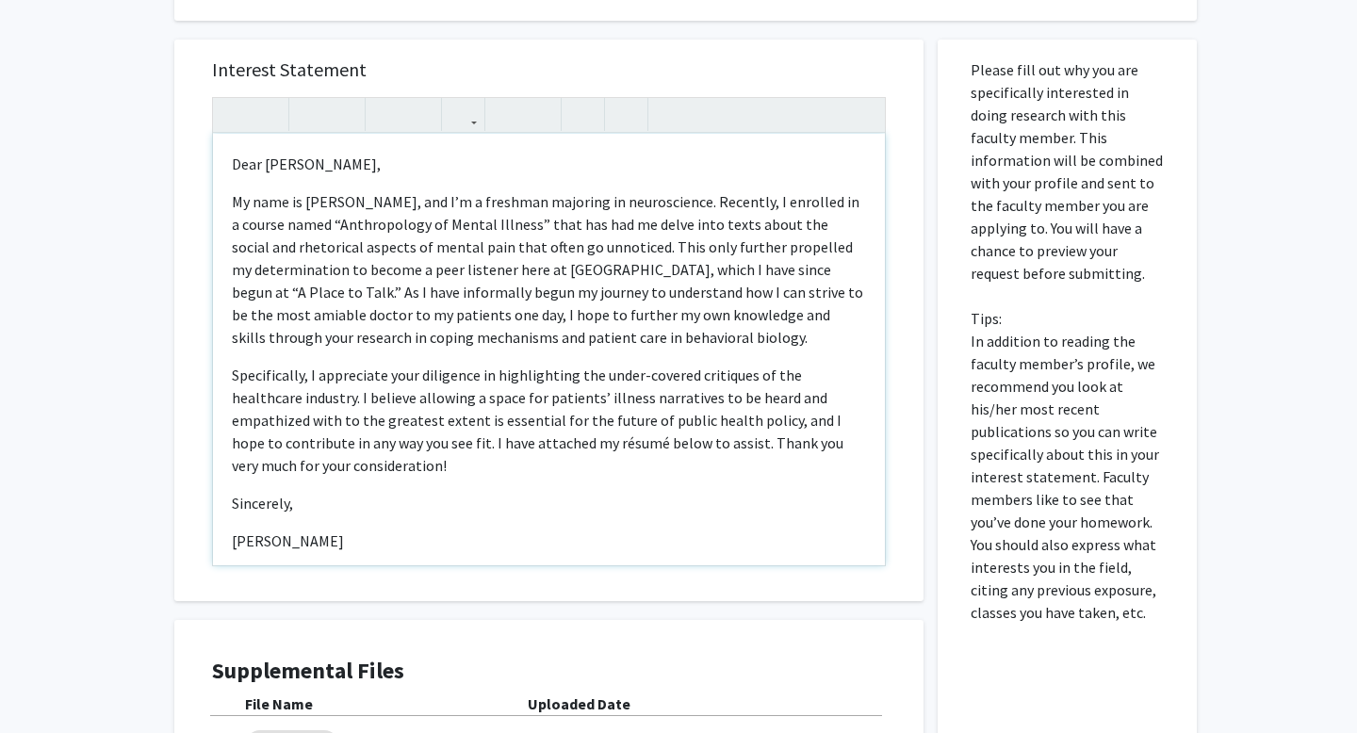
click at [236, 364] on p "Specifically, I appreciate your diligence in highlighting the under-covered cri…" at bounding box center [549, 420] width 634 height 113
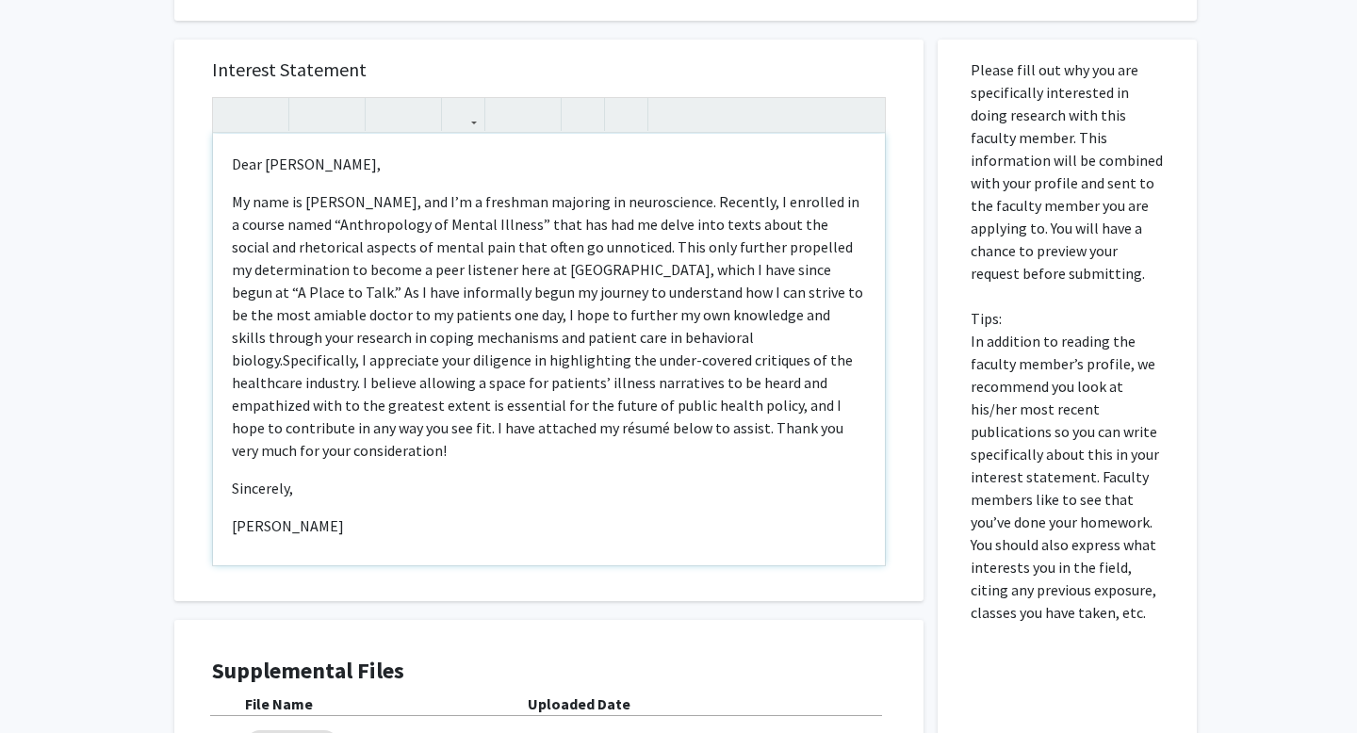
type textarea "<l>Ipsu Do. Sitam,</c><a>El sedd ei Tempor Incididu, utl E’d m aliquaen adminim…"
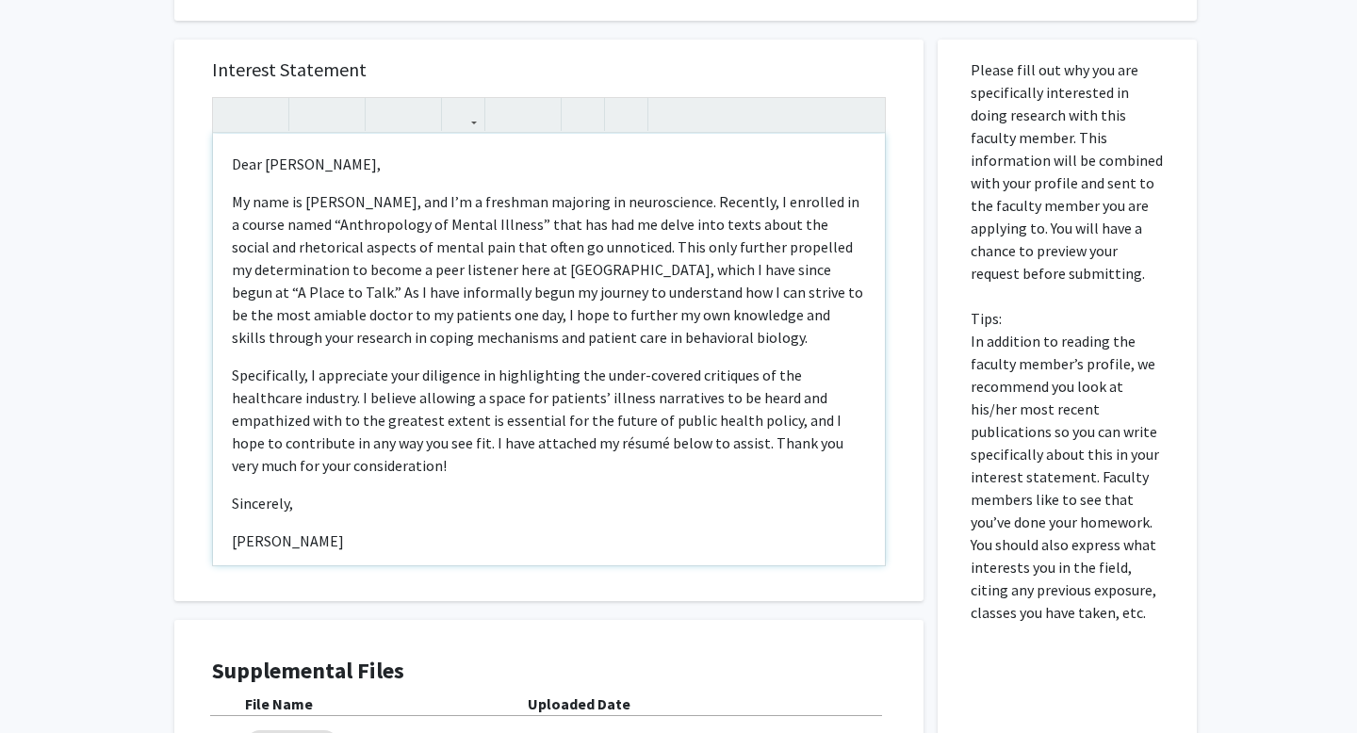
click at [354, 248] on p "My name is [PERSON_NAME], and I’m a freshman majoring in neuroscience. Recently…" at bounding box center [549, 269] width 634 height 158
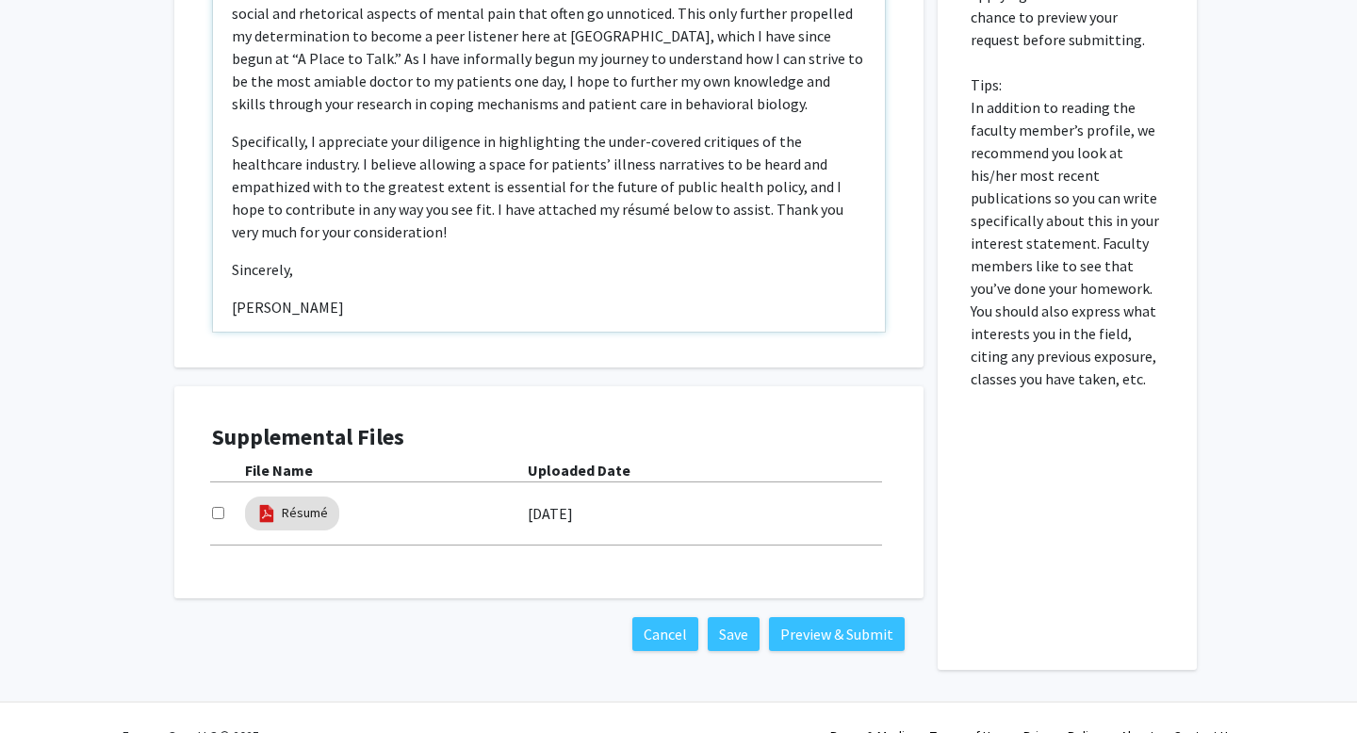
scroll to position [1347, 0]
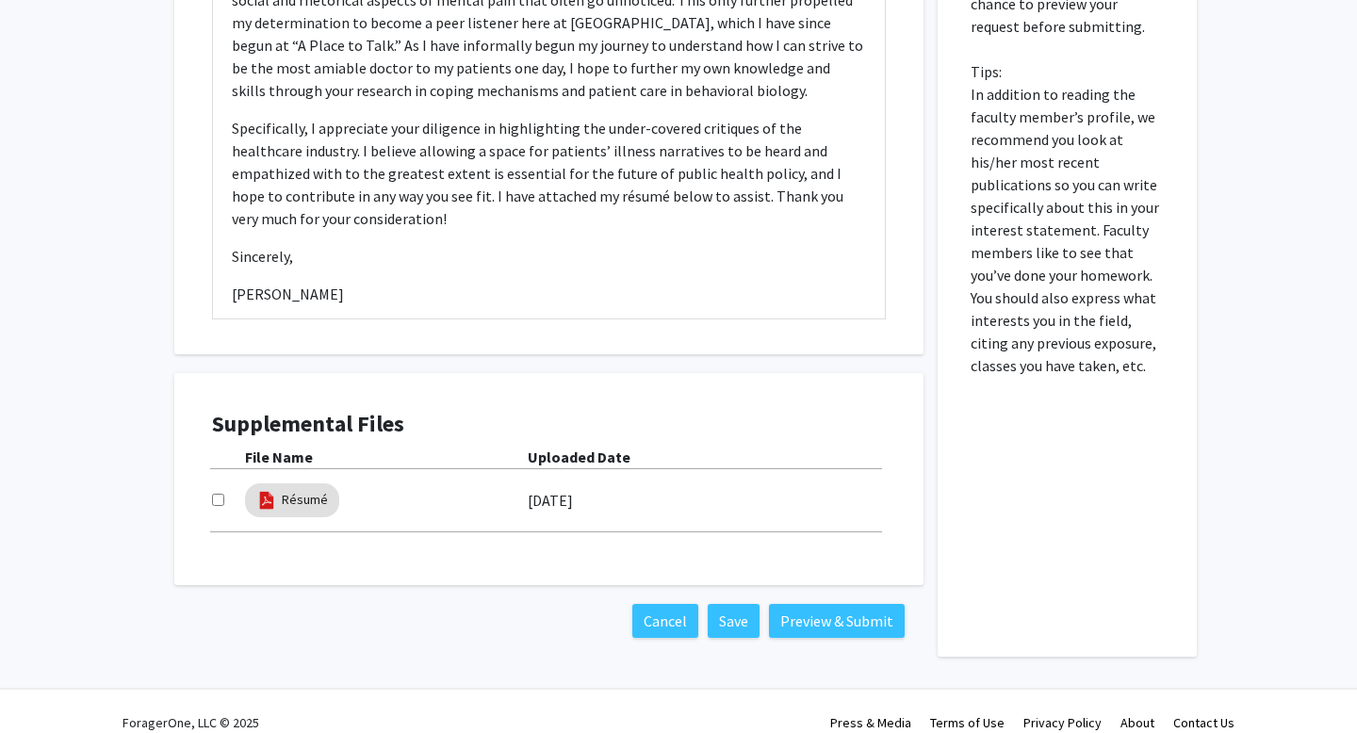
click at [215, 494] on input "checkbox" at bounding box center [218, 500] width 12 height 12
checkbox input "true"
click at [817, 609] on button "Preview & Submit" at bounding box center [837, 621] width 136 height 34
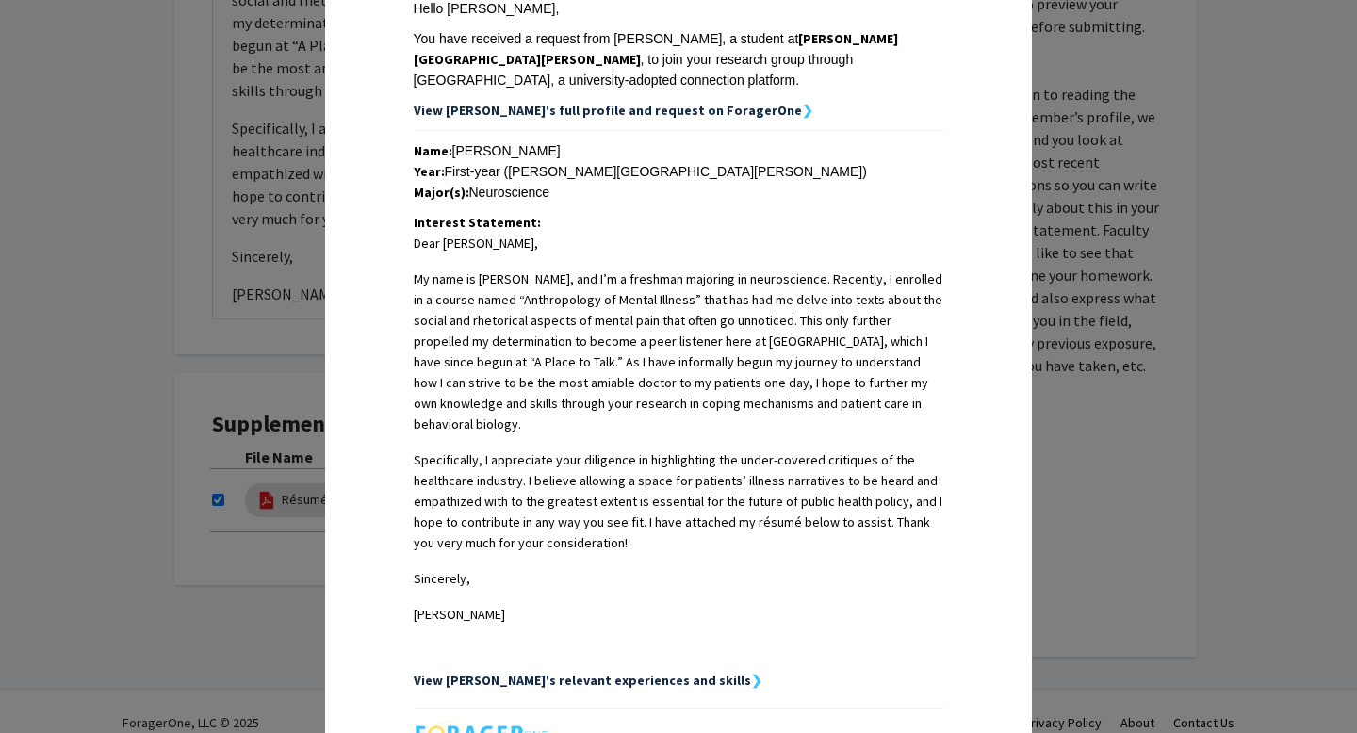
scroll to position [304, 0]
click at [1073, 423] on div "Request Preview × Below is a copy of the request that you are submitting to [PE…" at bounding box center [678, 366] width 1357 height 733
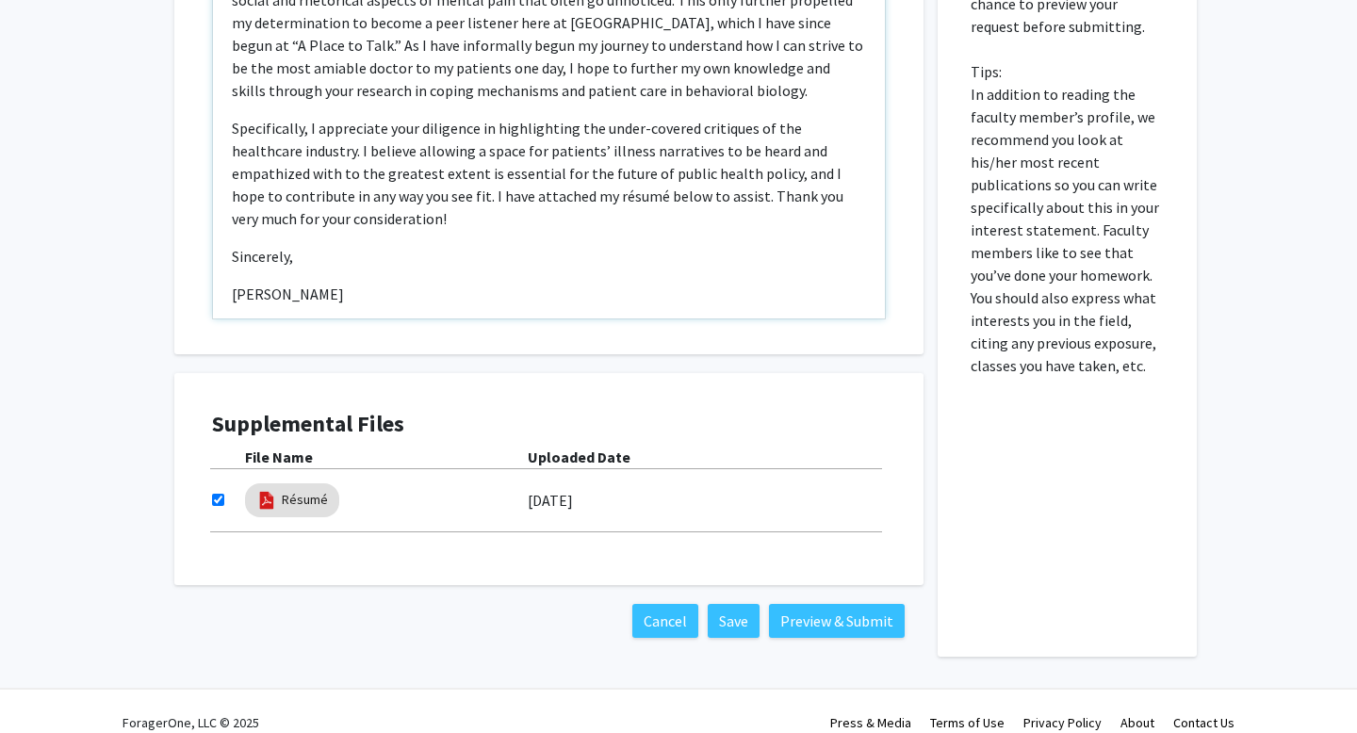
click at [435, 252] on div "Dear [PERSON_NAME], My name is [PERSON_NAME], and I’m a freshman majoring in ne…" at bounding box center [549, 102] width 672 height 431
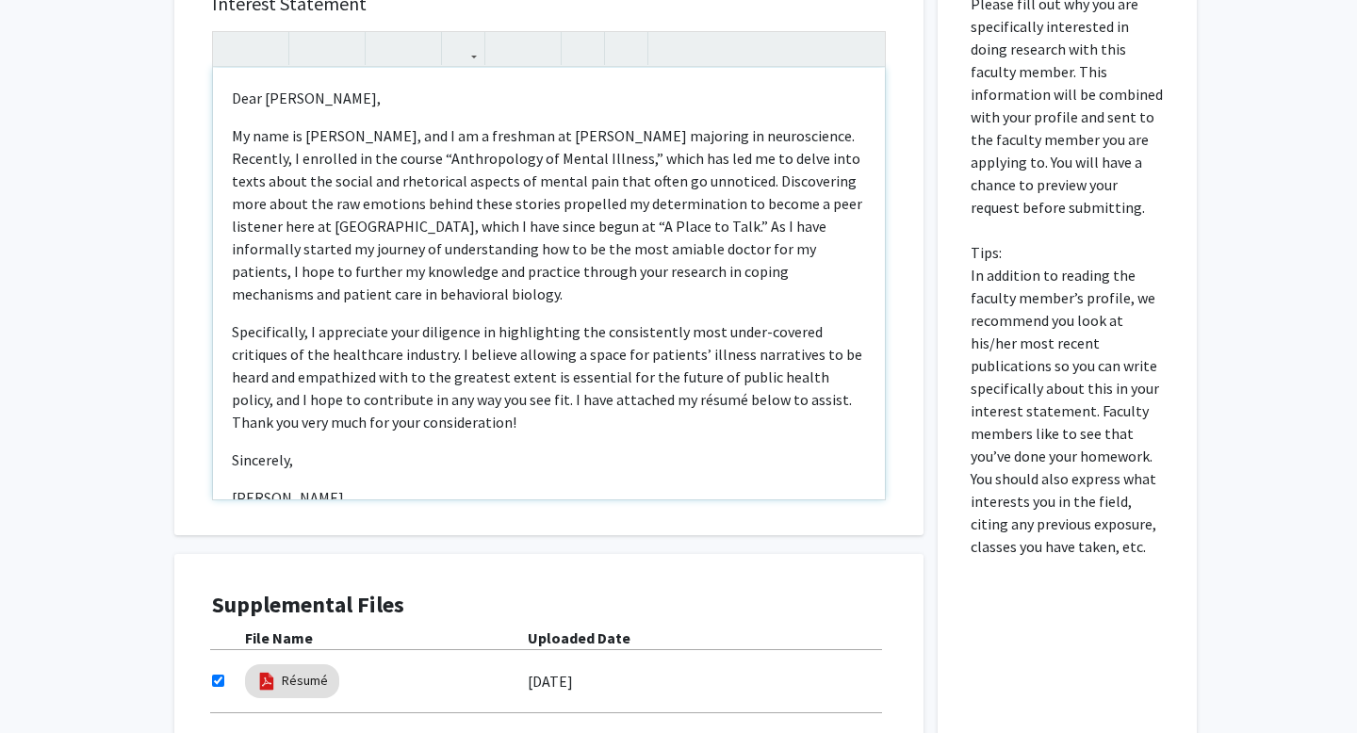
scroll to position [1069, 0]
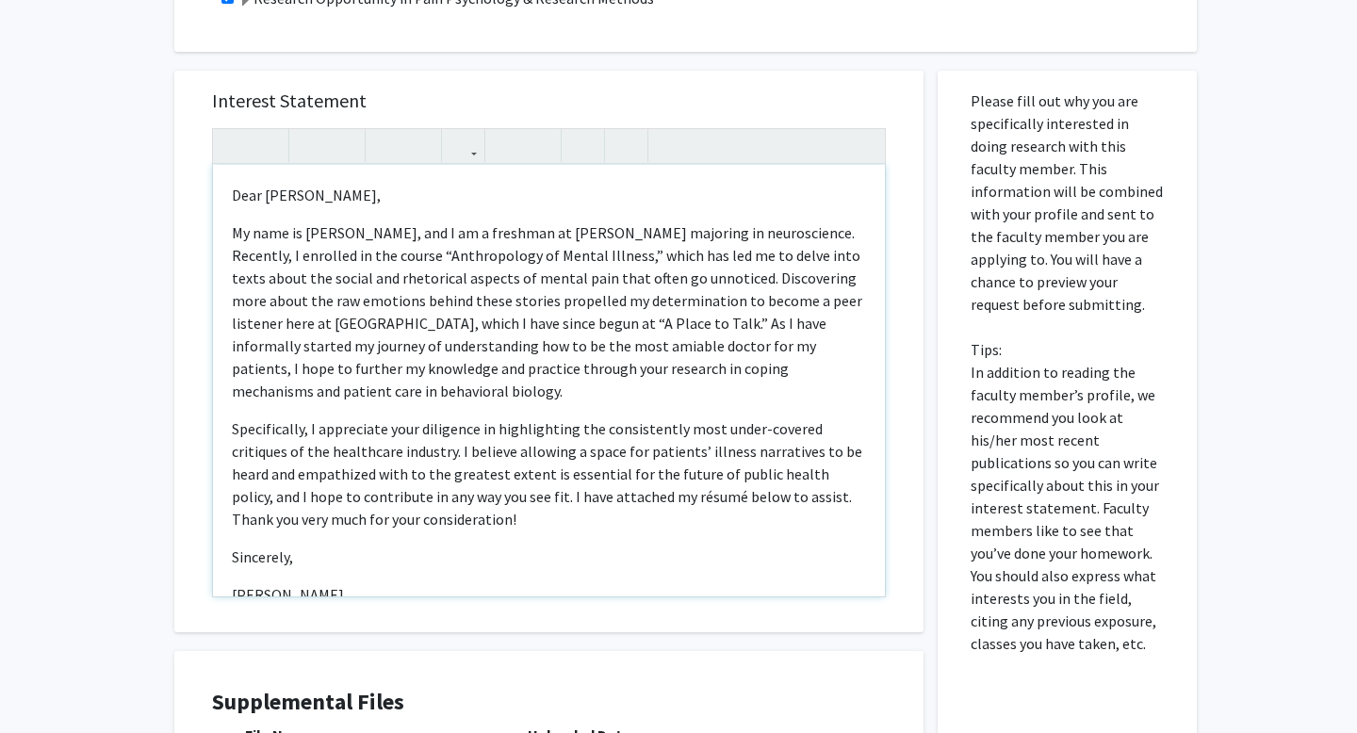
click at [234, 417] on p "Specifically, I appreciate your diligence in highlighting the consistently most…" at bounding box center [549, 473] width 634 height 113
click at [241, 545] on p "Sincerely," at bounding box center [549, 556] width 634 height 23
click at [240, 583] on p "[PERSON_NAME]" at bounding box center [549, 594] width 634 height 23
drag, startPoint x: 250, startPoint y: 551, endPoint x: 209, endPoint y: 551, distance: 40.5
click at [209, 551] on div "Interest Statement Dear [PERSON_NAME], My name is [PERSON_NAME], and I am a fre…" at bounding box center [548, 351] width 711 height 561
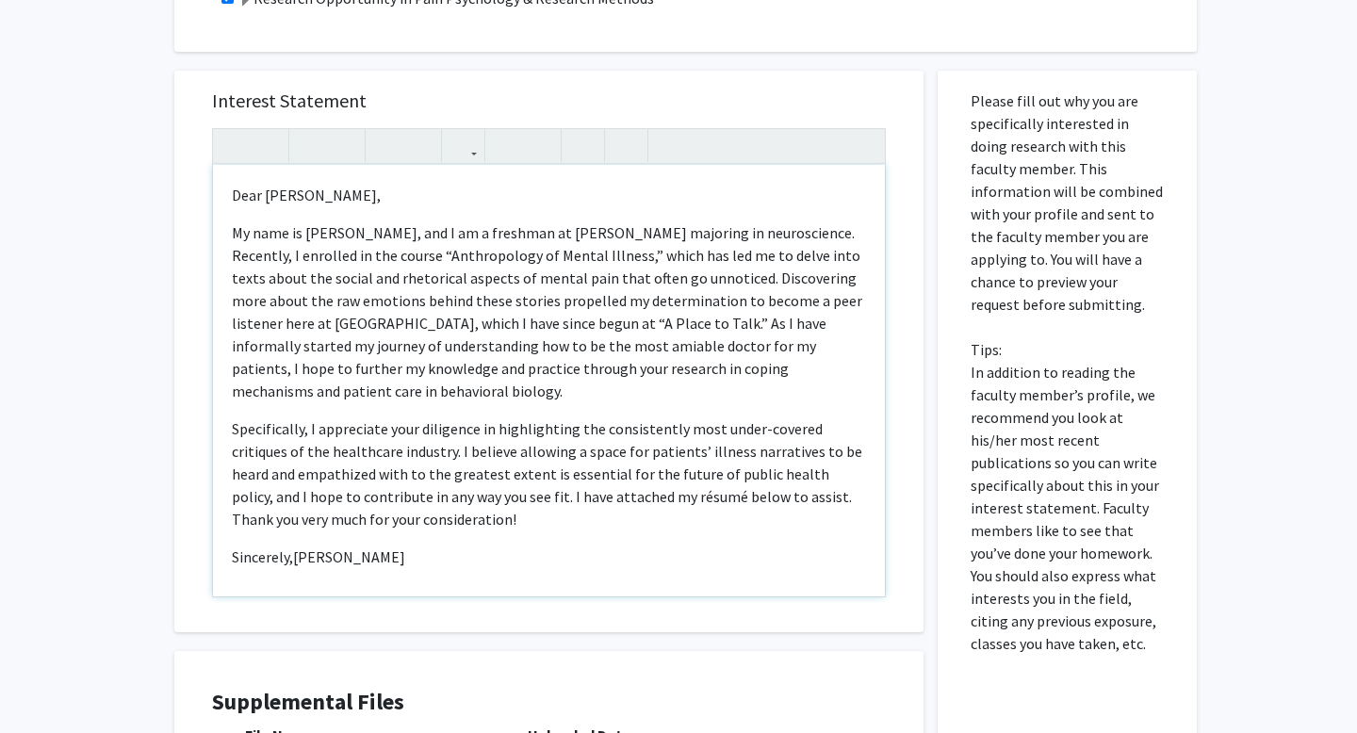
type textarea "<l>Ipsu Do. Sitam,</c><a>El sedd ei Tempor Incididu, utl E do m aliquaen ad Min…"
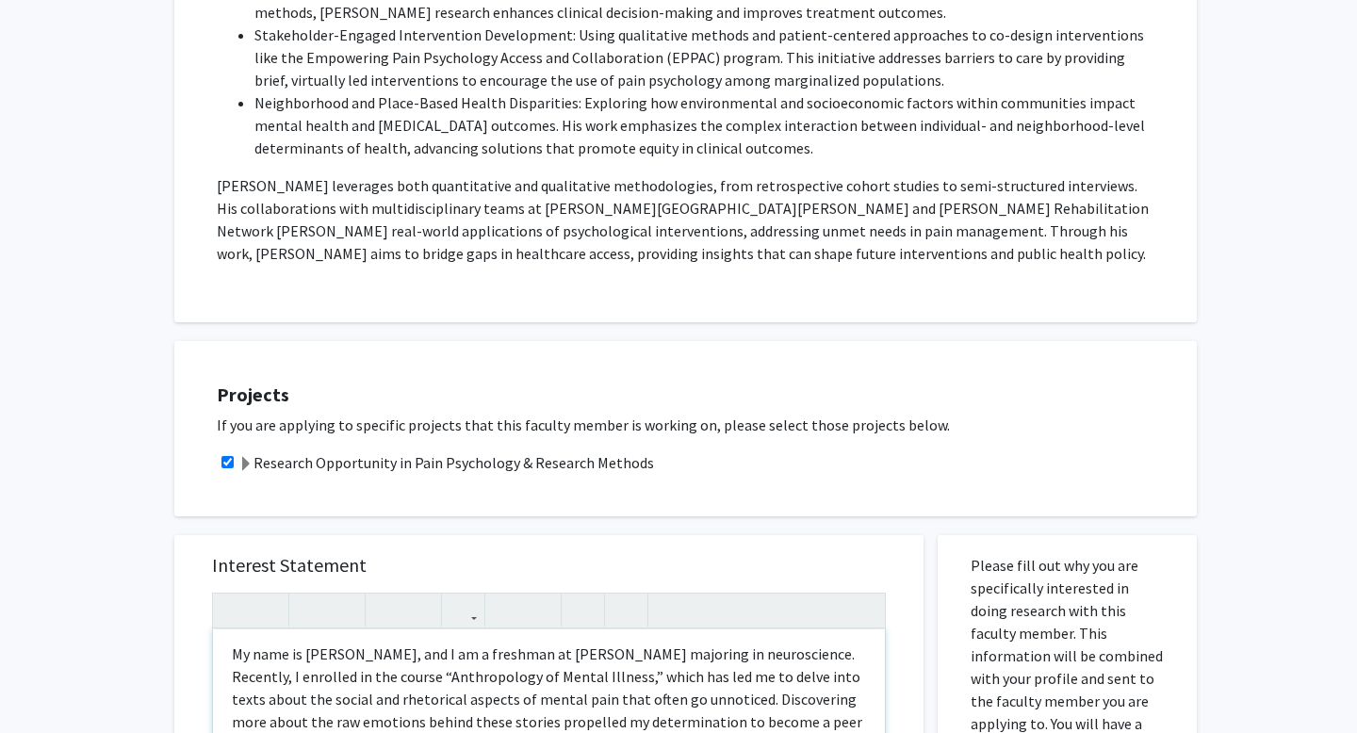
scroll to position [1347, 0]
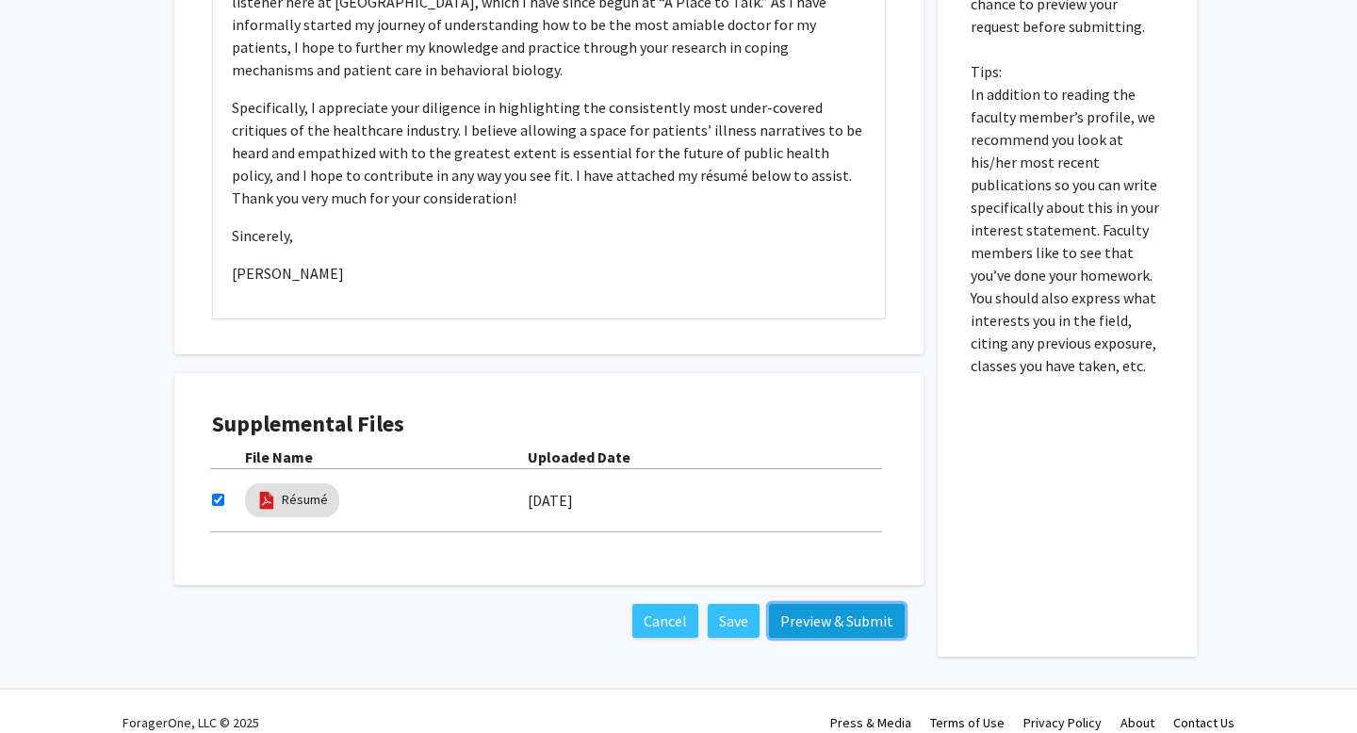
click at [800, 604] on button "Preview & Submit" at bounding box center [837, 621] width 136 height 34
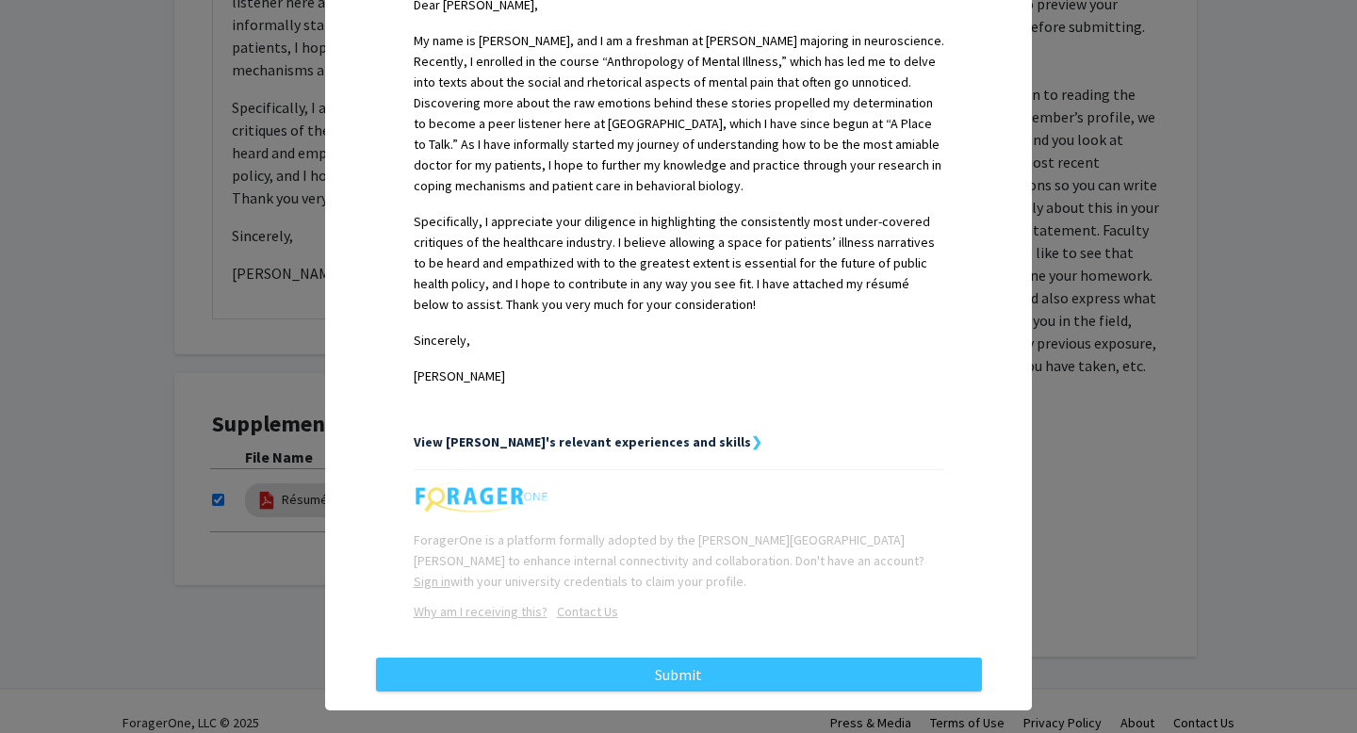
scroll to position [570, 0]
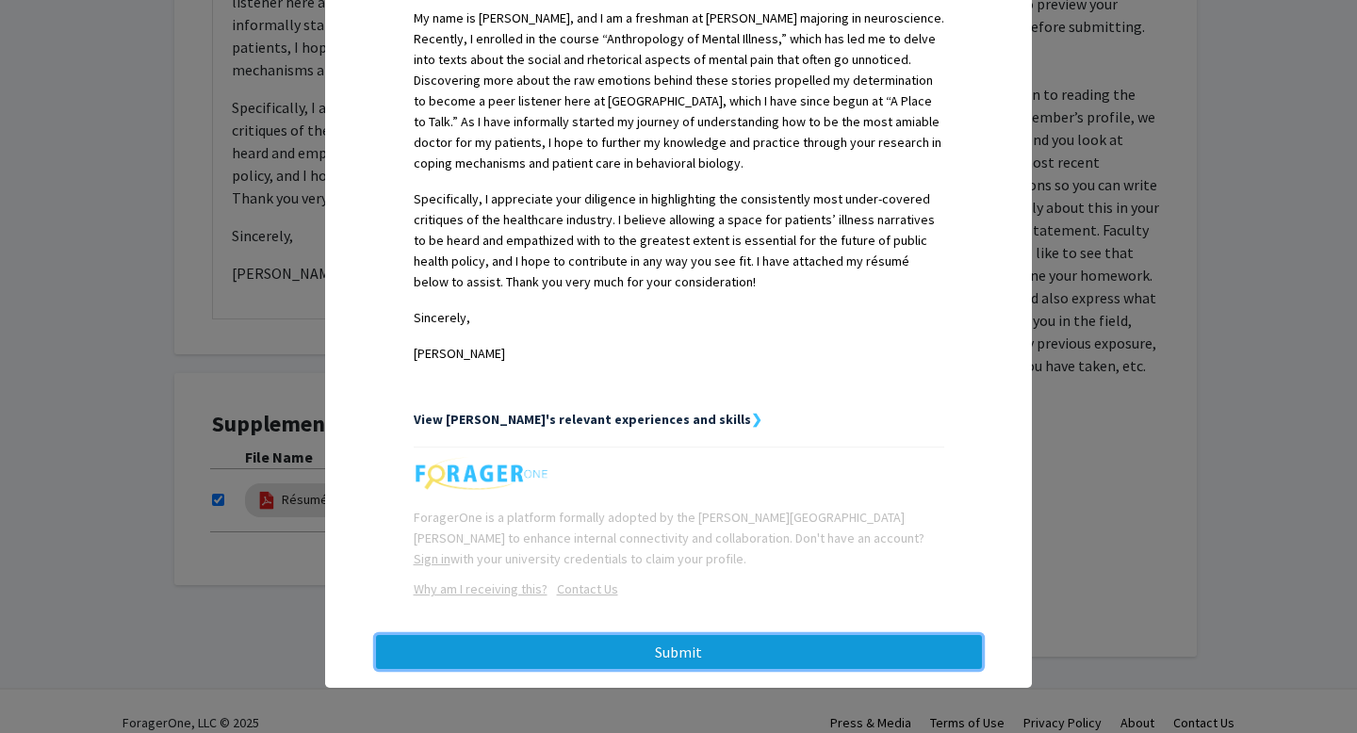
click at [723, 649] on button "Submit" at bounding box center [679, 652] width 606 height 34
